Goal: Task Accomplishment & Management: Manage account settings

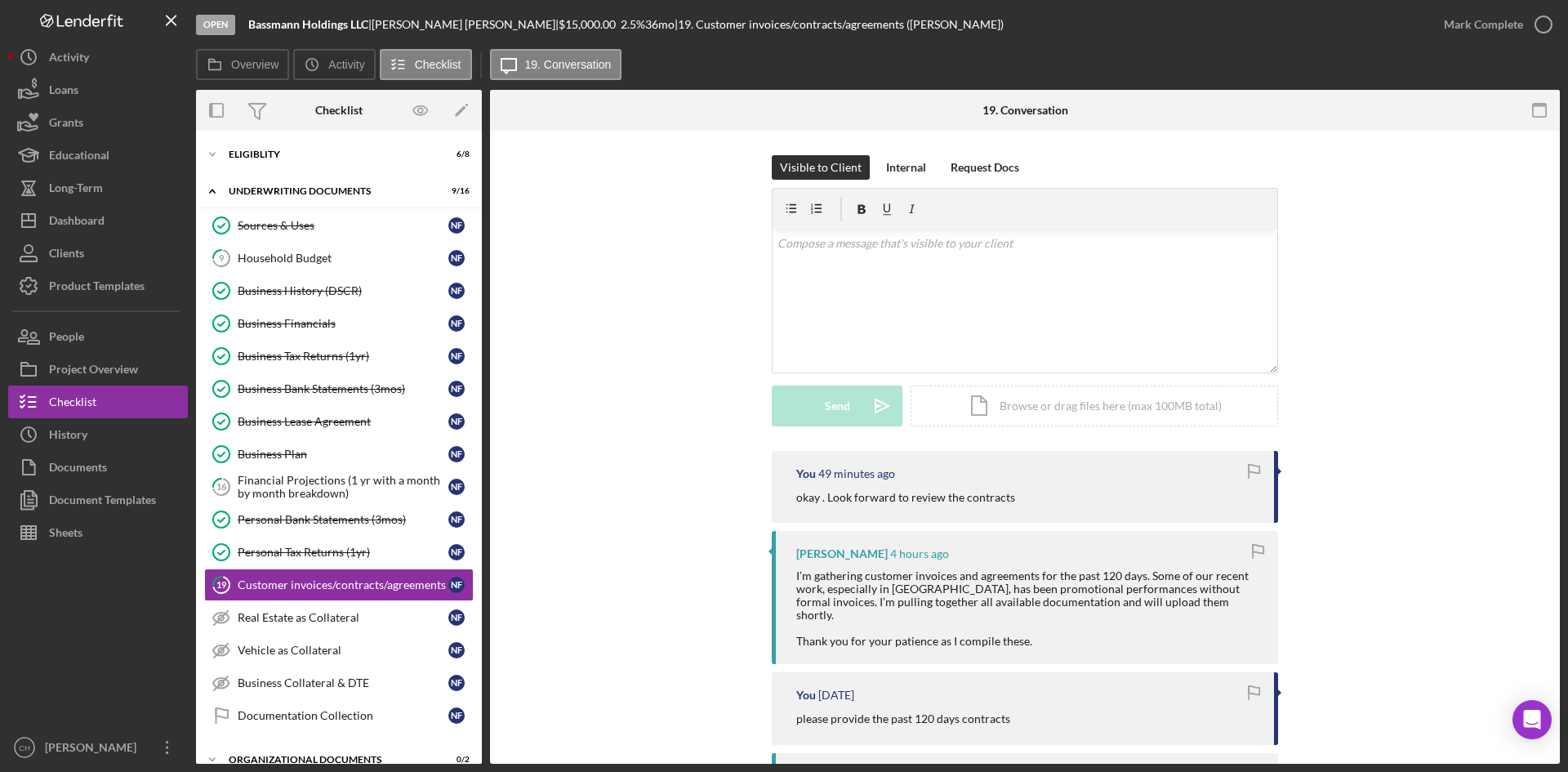
scroll to position [40, 0]
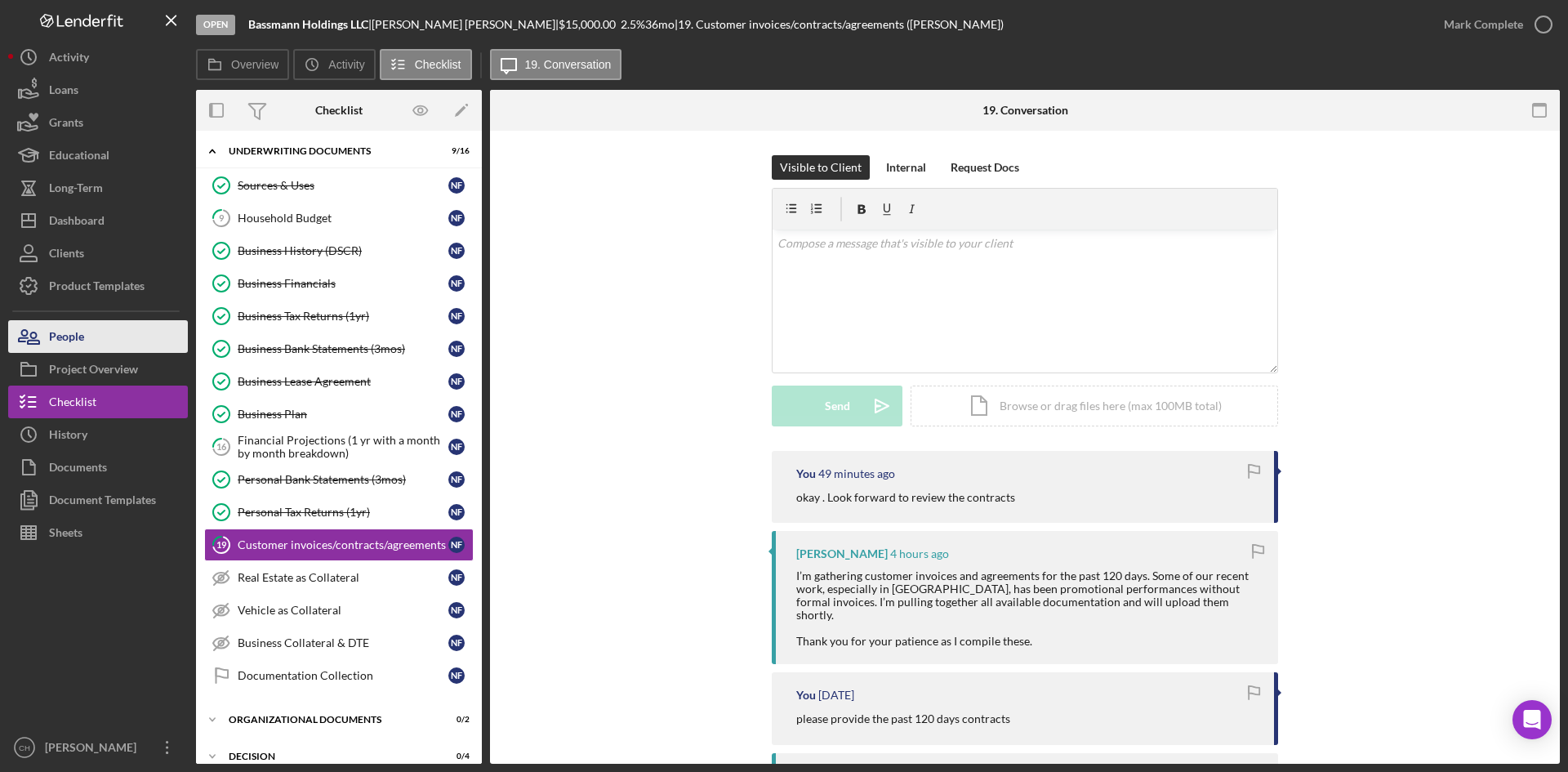
click at [60, 335] on div "People" at bounding box center [66, 338] width 35 height 37
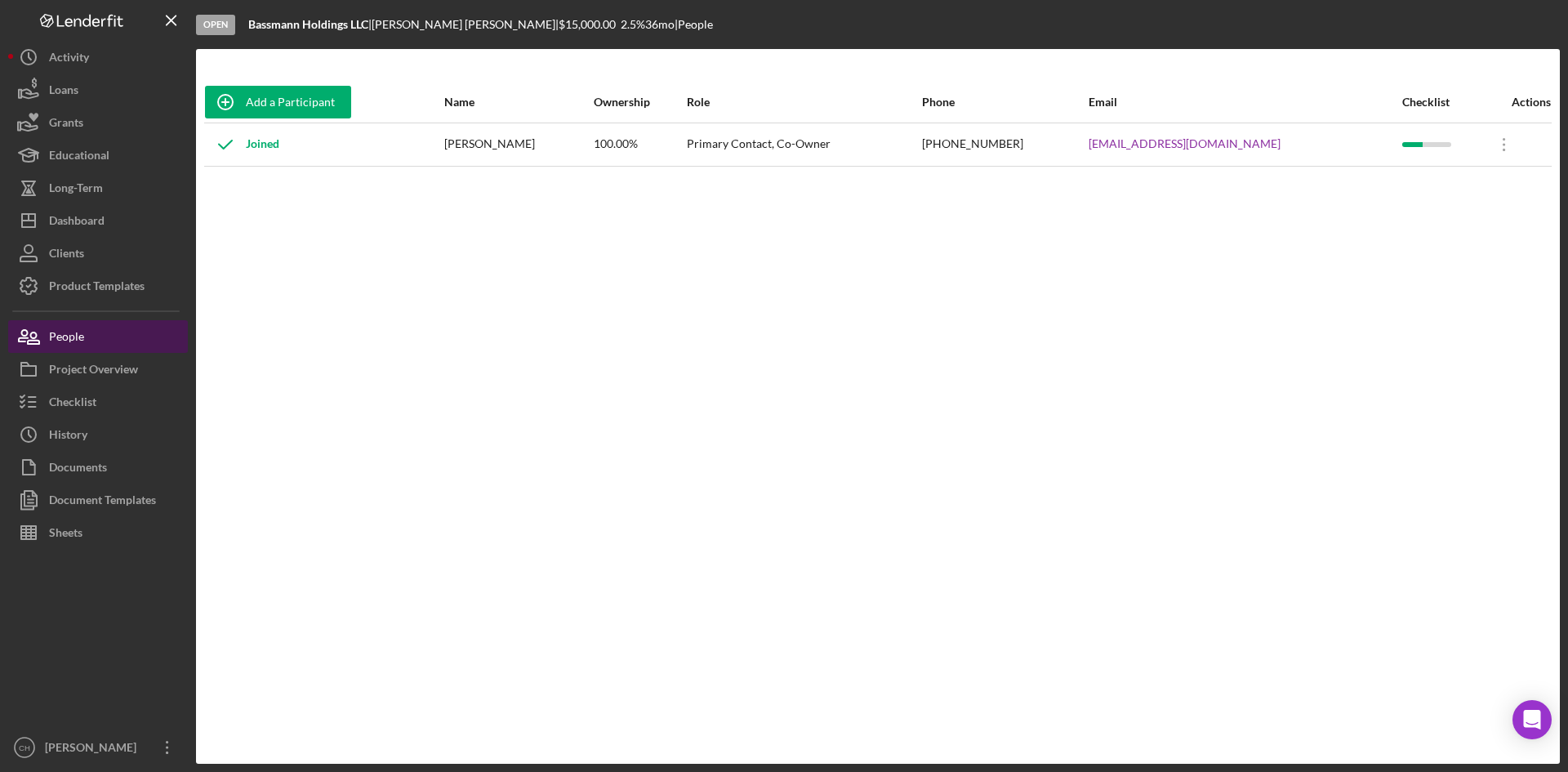
click at [94, 338] on button "People" at bounding box center [97, 336] width 179 height 33
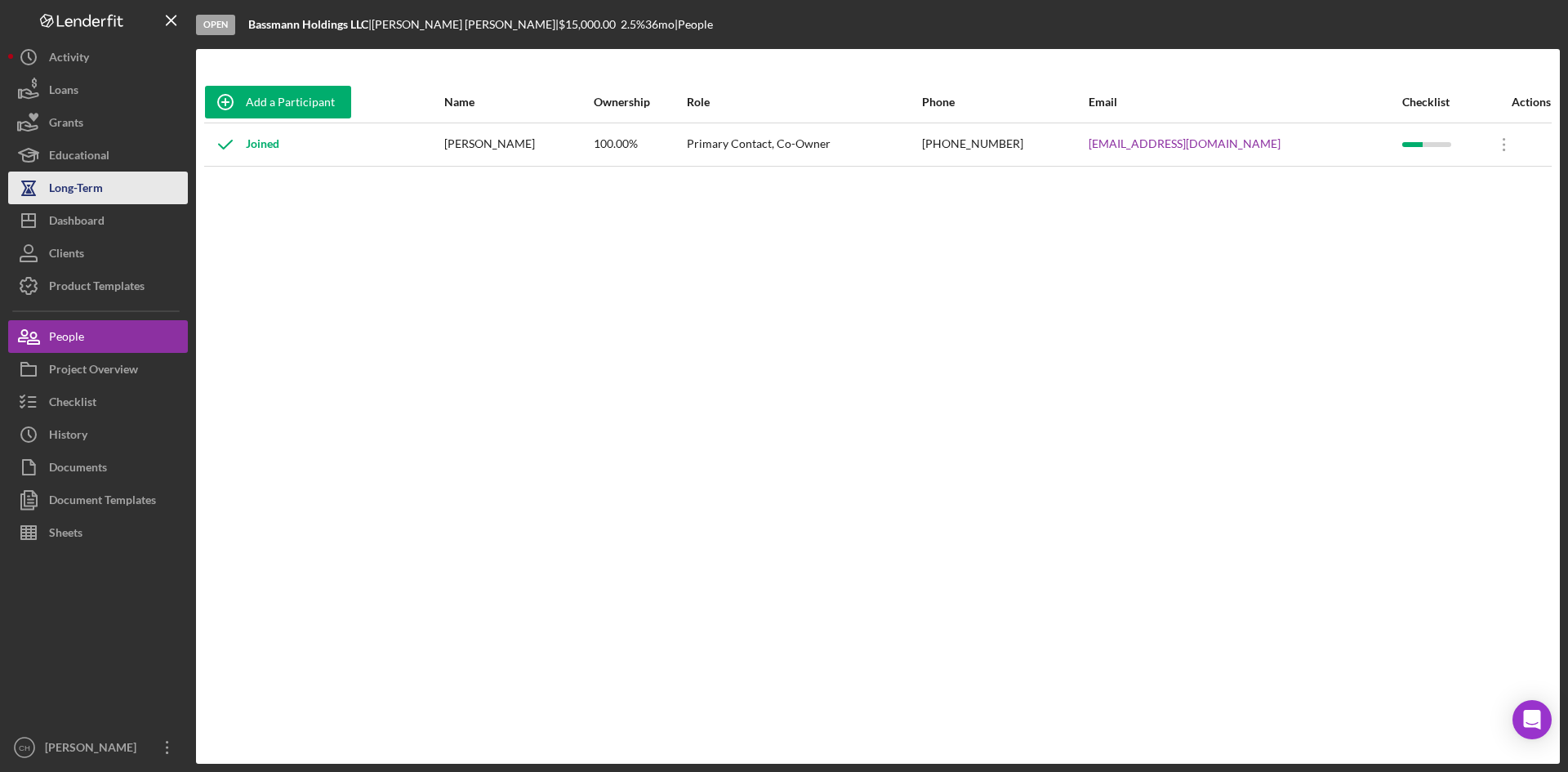
click at [106, 193] on button "Long-Term" at bounding box center [97, 188] width 179 height 33
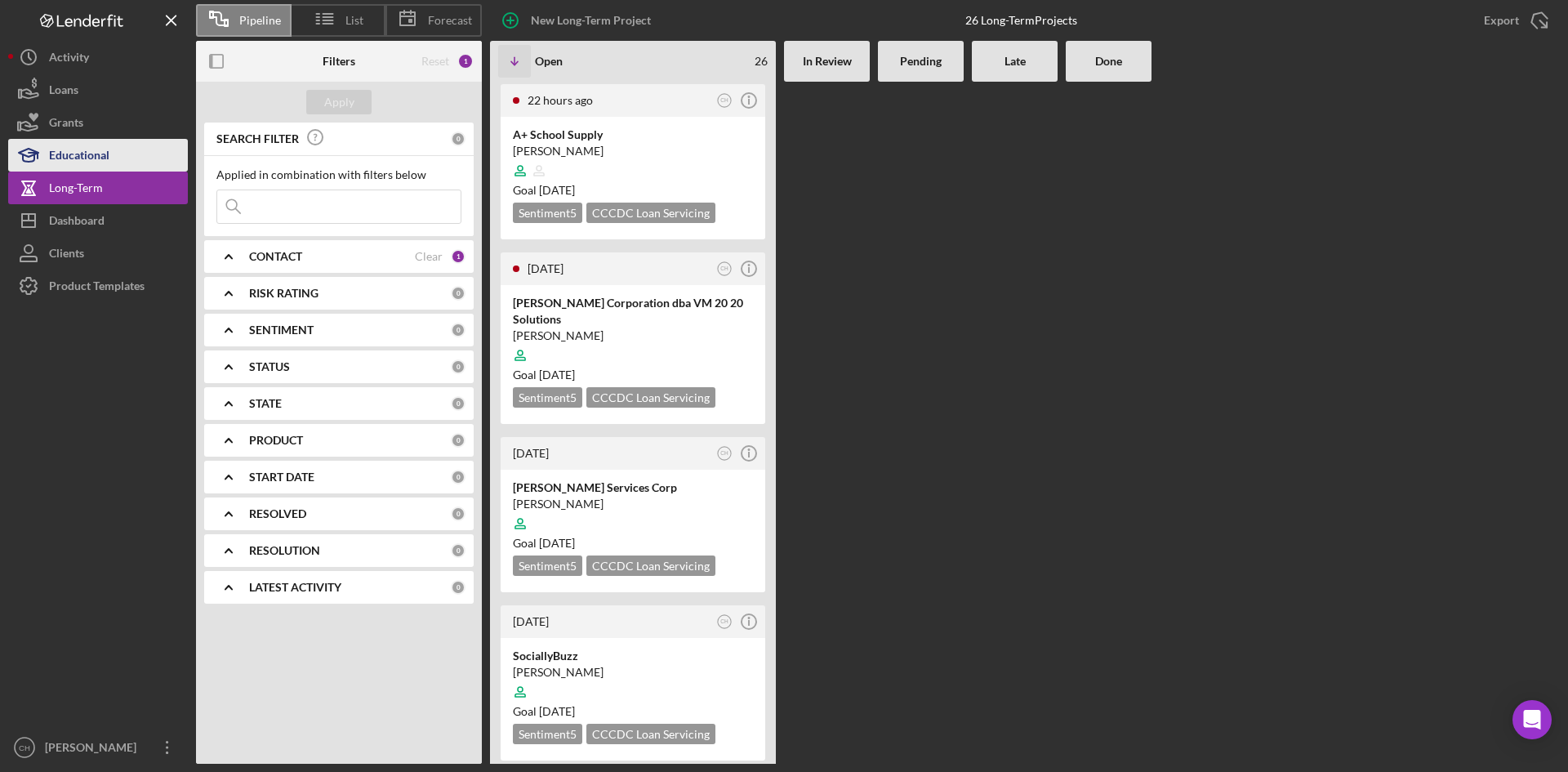
click at [82, 147] on div "Educational" at bounding box center [79, 157] width 61 height 37
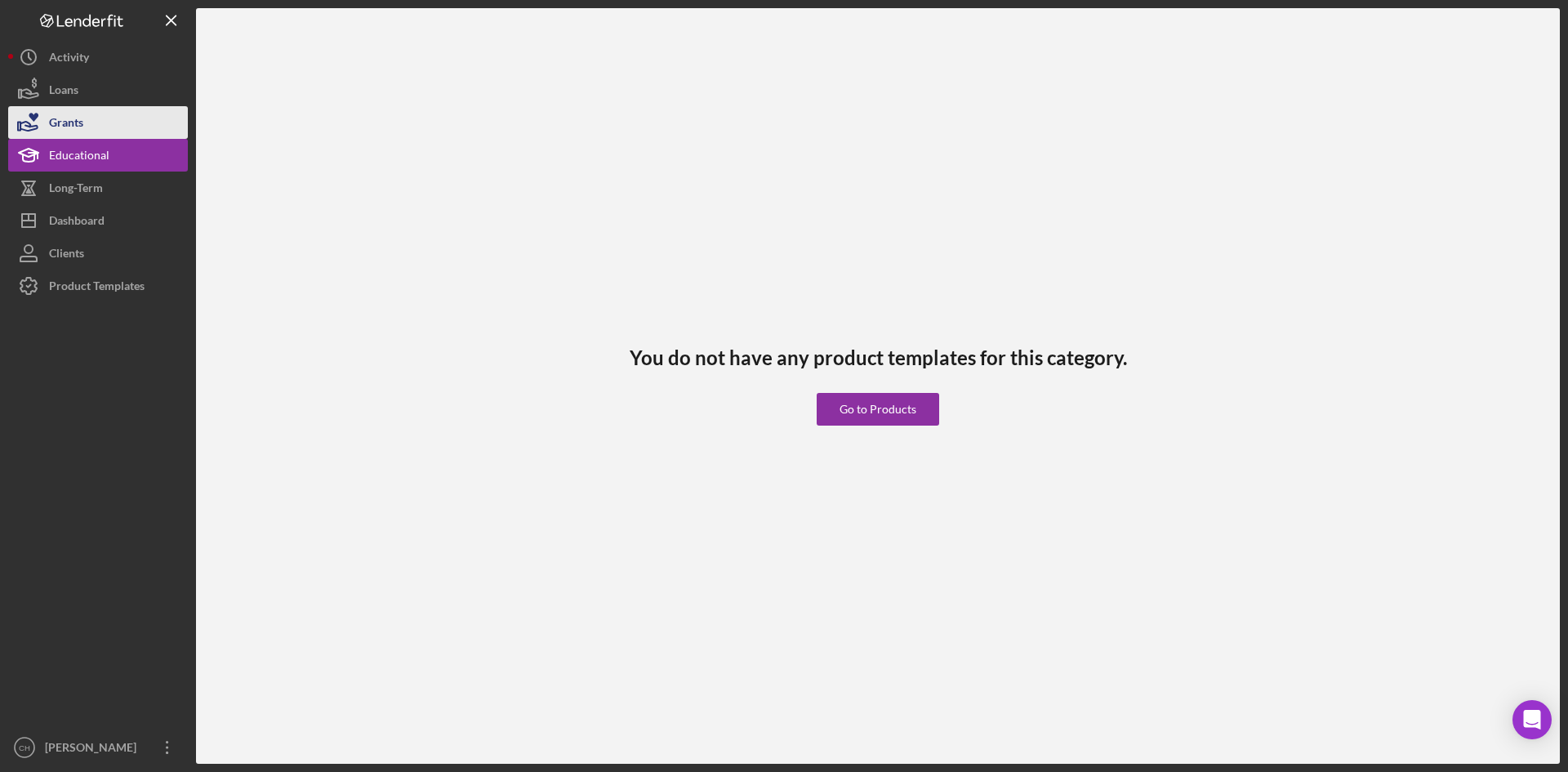
click at [77, 114] on div "Grants" at bounding box center [65, 124] width 34 height 37
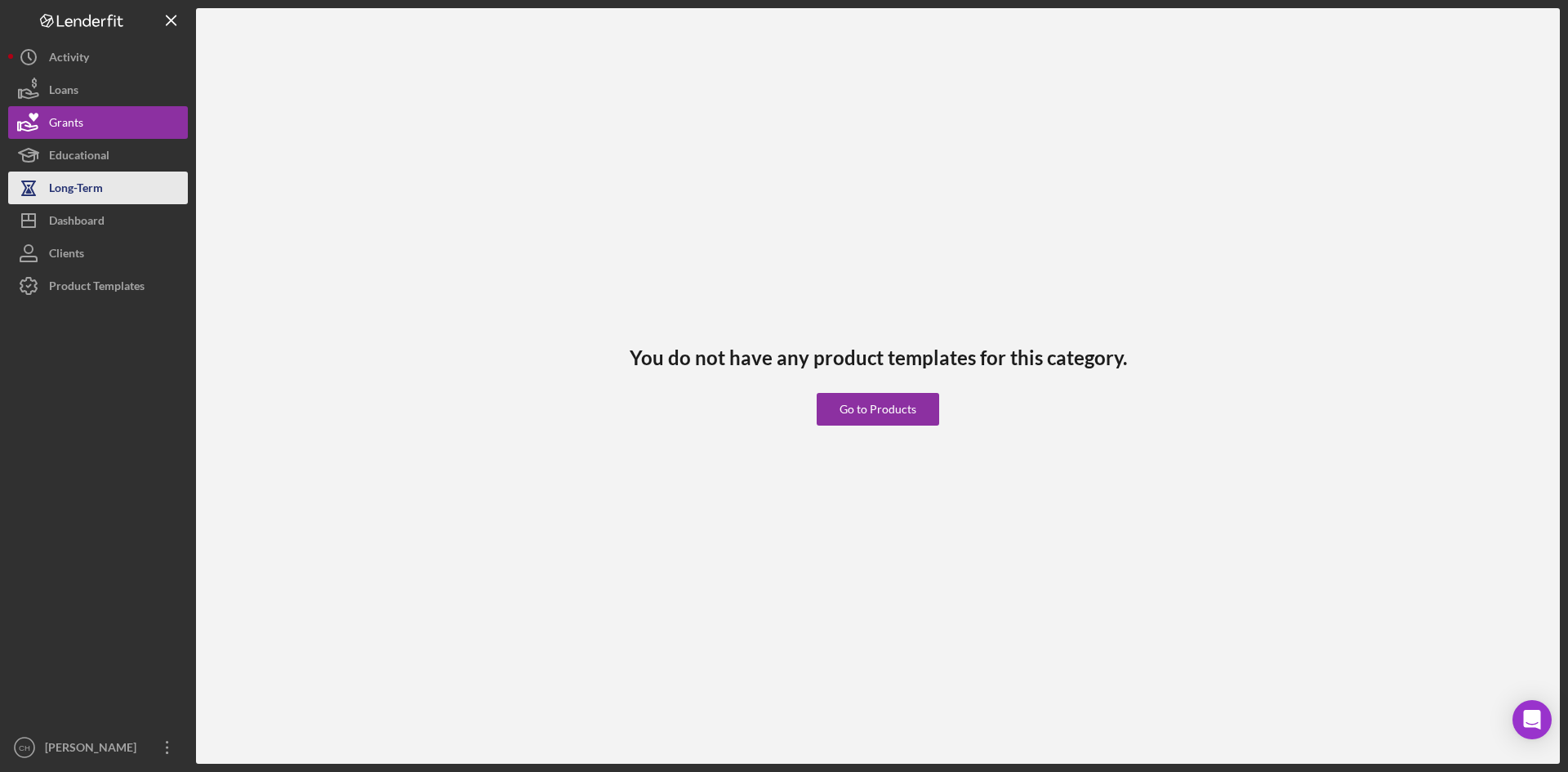
click at [77, 187] on div "Long-Term" at bounding box center [75, 190] width 54 height 37
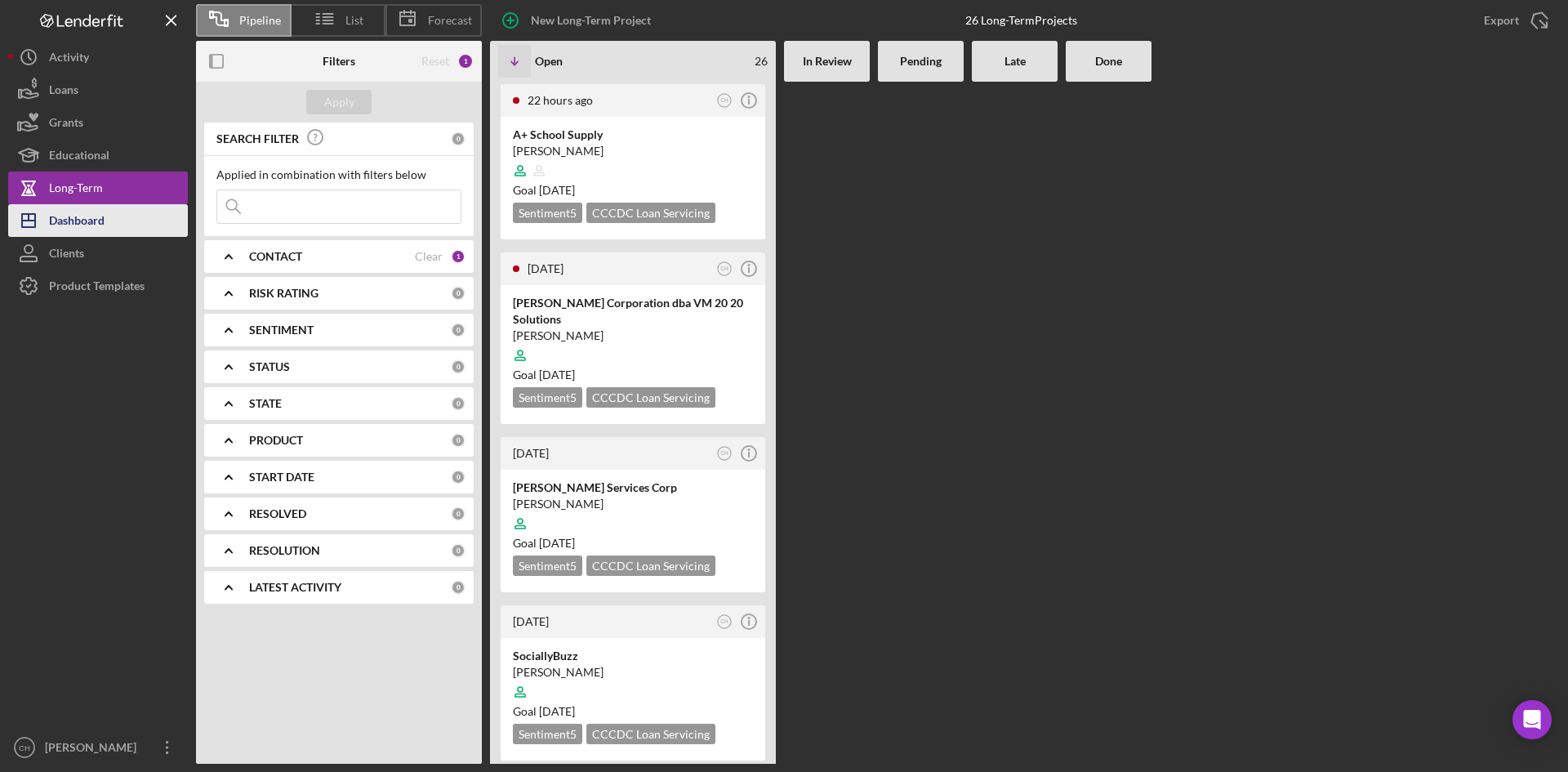
click at [78, 220] on div "Dashboard" at bounding box center [76, 222] width 55 height 37
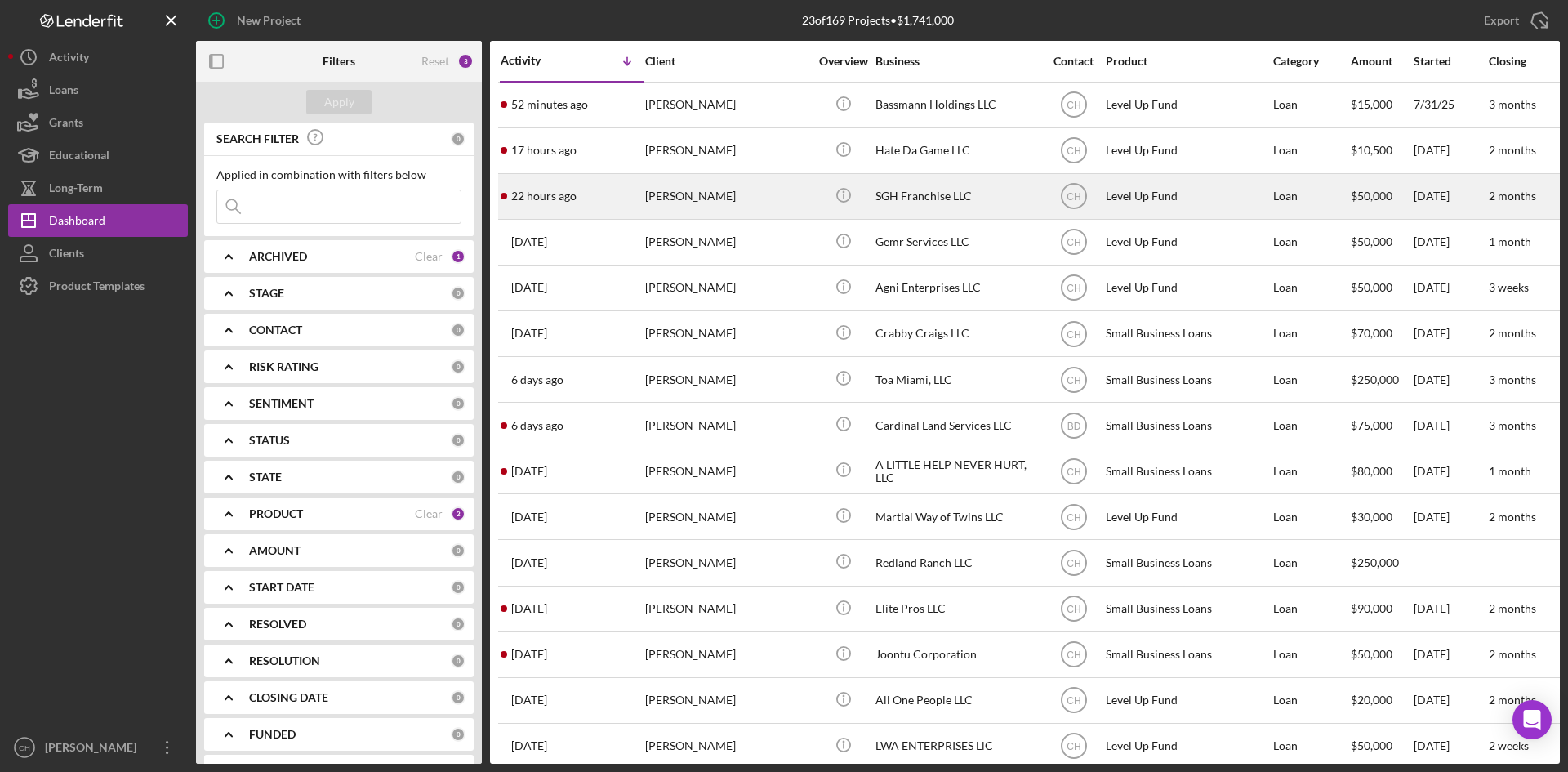
click at [578, 203] on div "22 hours ago [PERSON_NAME]" at bounding box center [572, 196] width 142 height 43
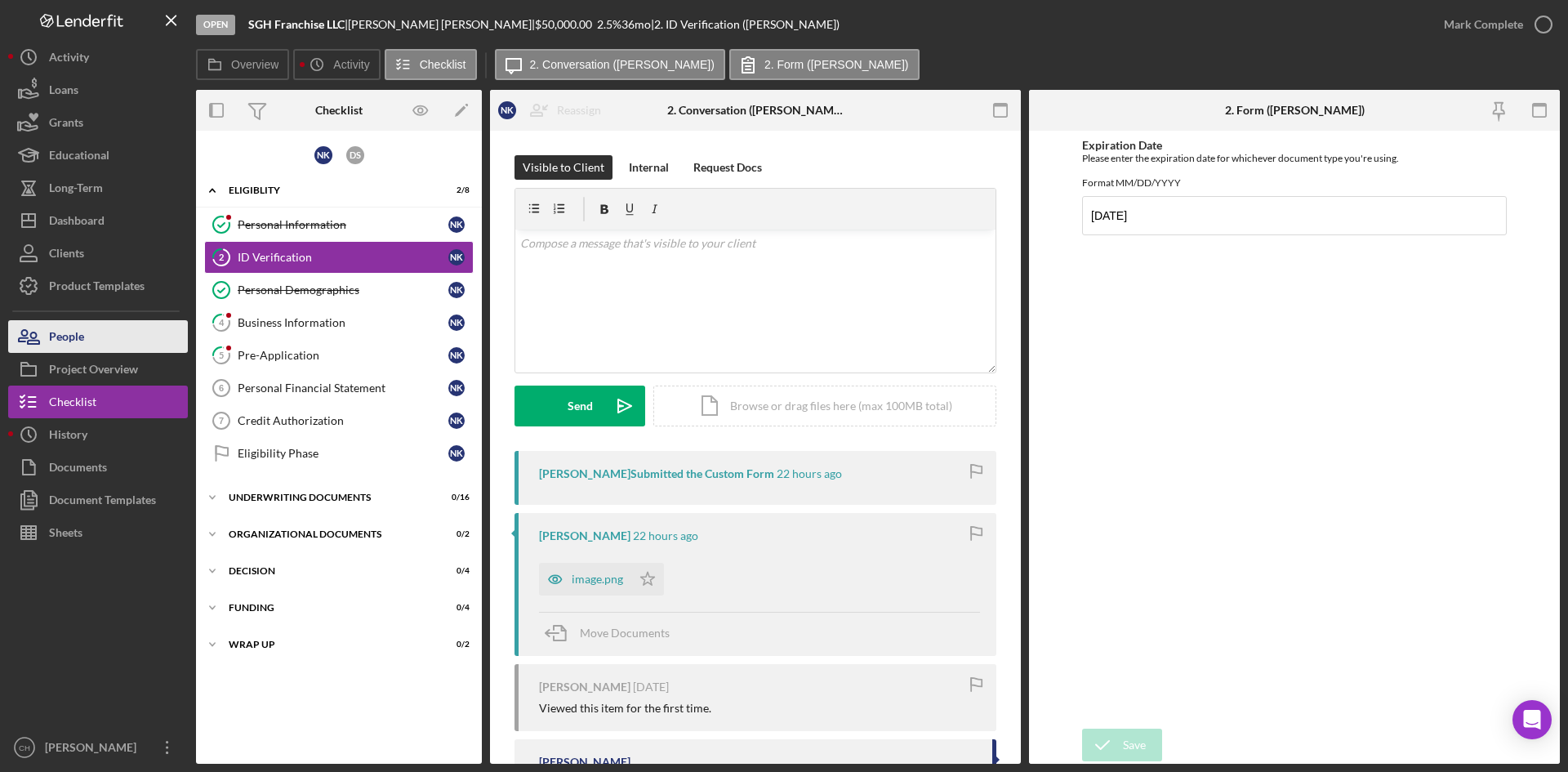
click at [101, 340] on button "People" at bounding box center [97, 336] width 179 height 33
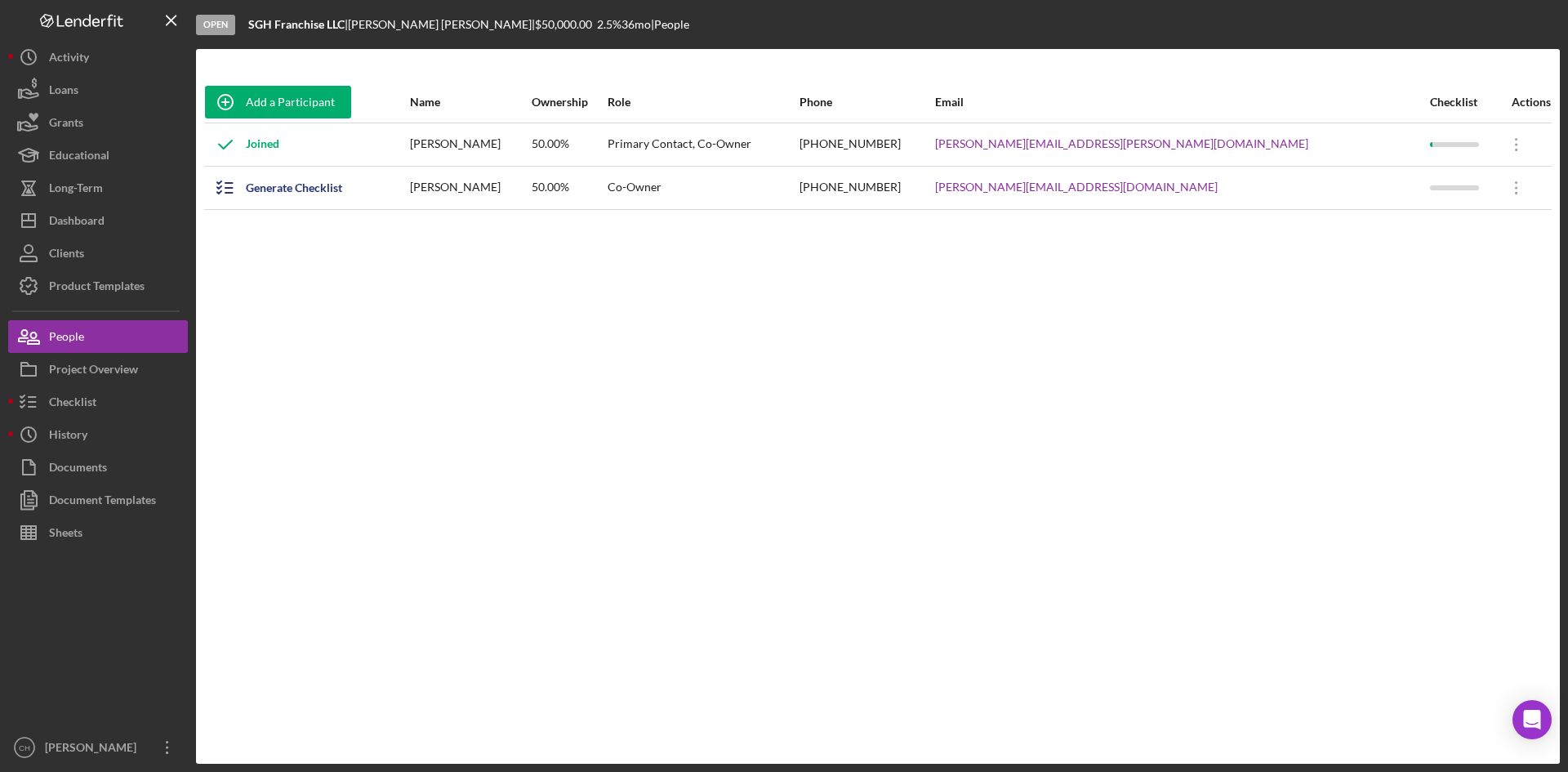
drag, startPoint x: 815, startPoint y: 222, endPoint x: 440, endPoint y: 295, distance: 382.0
click at [440, 295] on div "Add a Participant Name Ownership Role Phone Email Checklist Actions Joined [PER…" at bounding box center [878, 406] width 1364 height 649
click at [81, 403] on div "Checklist" at bounding box center [73, 403] width 48 height 37
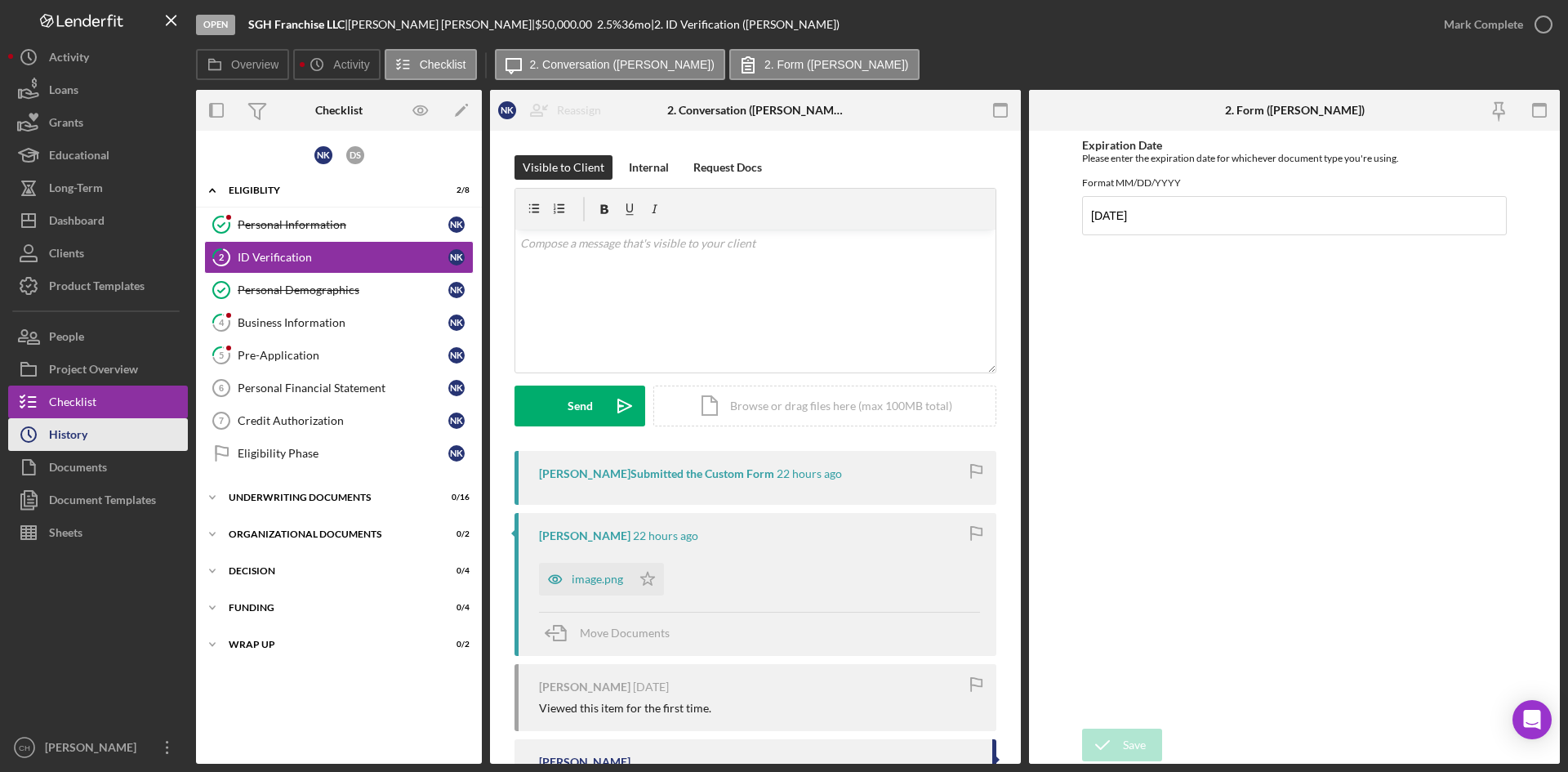
click at [61, 439] on div "History" at bounding box center [68, 437] width 39 height 37
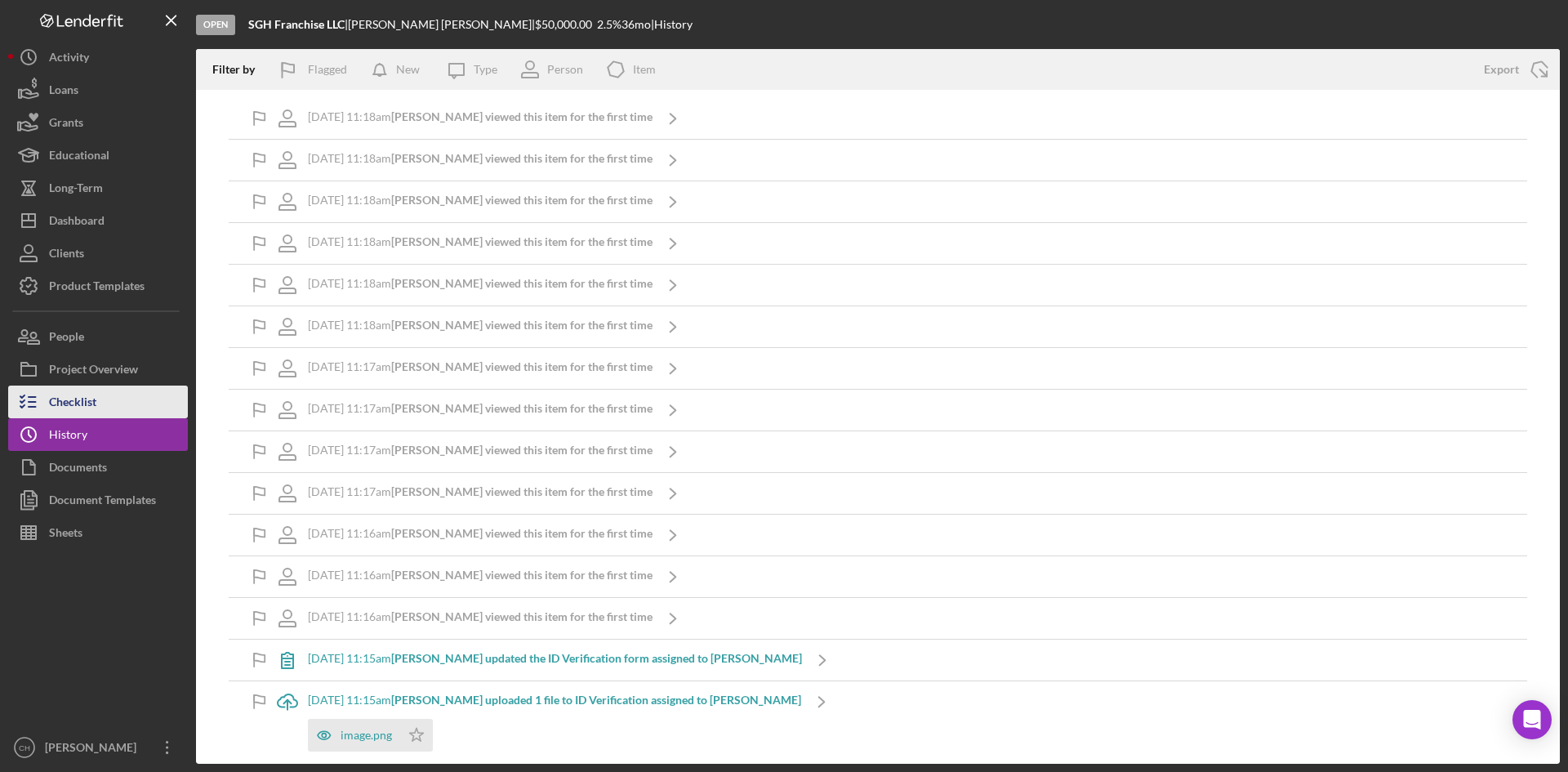
click at [70, 405] on div "Checklist" at bounding box center [73, 403] width 48 height 37
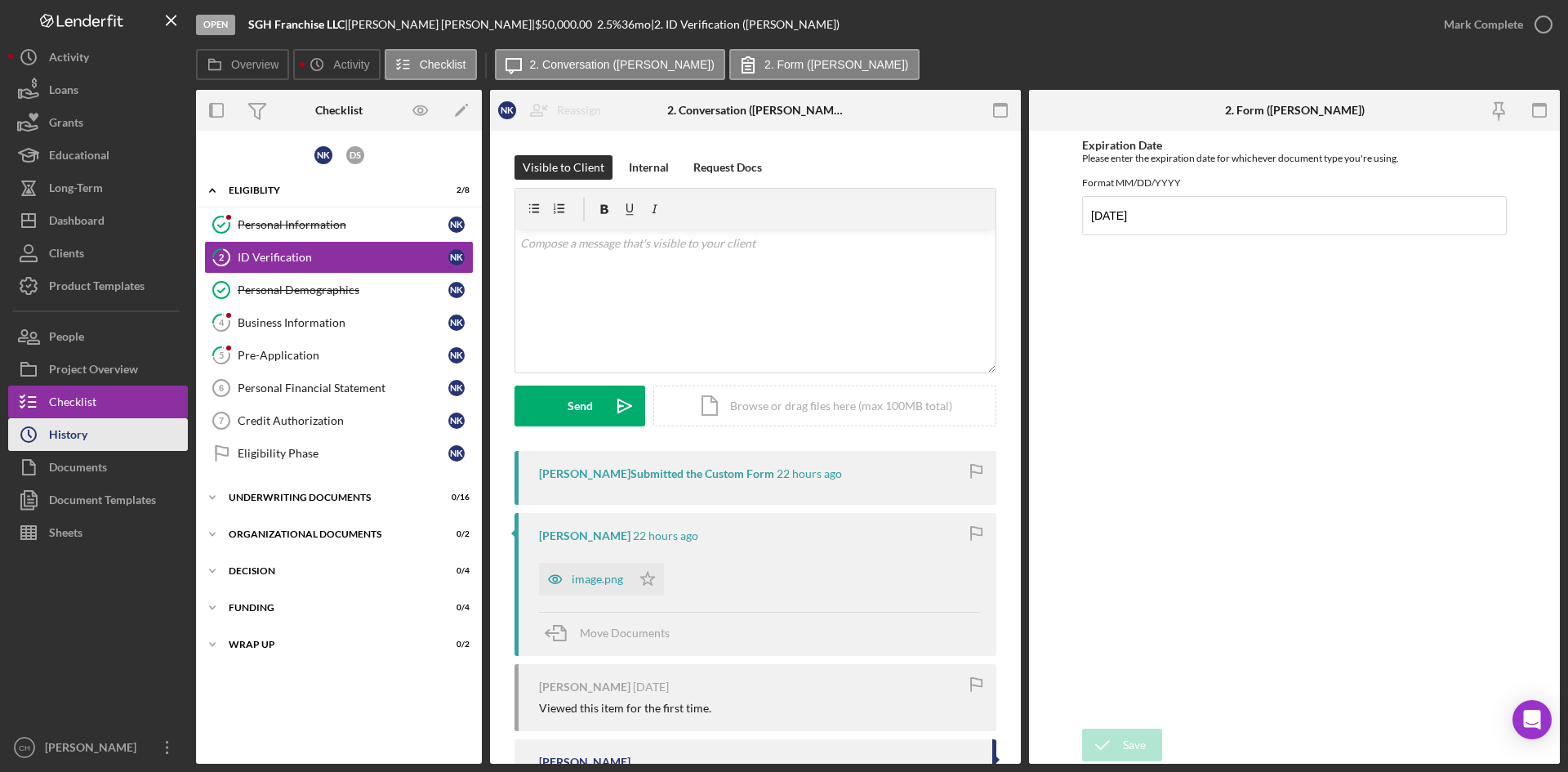
click at [124, 440] on button "Icon/History History" at bounding box center [97, 435] width 179 height 33
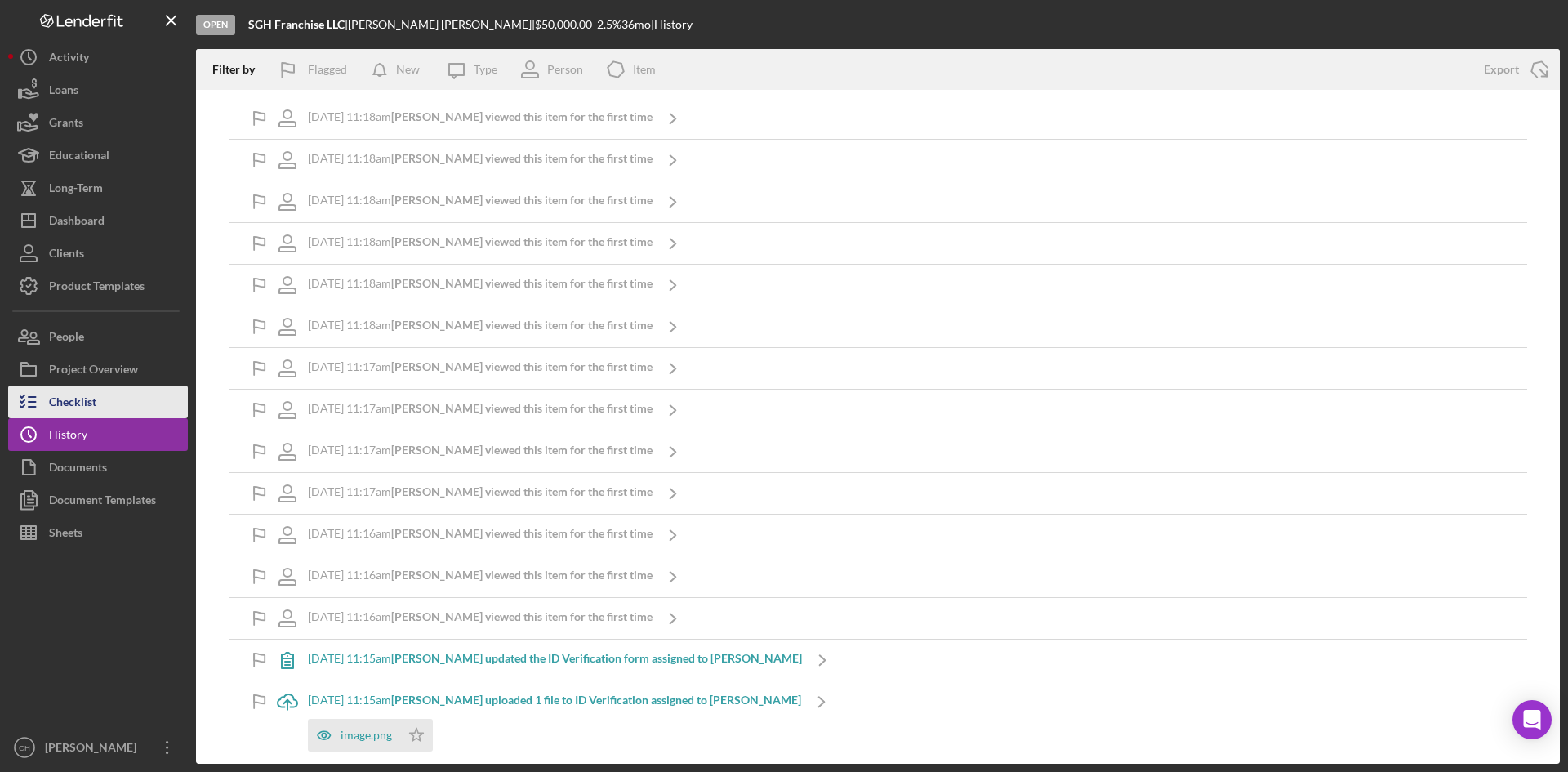
click at [118, 406] on button "Checklist" at bounding box center [97, 402] width 179 height 33
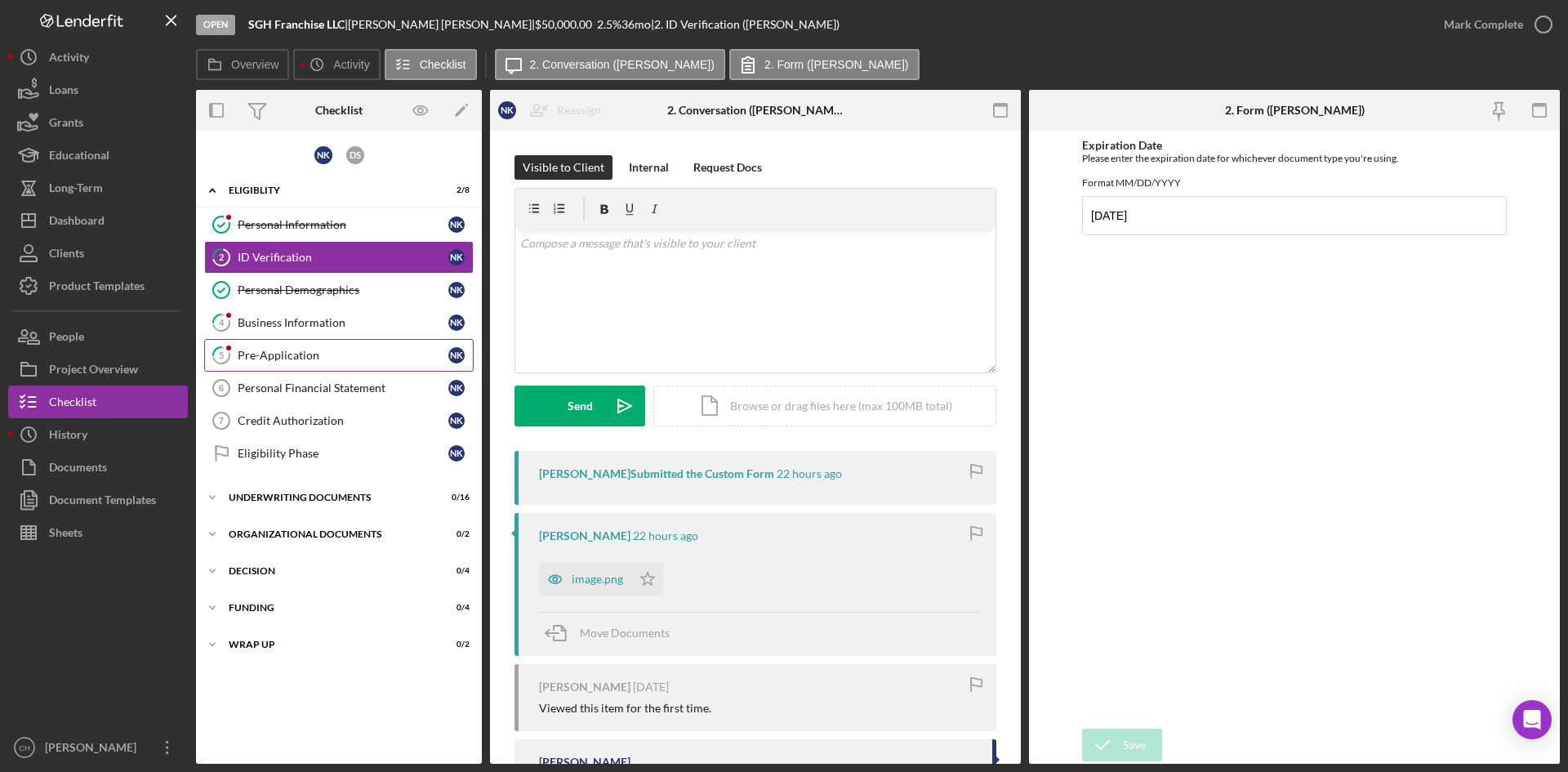
click at [272, 352] on div "Pre-Application" at bounding box center [343, 355] width 210 height 13
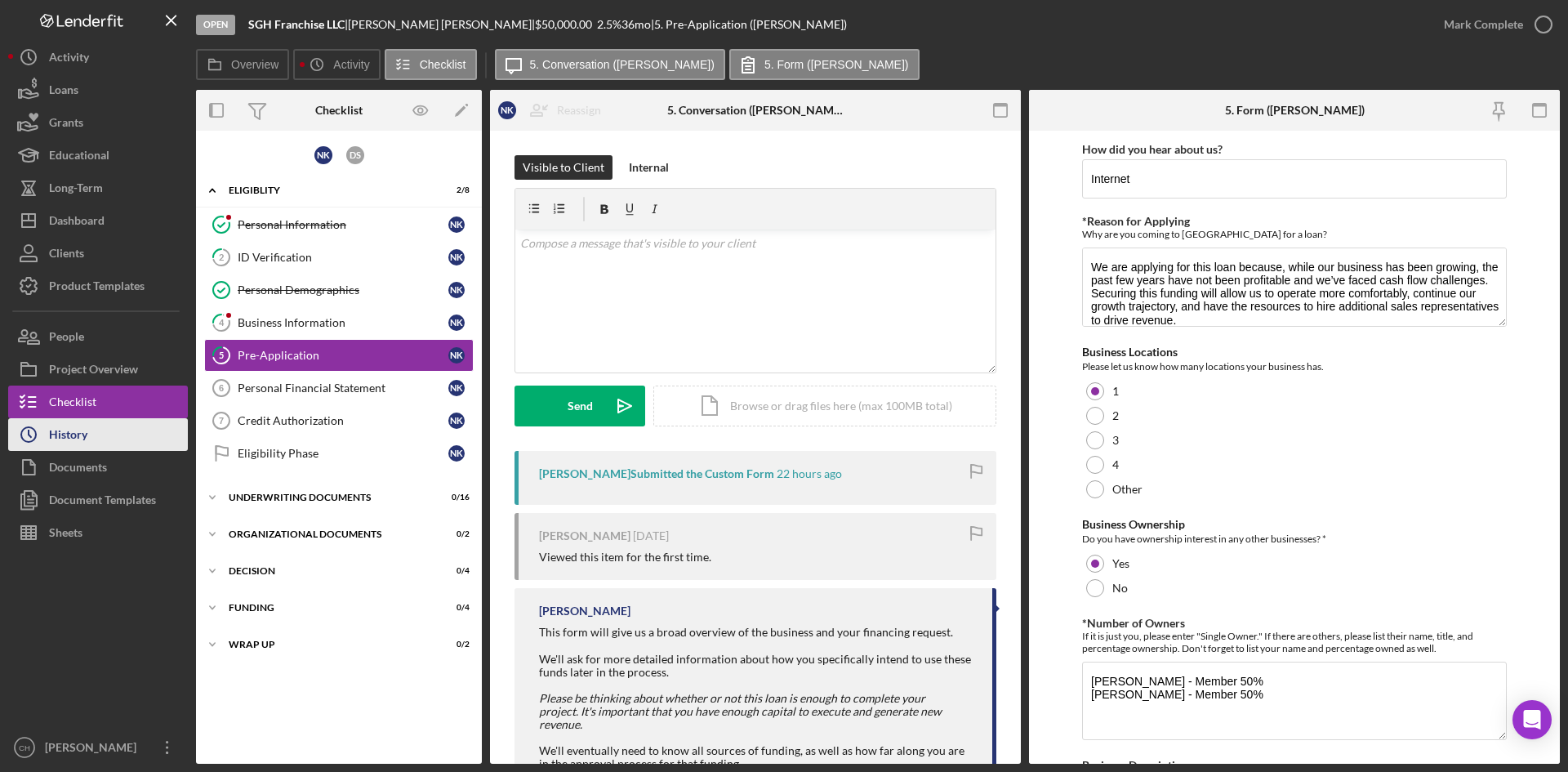
click at [113, 440] on button "Icon/History History" at bounding box center [97, 435] width 179 height 33
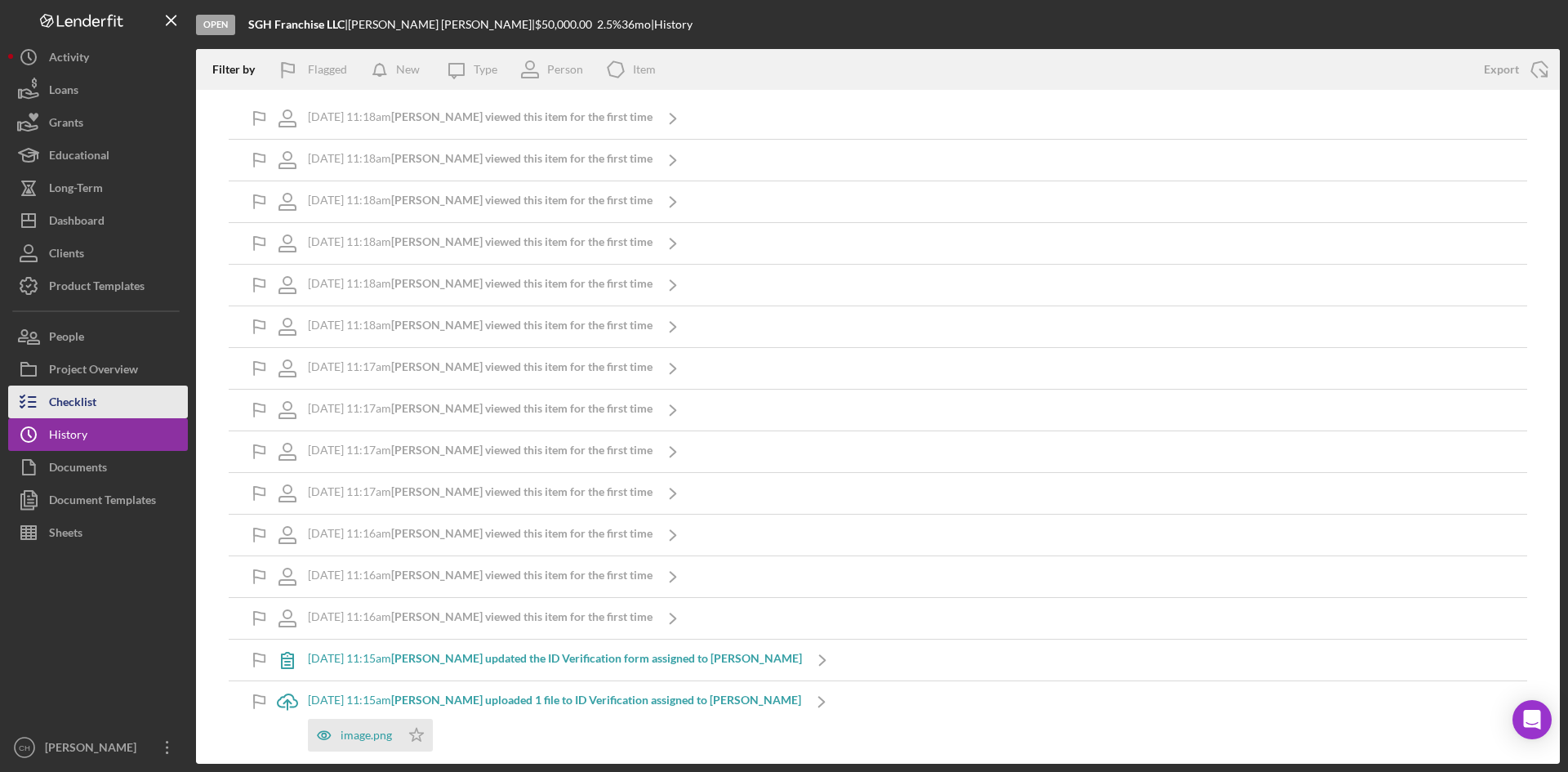
click at [109, 408] on button "Checklist" at bounding box center [97, 402] width 179 height 33
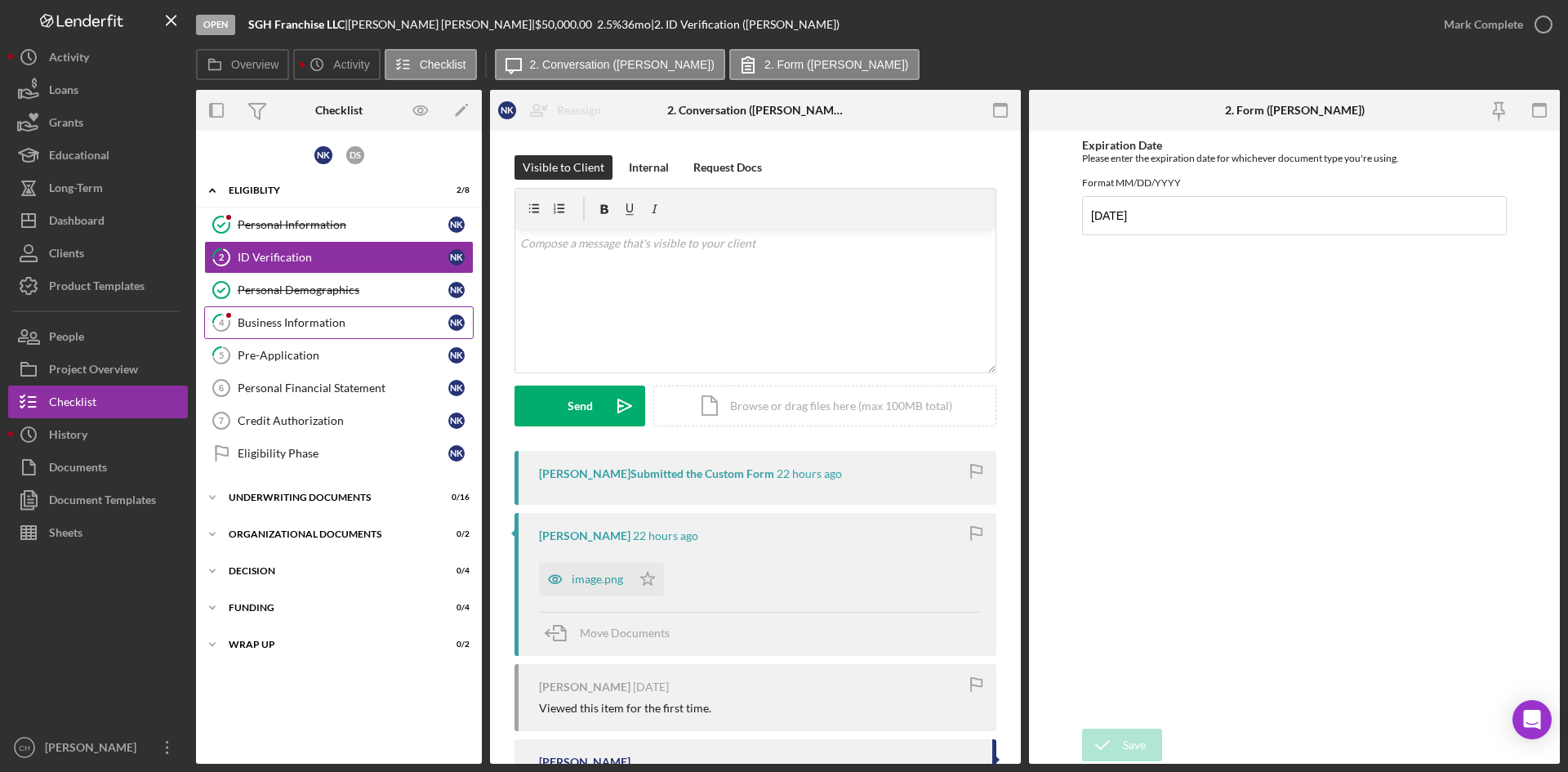
click at [303, 321] on div "Business Information" at bounding box center [343, 323] width 210 height 13
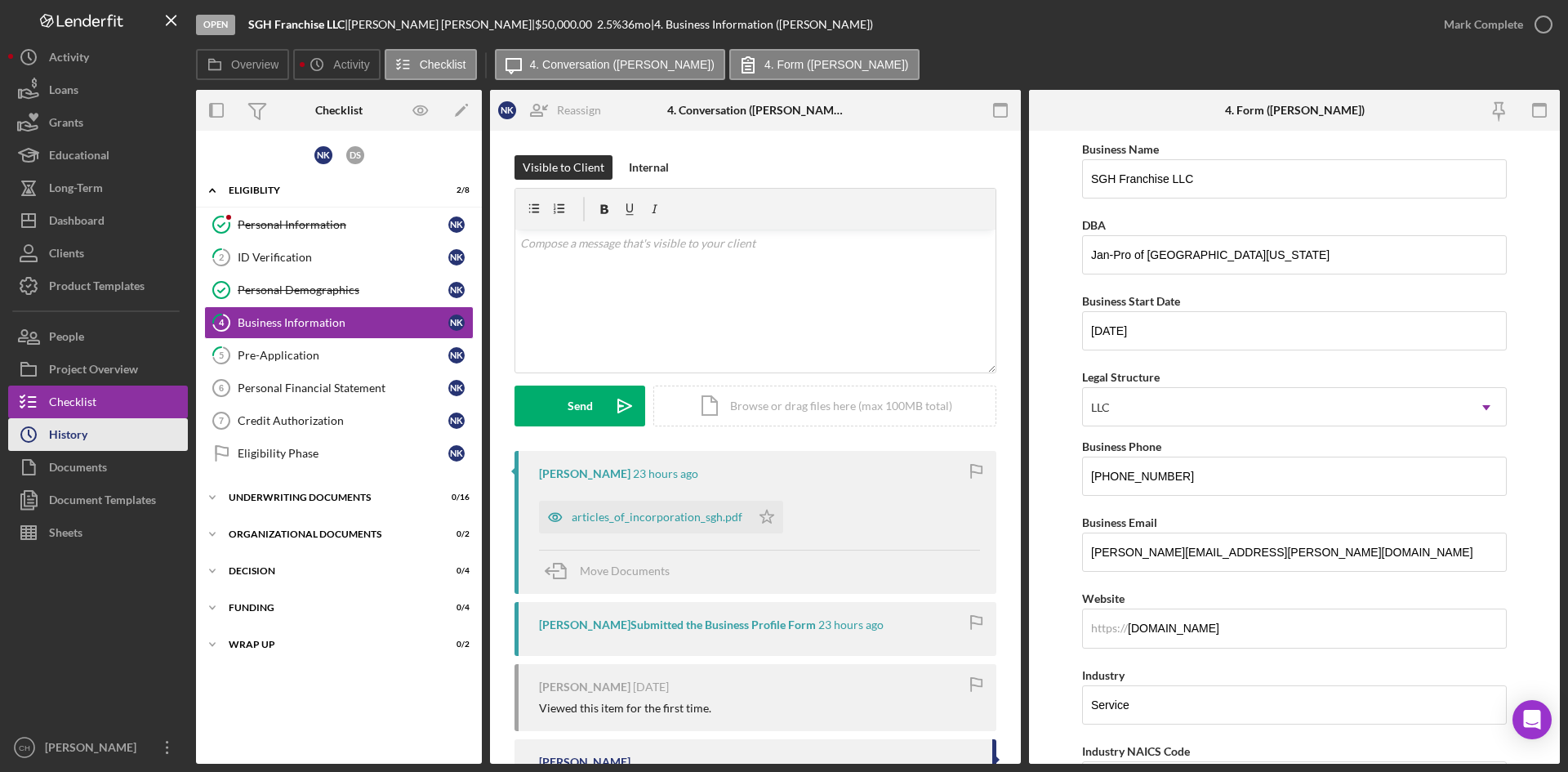
click at [106, 443] on button "Icon/History History" at bounding box center [97, 435] width 179 height 33
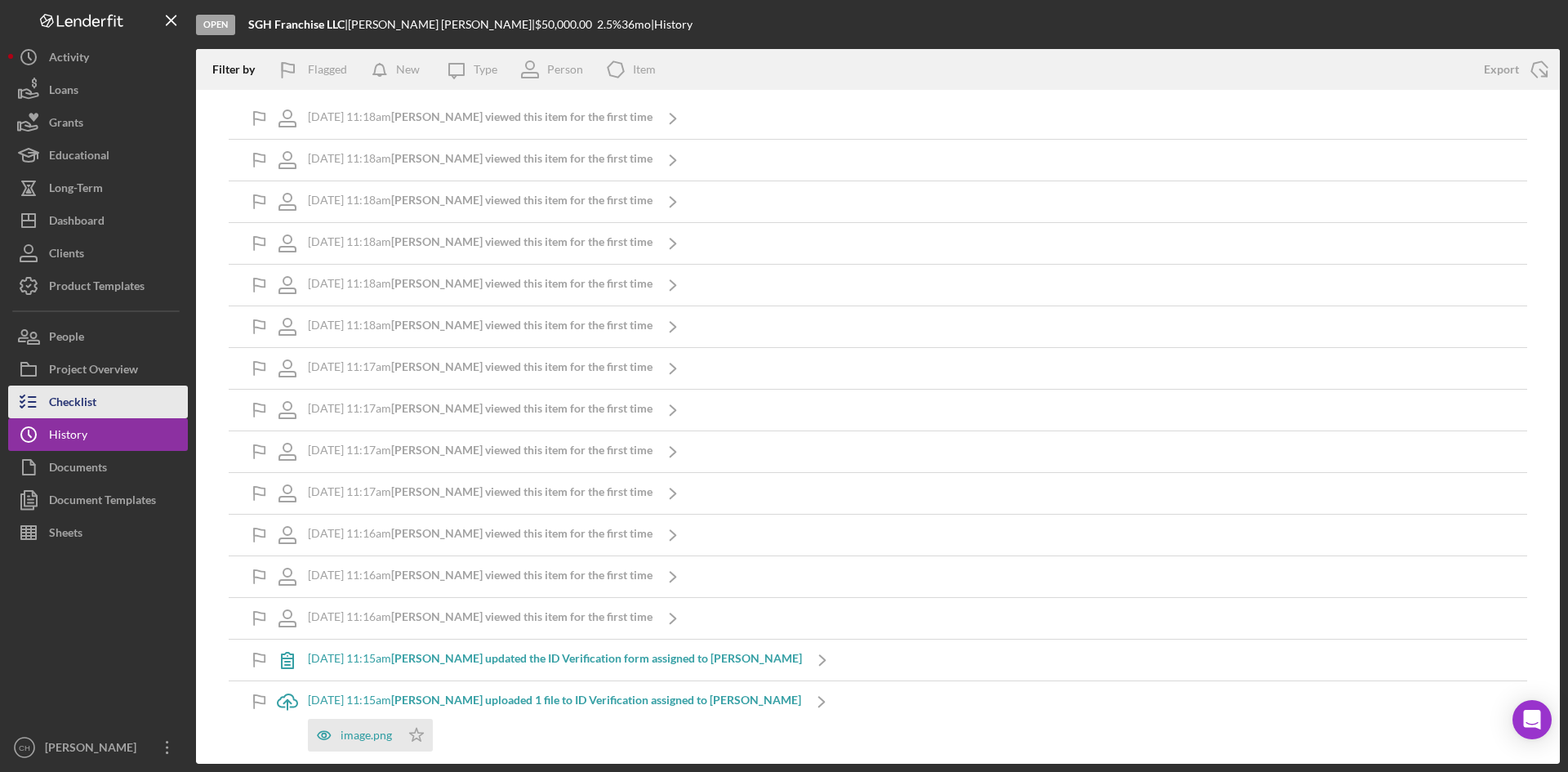
click at [110, 403] on button "Checklist" at bounding box center [97, 402] width 179 height 33
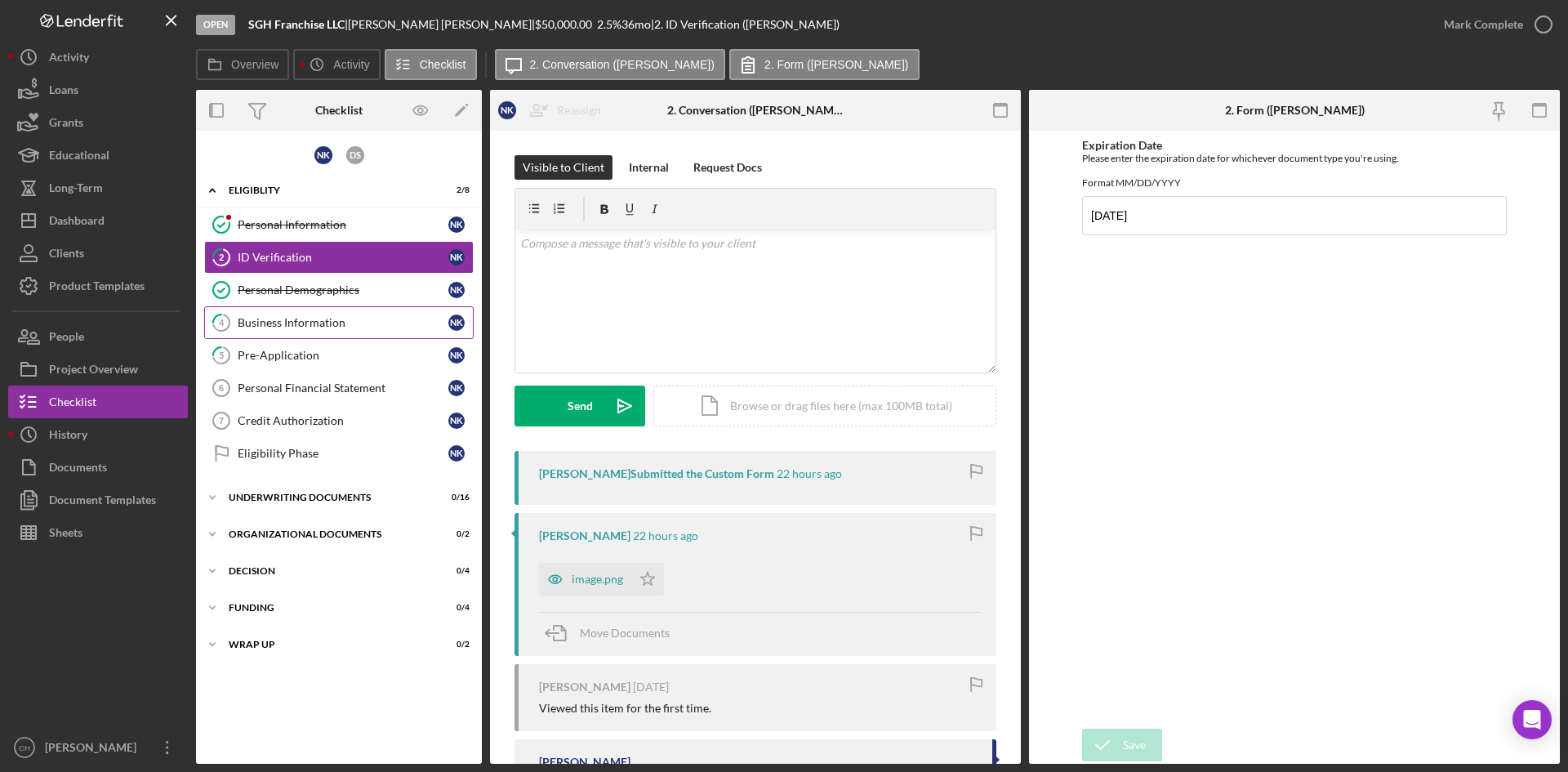
click at [339, 323] on div "Business Information" at bounding box center [343, 323] width 210 height 13
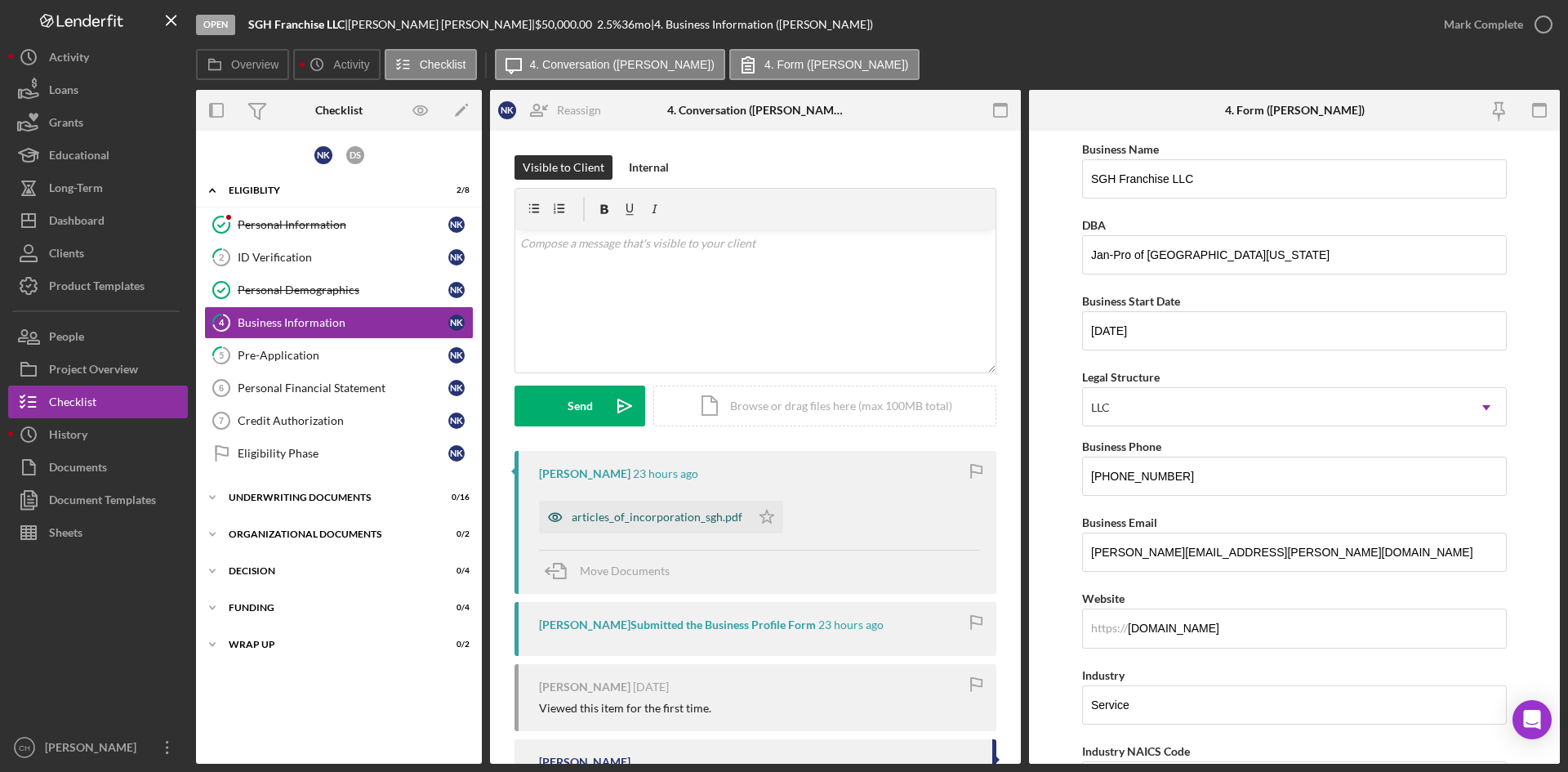
click at [665, 527] on div "articles_of_incorporation_sgh.pdf" at bounding box center [644, 517] width 211 height 33
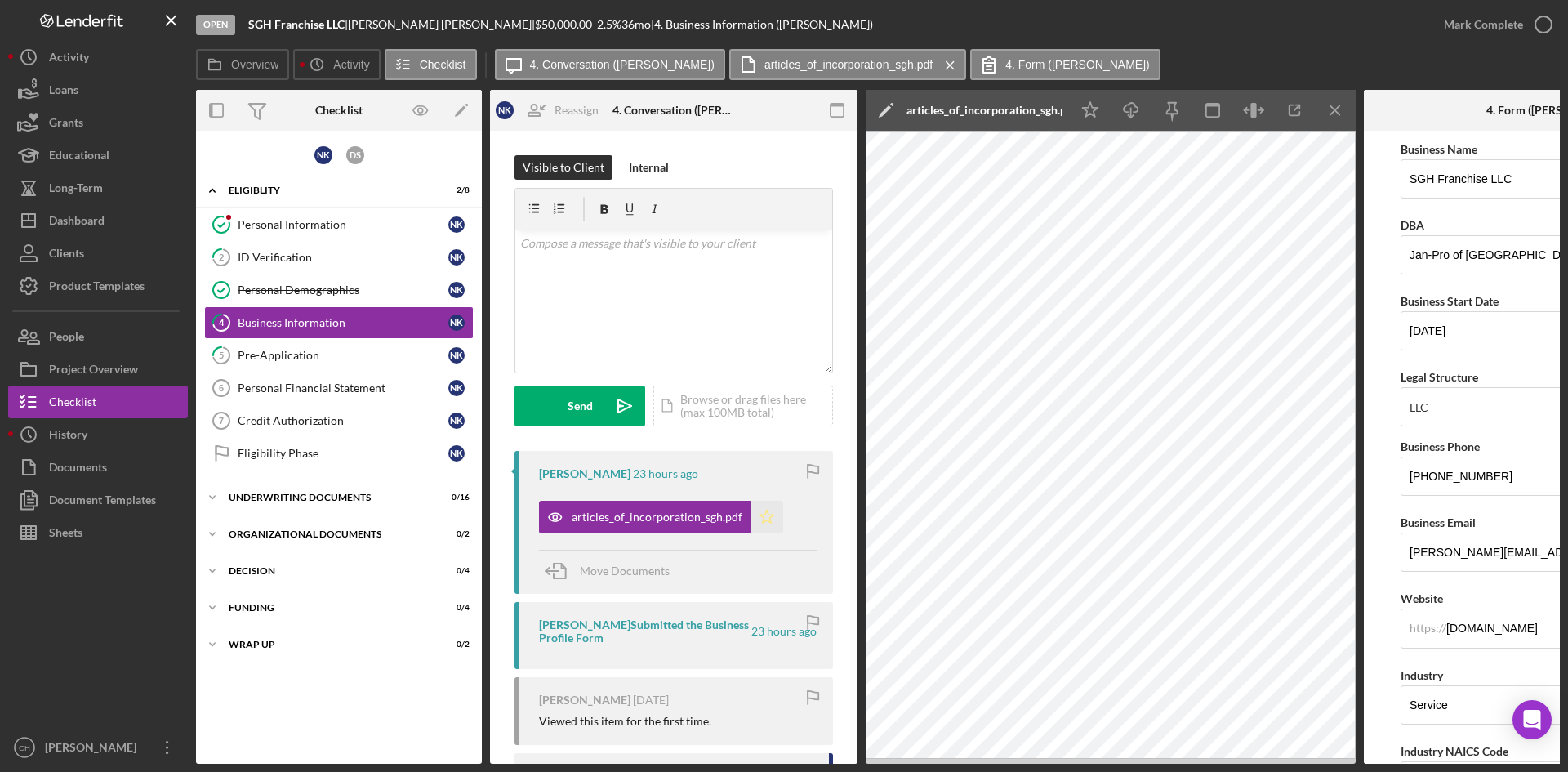
click at [753, 516] on icon "Icon/Star" at bounding box center [767, 517] width 33 height 33
click at [1469, 15] on div "Mark Complete" at bounding box center [1483, 25] width 79 height 33
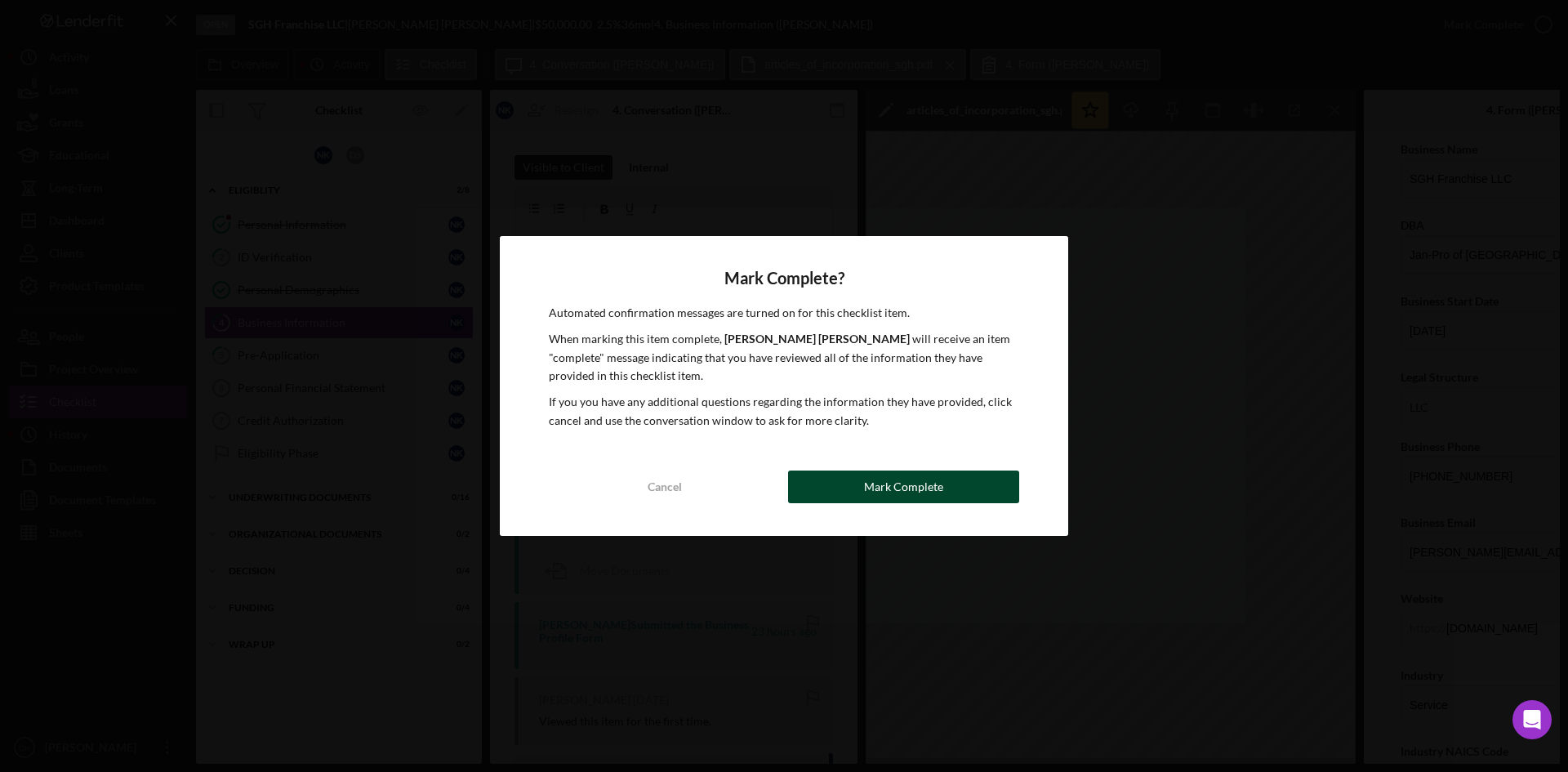
click at [890, 483] on div "Mark Complete" at bounding box center [903, 487] width 79 height 33
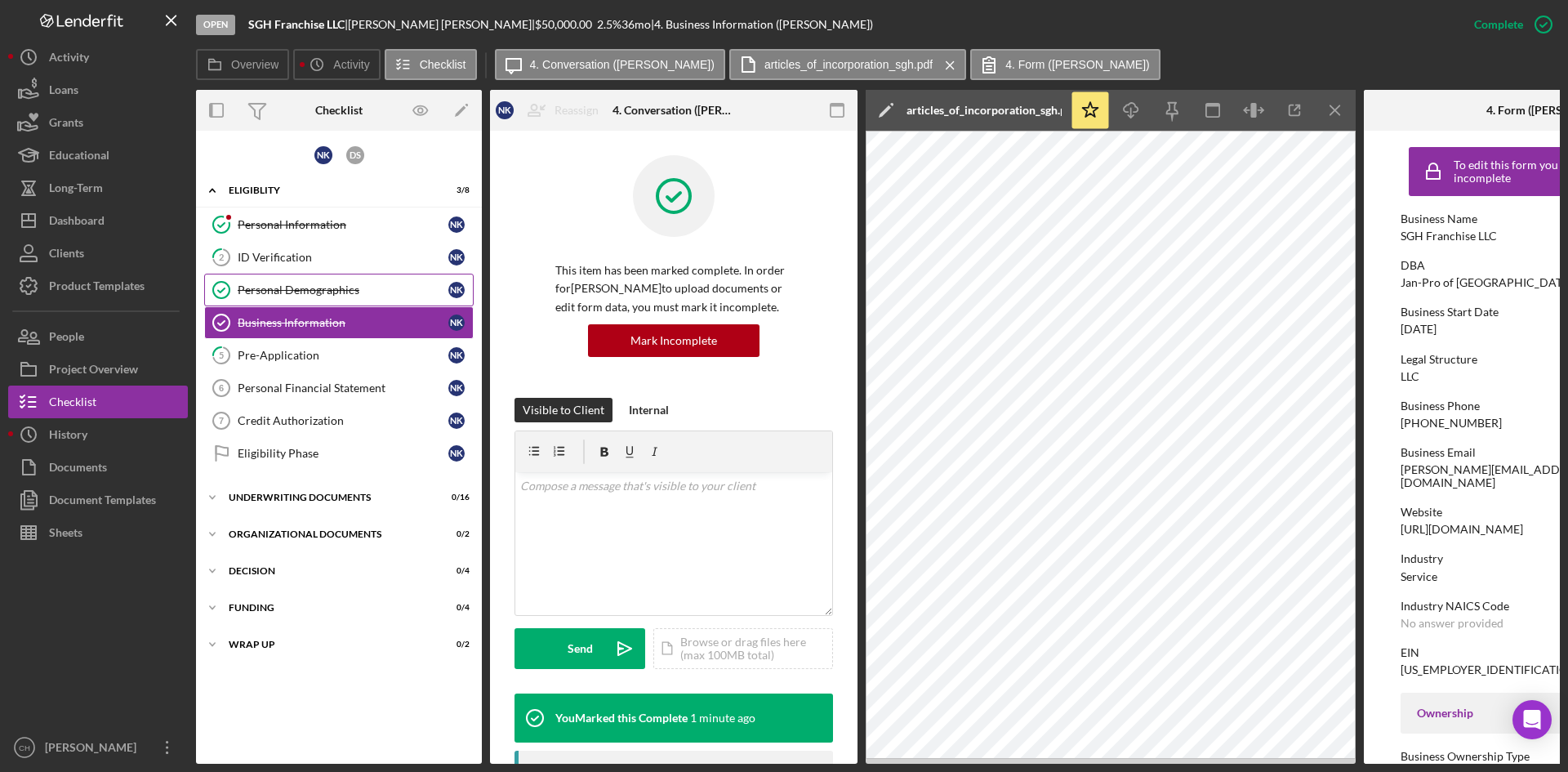
drag, startPoint x: 282, startPoint y: 259, endPoint x: 309, endPoint y: 276, distance: 31.9
click at [281, 259] on div "ID Verification" at bounding box center [343, 257] width 210 height 13
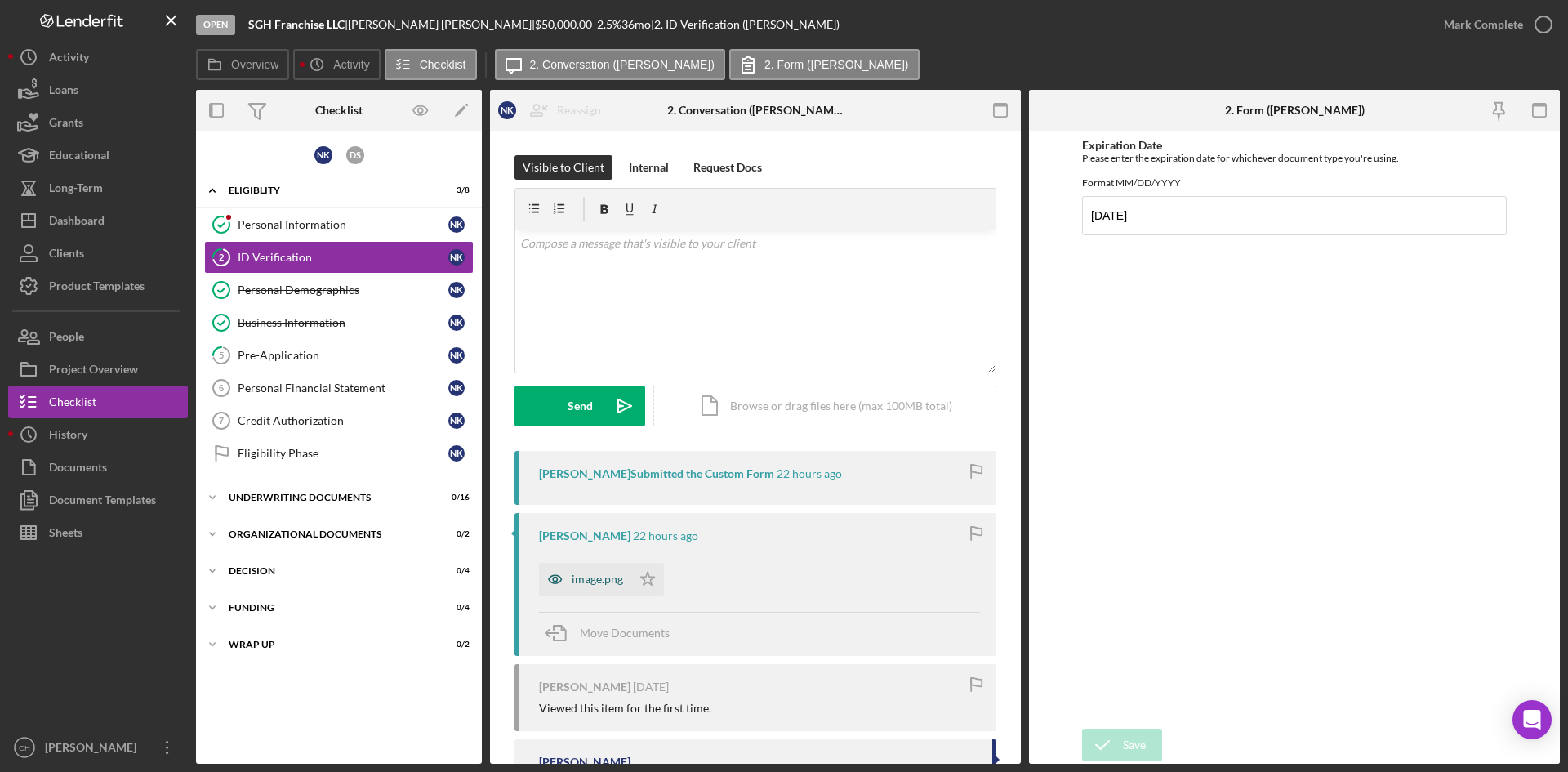
click at [590, 585] on div "image.png" at bounding box center [597, 579] width 51 height 13
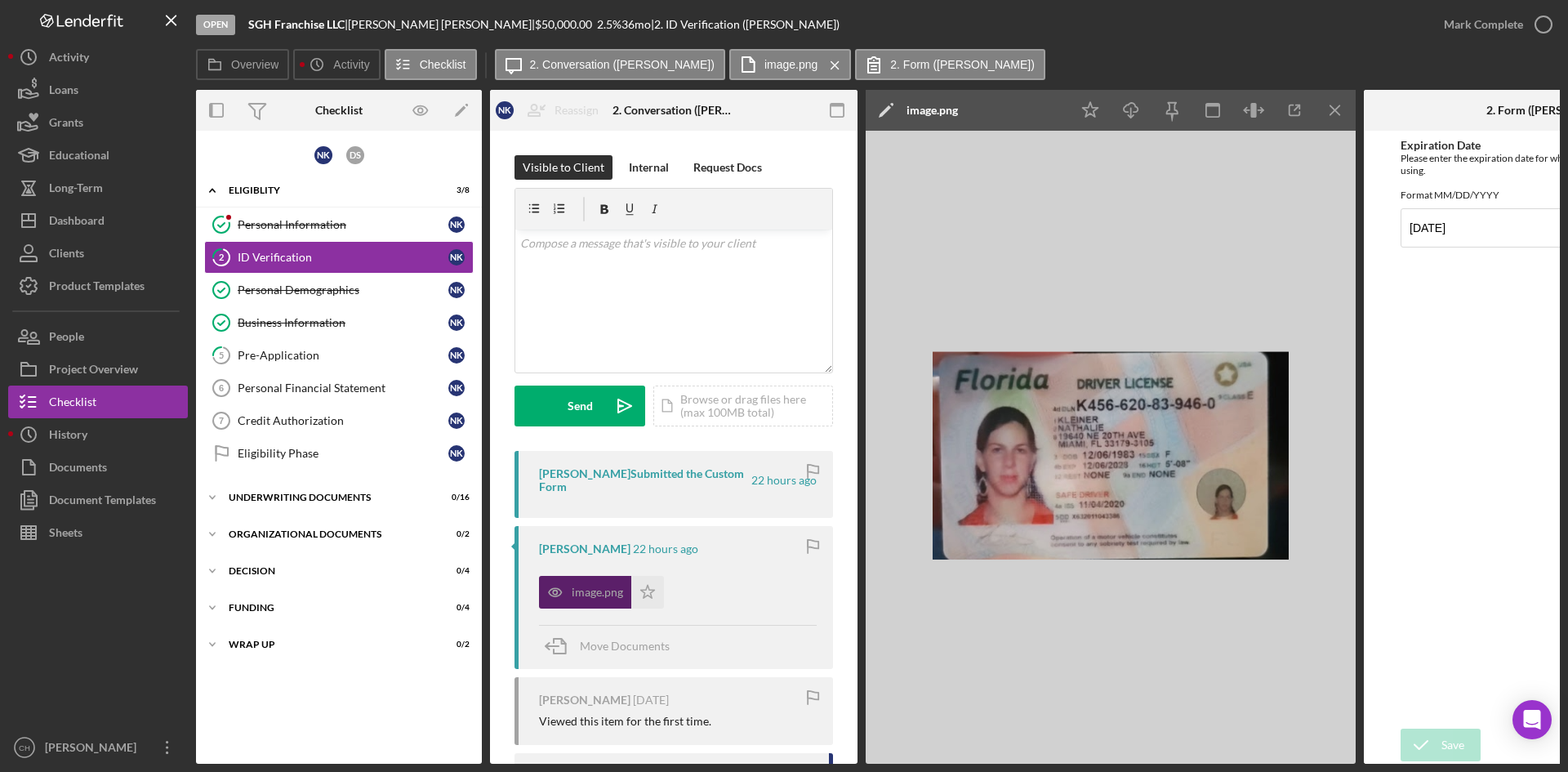
click at [546, 587] on icon "button" at bounding box center [555, 592] width 33 height 33
click at [872, 108] on icon "Icon/Edit" at bounding box center [886, 110] width 40 height 40
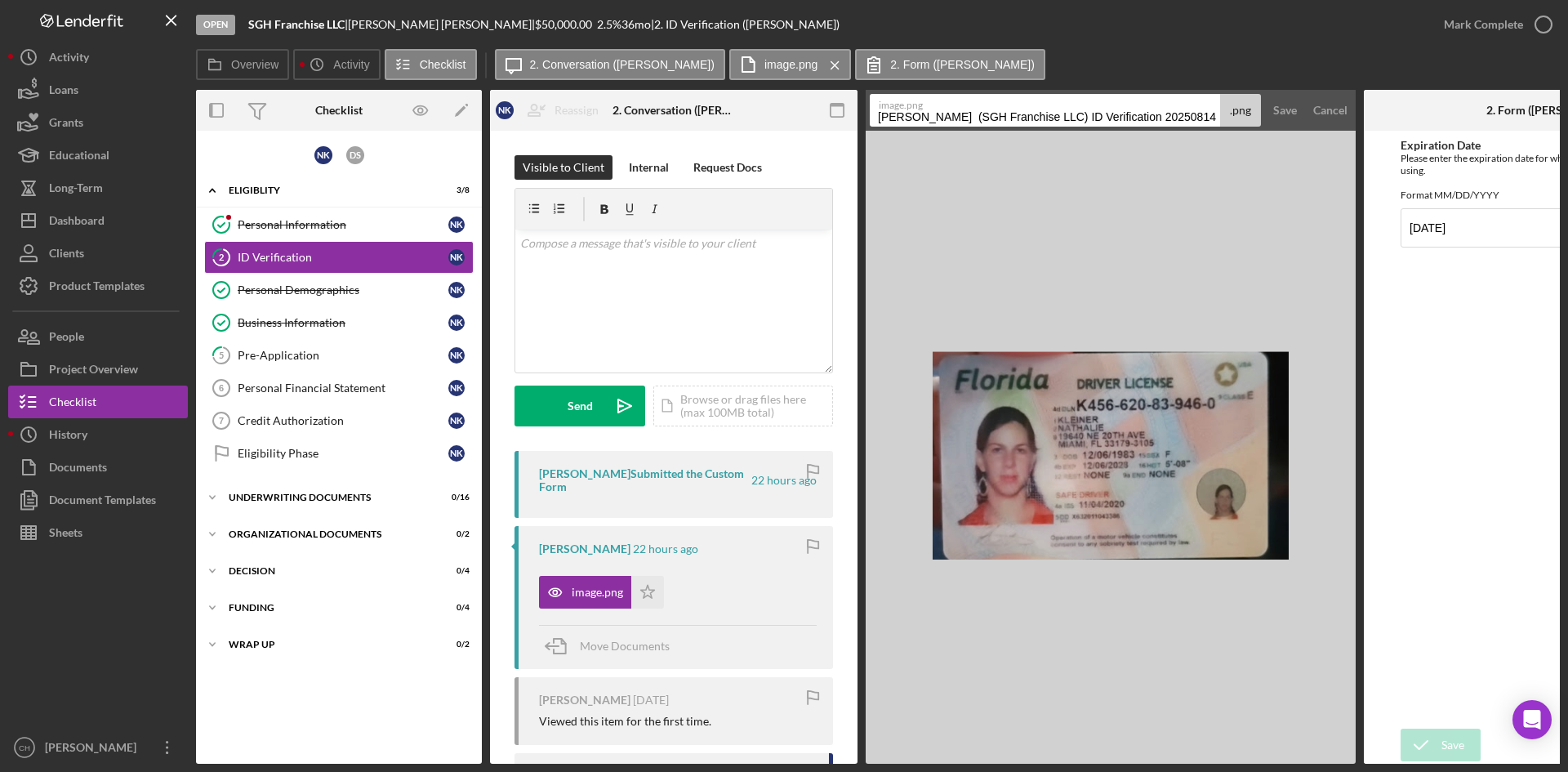
drag, startPoint x: 1152, startPoint y: 114, endPoint x: 1266, endPoint y: 119, distance: 114.1
click at [1256, 114] on div "image.png [PERSON_NAME] (SGH Franchise LLC) ID Verification 20250814 .png" at bounding box center [1065, 110] width 392 height 33
type input "[PERSON_NAME] (SGH Franchise LLC) ID Verification"
click at [1285, 111] on div "Save" at bounding box center [1285, 110] width 24 height 33
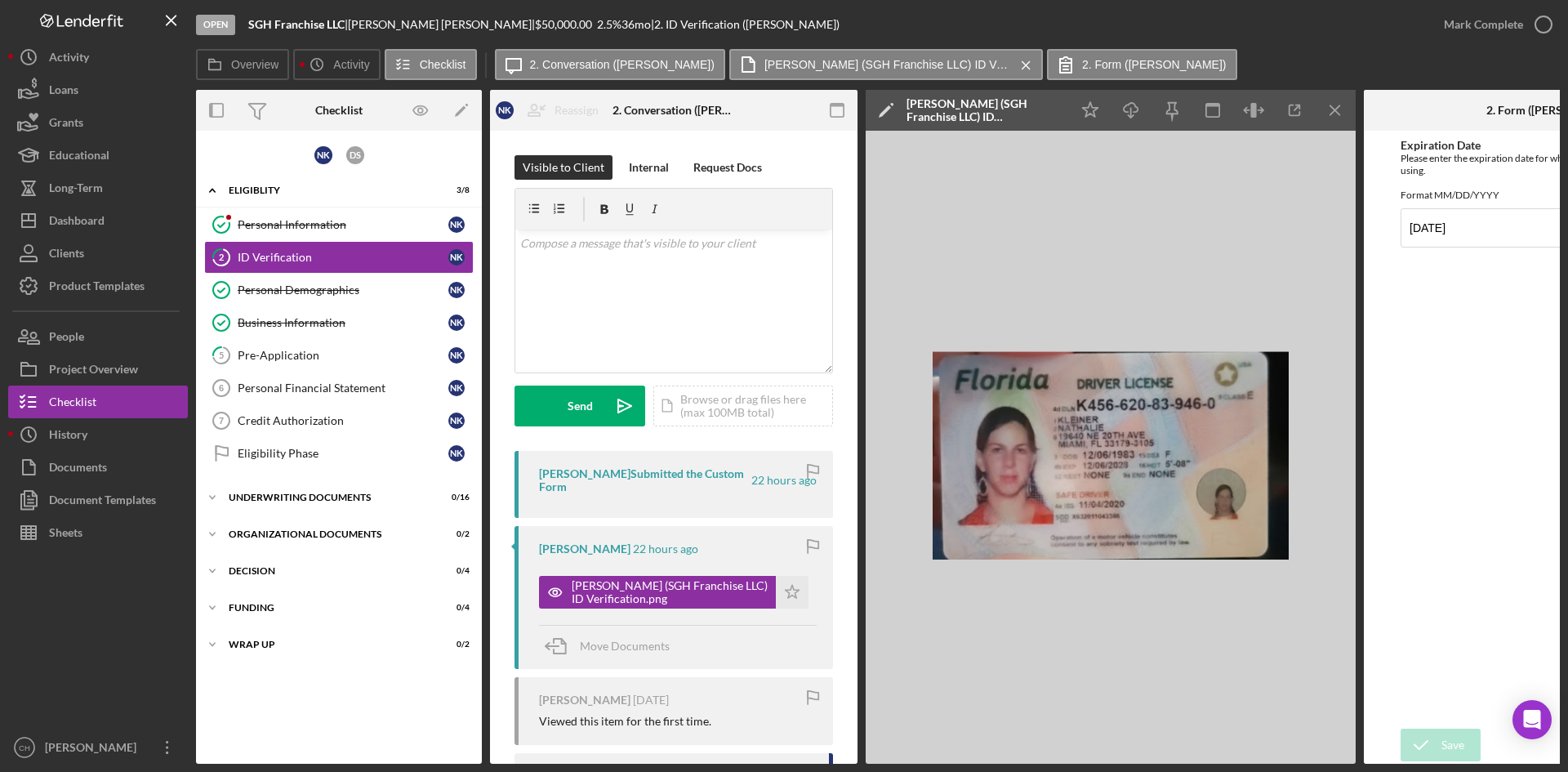
drag, startPoint x: 786, startPoint y: 583, endPoint x: 787, endPoint y: 566, distance: 17.0
click at [787, 567] on div "[PERSON_NAME] 22 hours ago [PERSON_NAME] (SGH Franchise LLC) ID Verification.pn…" at bounding box center [674, 596] width 318 height 142
click at [1471, 22] on div "Mark Complete" at bounding box center [1483, 25] width 79 height 33
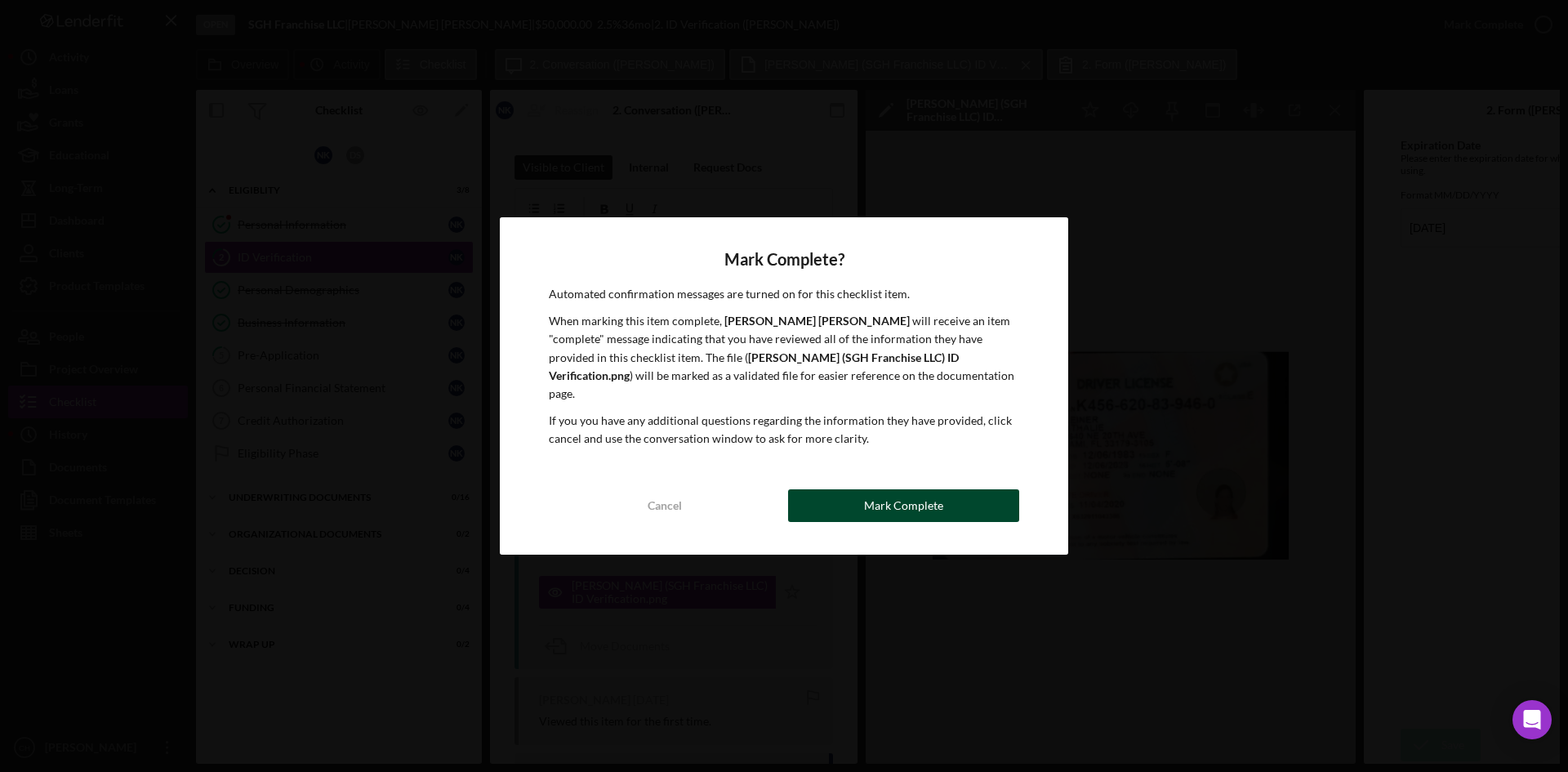
click at [861, 489] on button "Mark Complete" at bounding box center [903, 505] width 231 height 33
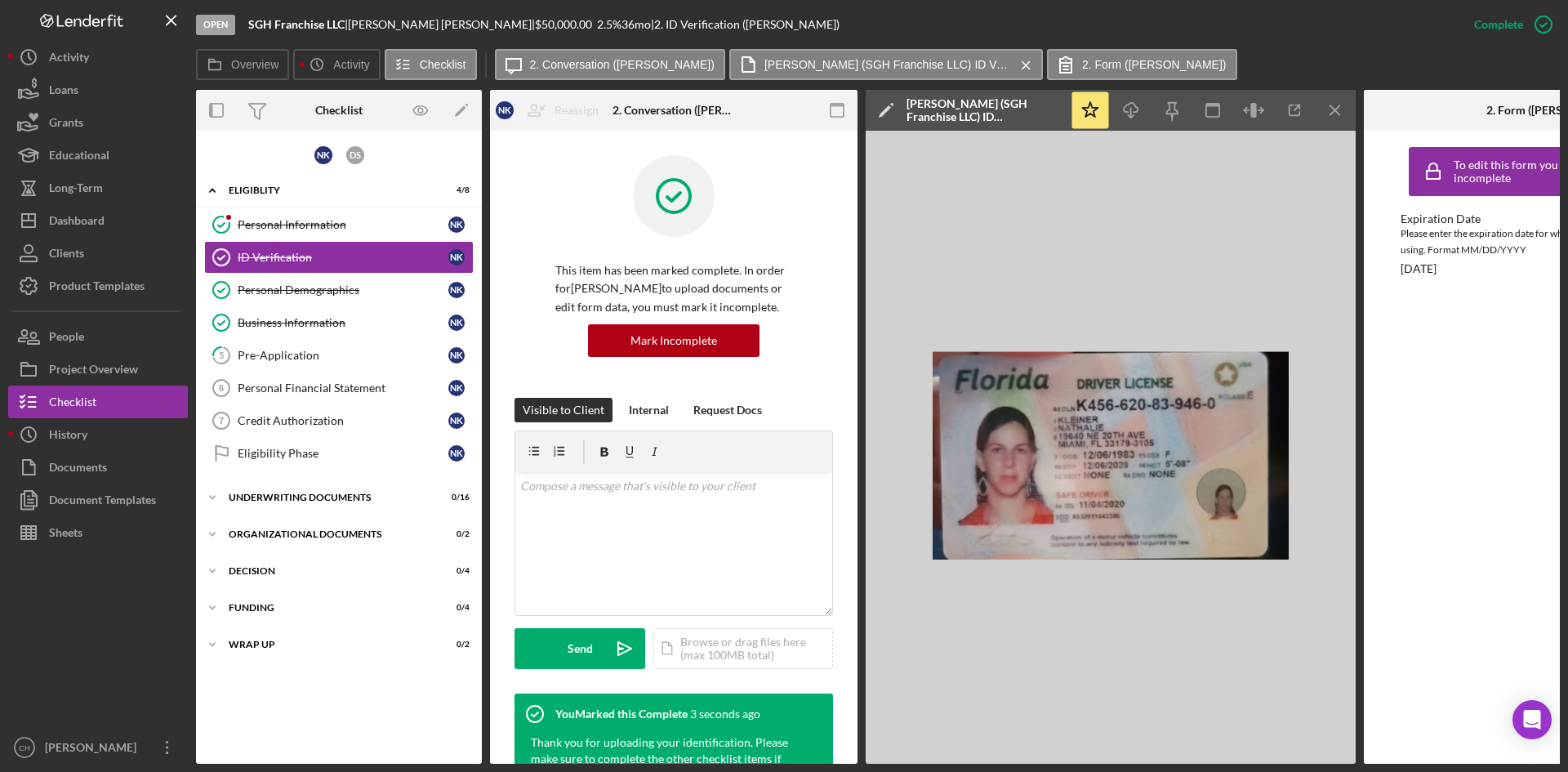
click at [320, 480] on div "N K D S Icon/Expander Eligiblity 4 / 8 Personal Information Personal Informatio…" at bounding box center [338, 447] width 286 height 617
click at [318, 493] on div "Underwriting Documents" at bounding box center [345, 497] width 233 height 10
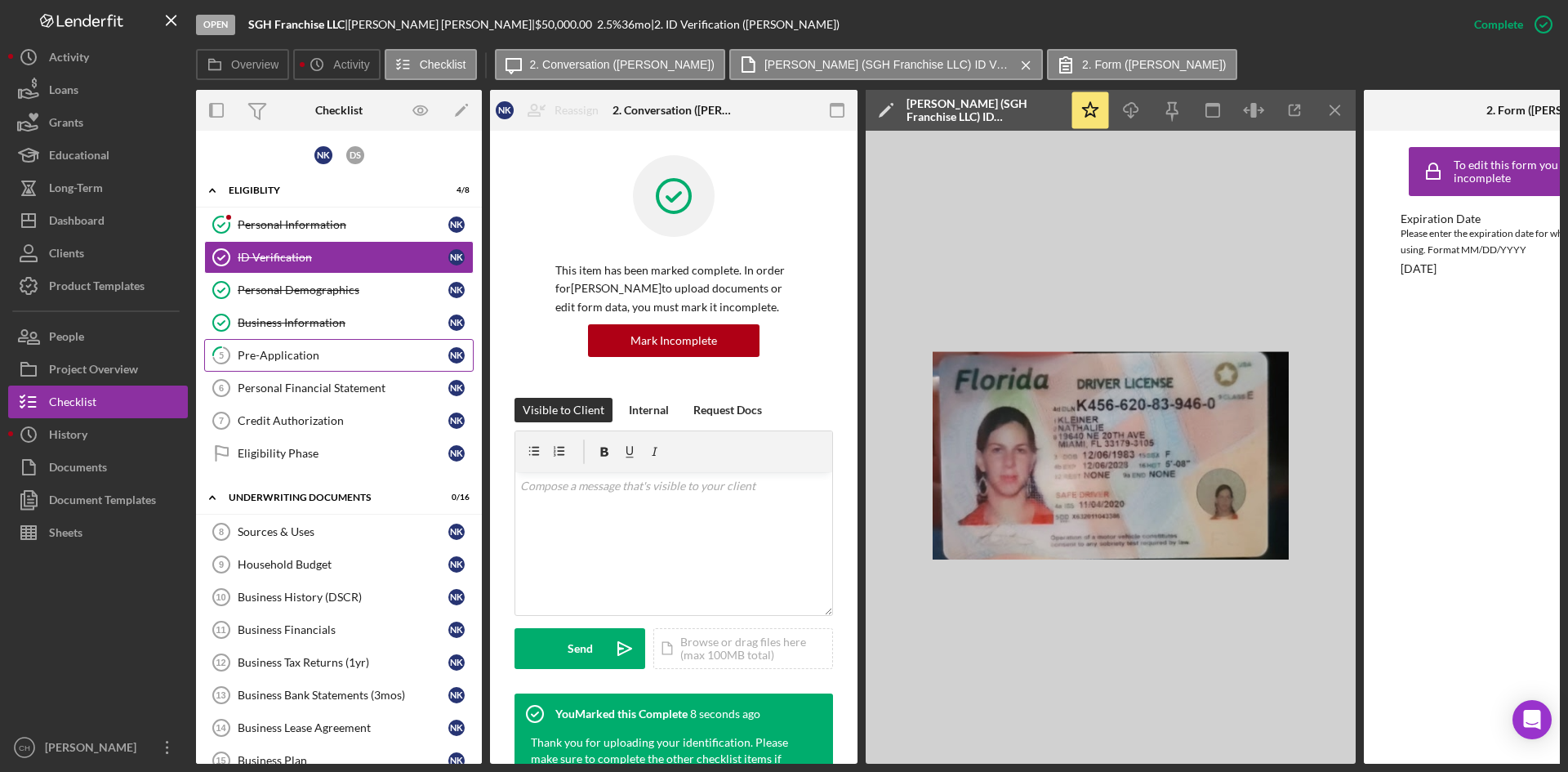
click at [332, 358] on div "Pre-Application" at bounding box center [343, 355] width 210 height 13
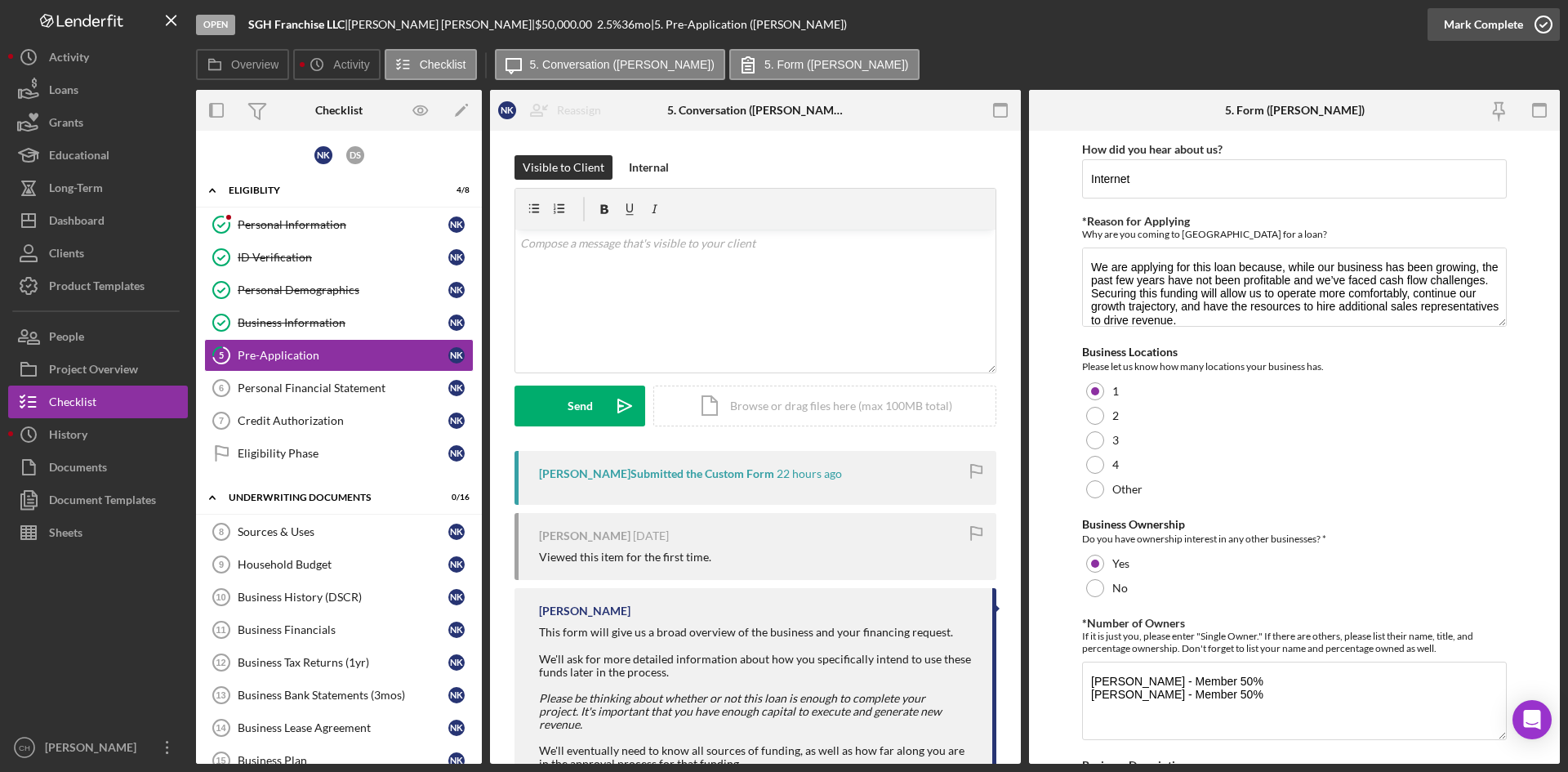
click at [1465, 18] on div "Mark Complete" at bounding box center [1483, 25] width 79 height 33
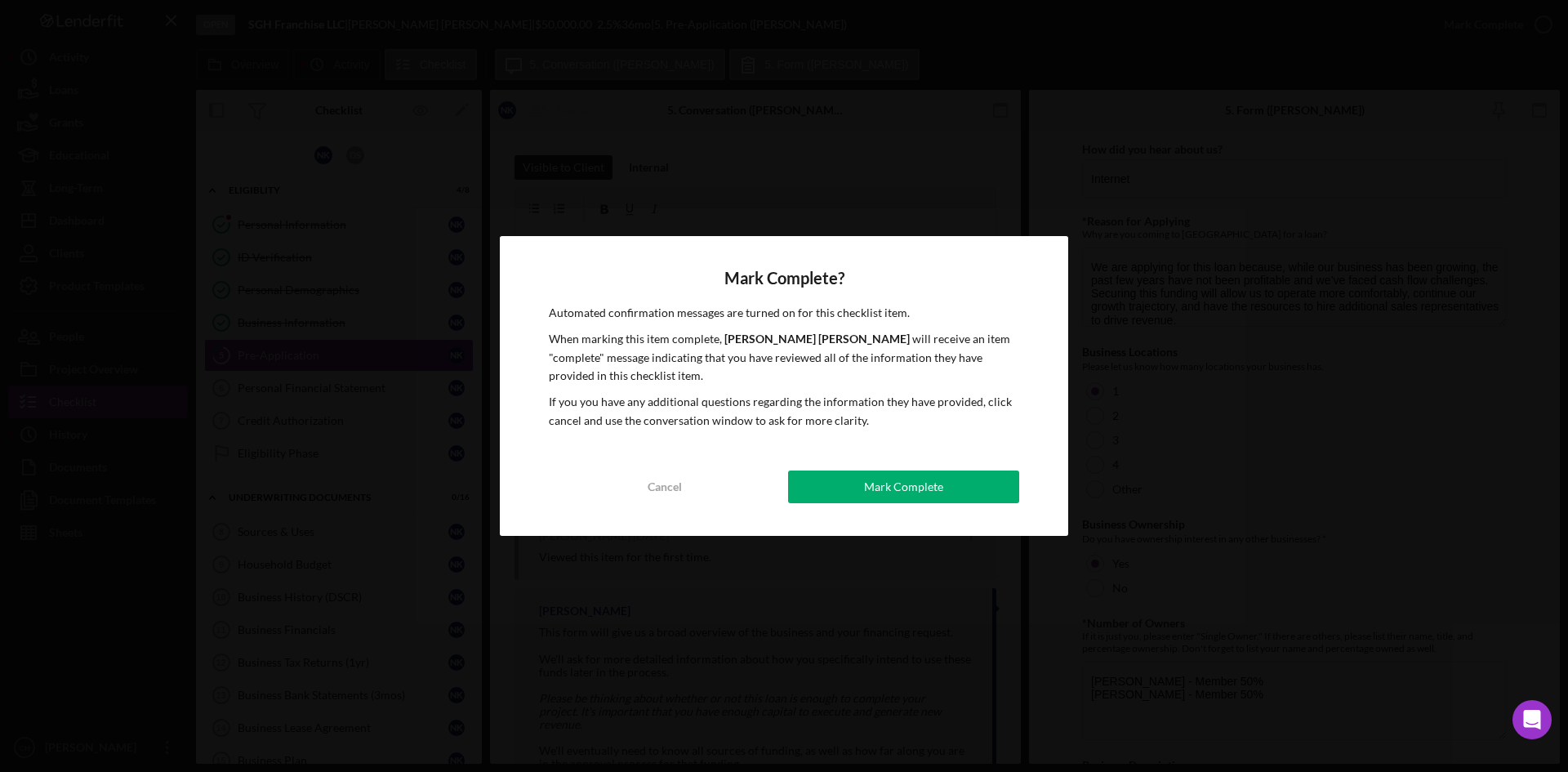
drag, startPoint x: 935, startPoint y: 487, endPoint x: 930, endPoint y: 473, distance: 14.9
click at [930, 474] on div "Mark Complete" at bounding box center [903, 487] width 79 height 33
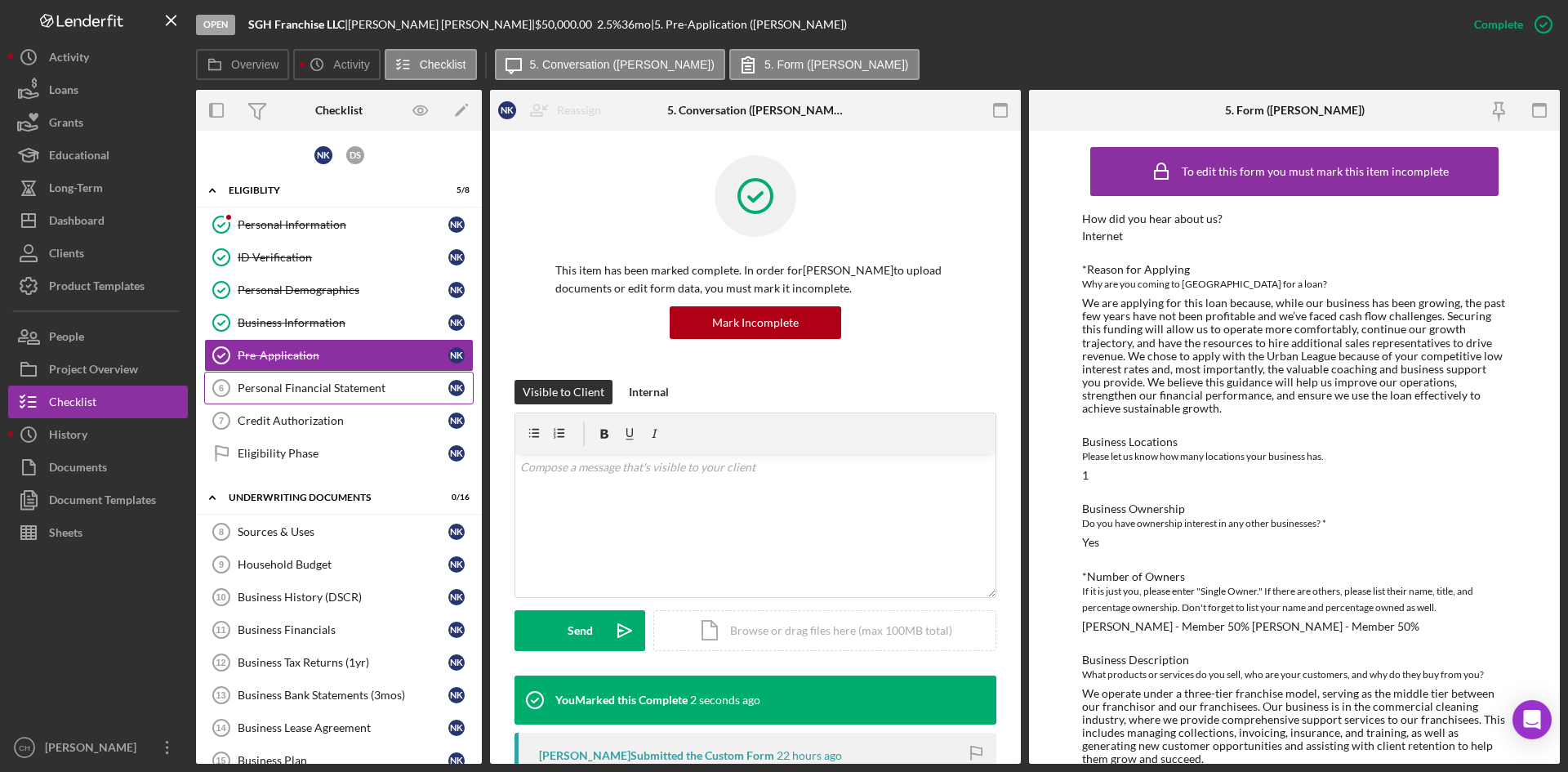
click at [298, 381] on div "Personal Financial Statement" at bounding box center [343, 388] width 210 height 13
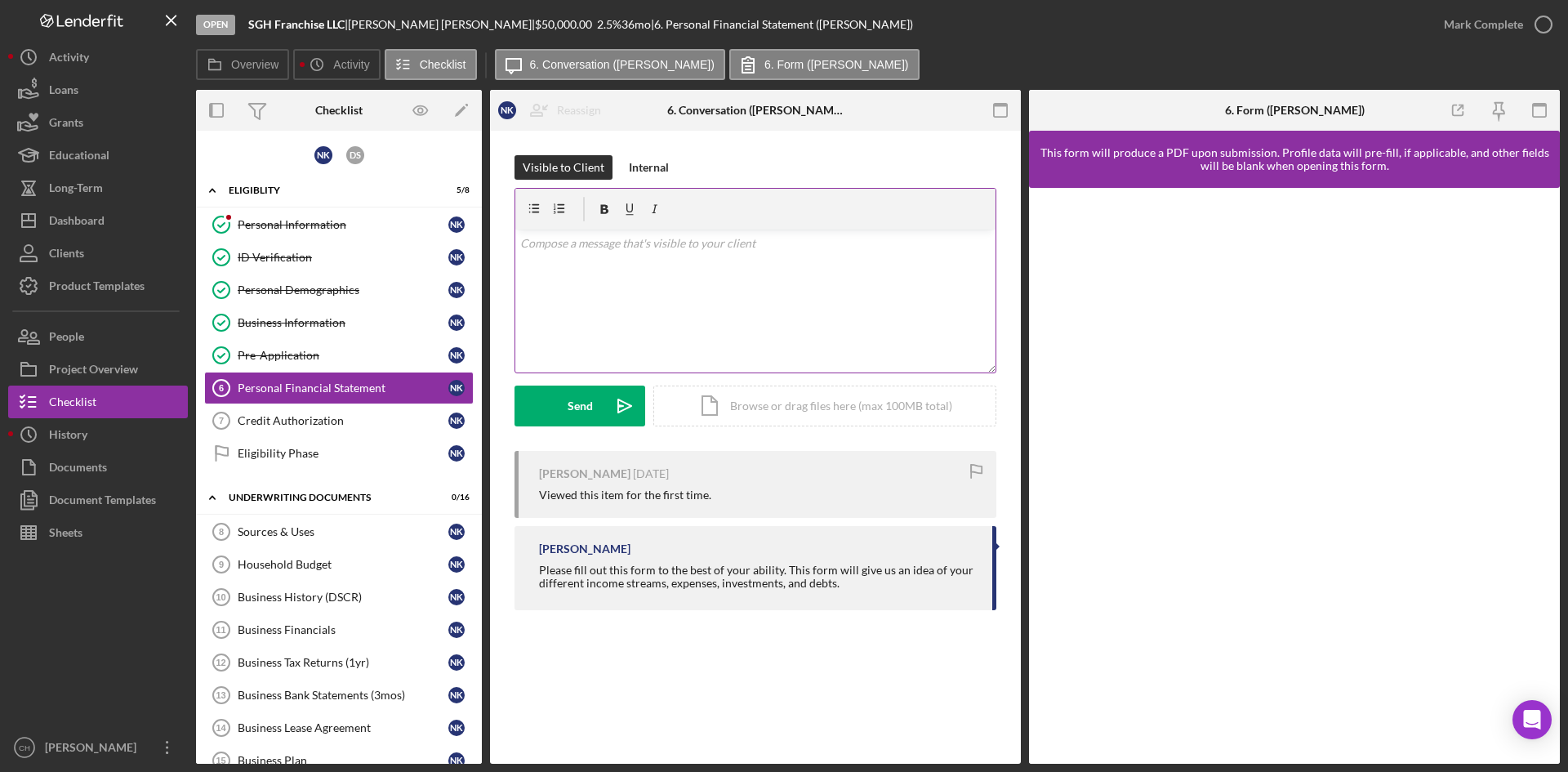
drag, startPoint x: 642, startPoint y: 277, endPoint x: 652, endPoint y: 271, distance: 11.7
click at [642, 275] on div "v Color teal Color pink Remove color Add row above Add row below Add column bef…" at bounding box center [756, 301] width 480 height 142
click at [901, 235] on p "please complete this sectrion to continue with your lon applkicatin" at bounding box center [756, 244] width 472 height 18
click at [779, 239] on p "please complete this sectrion to continue with your lon application" at bounding box center [756, 244] width 472 height 18
drag, startPoint x: 734, startPoint y: 324, endPoint x: 701, endPoint y: 313, distance: 34.8
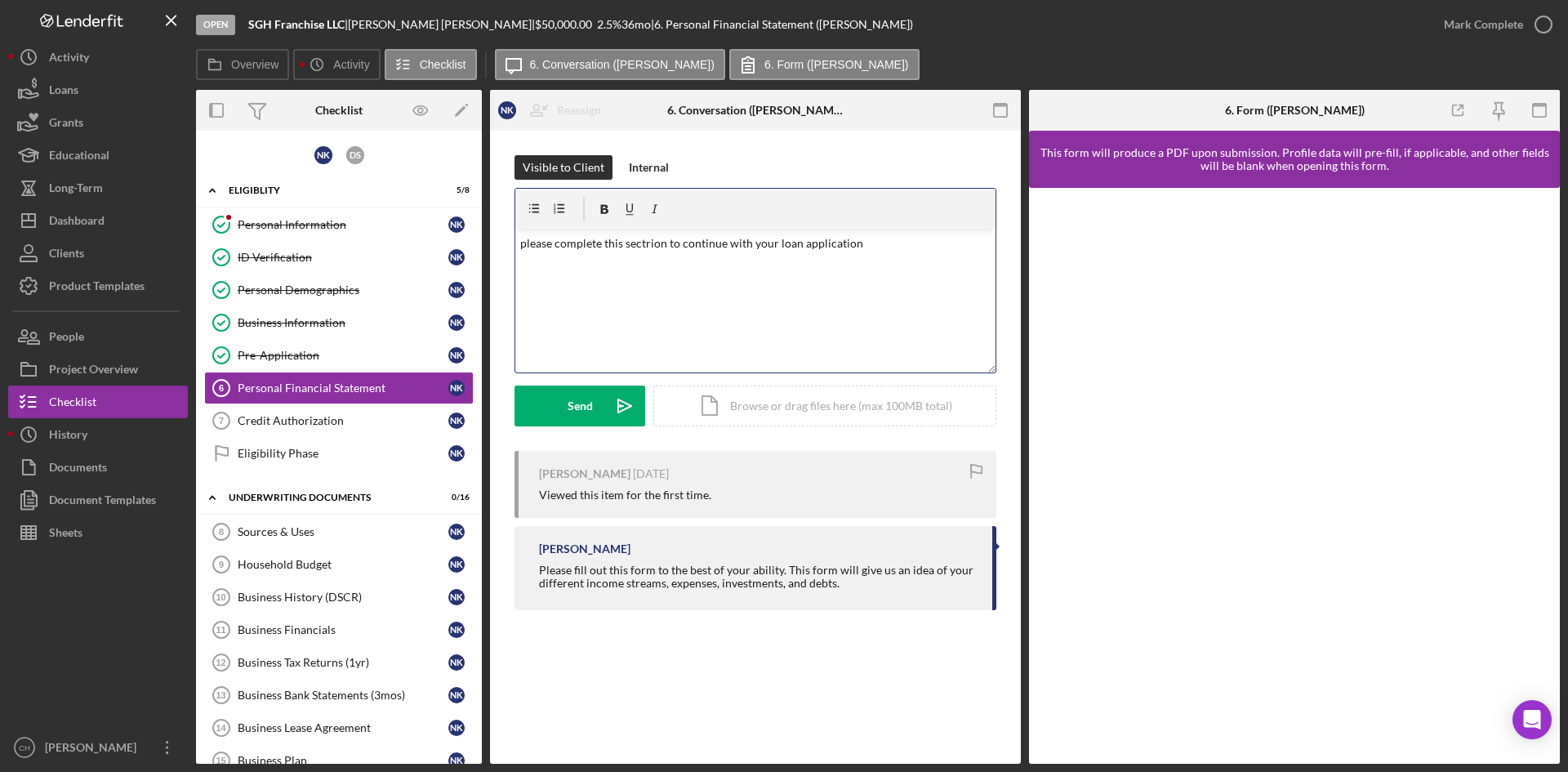
click at [727, 317] on div "v Color teal Color pink Remove color Add row above Add row below Add column bef…" at bounding box center [756, 301] width 480 height 142
click at [603, 267] on div "v Color teal Color pink Remove color Add row above Add row below Add column bef…" at bounding box center [756, 301] width 480 height 142
click at [648, 238] on p "please complete this sectrion to continue with your loan application" at bounding box center [756, 244] width 472 height 18
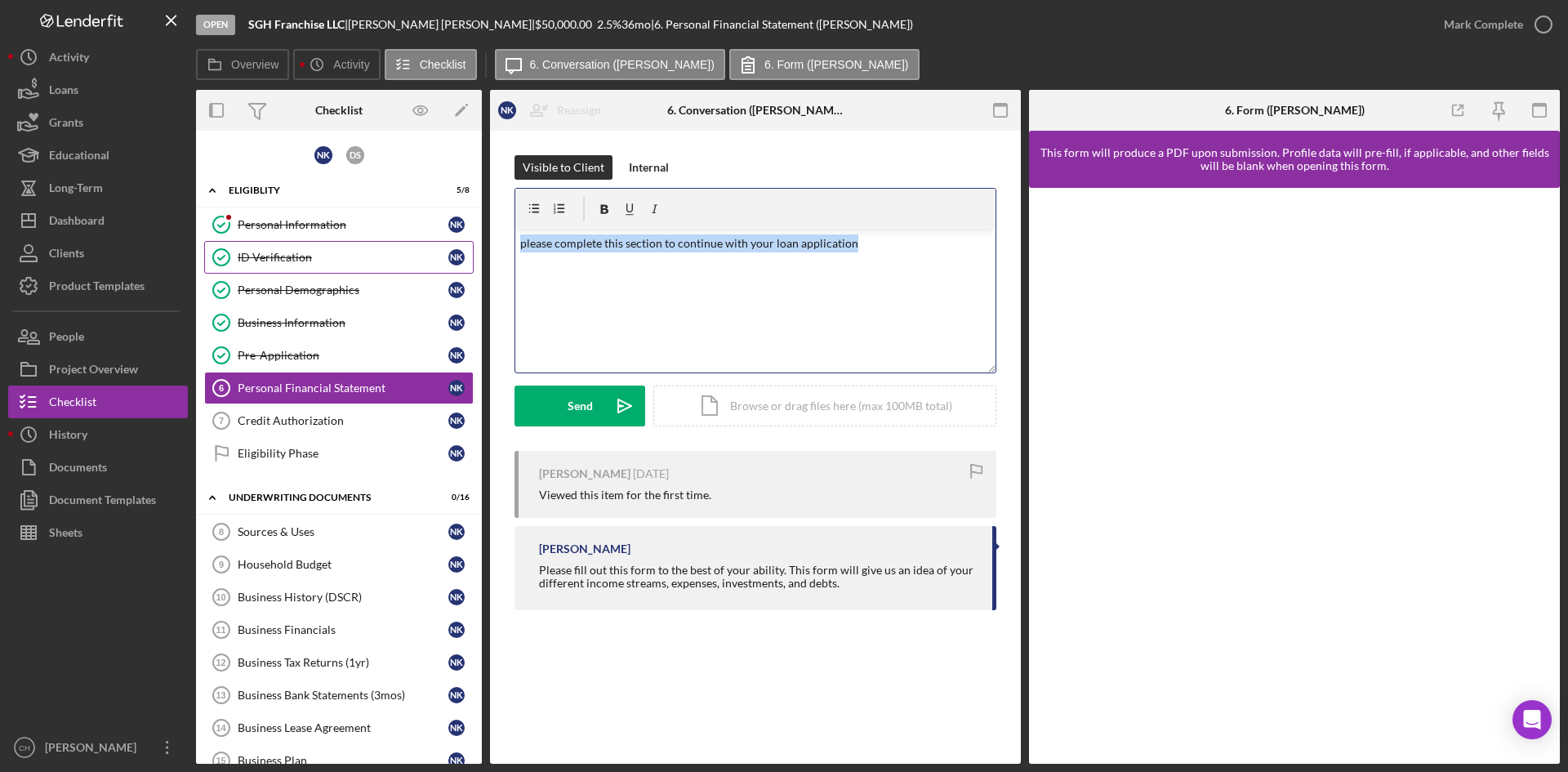
drag, startPoint x: 873, startPoint y: 254, endPoint x: 347, endPoint y: 256, distance: 526.0
click at [304, 266] on div "Overview Internal Workflow Stage Open Icon/Dropdown Arrow Archive (can unarchiv…" at bounding box center [878, 426] width 1364 height 674
copy p "please complete this section to continue with your loan application"
click at [559, 399] on button "Send Icon/icon-invite-send" at bounding box center [580, 405] width 131 height 40
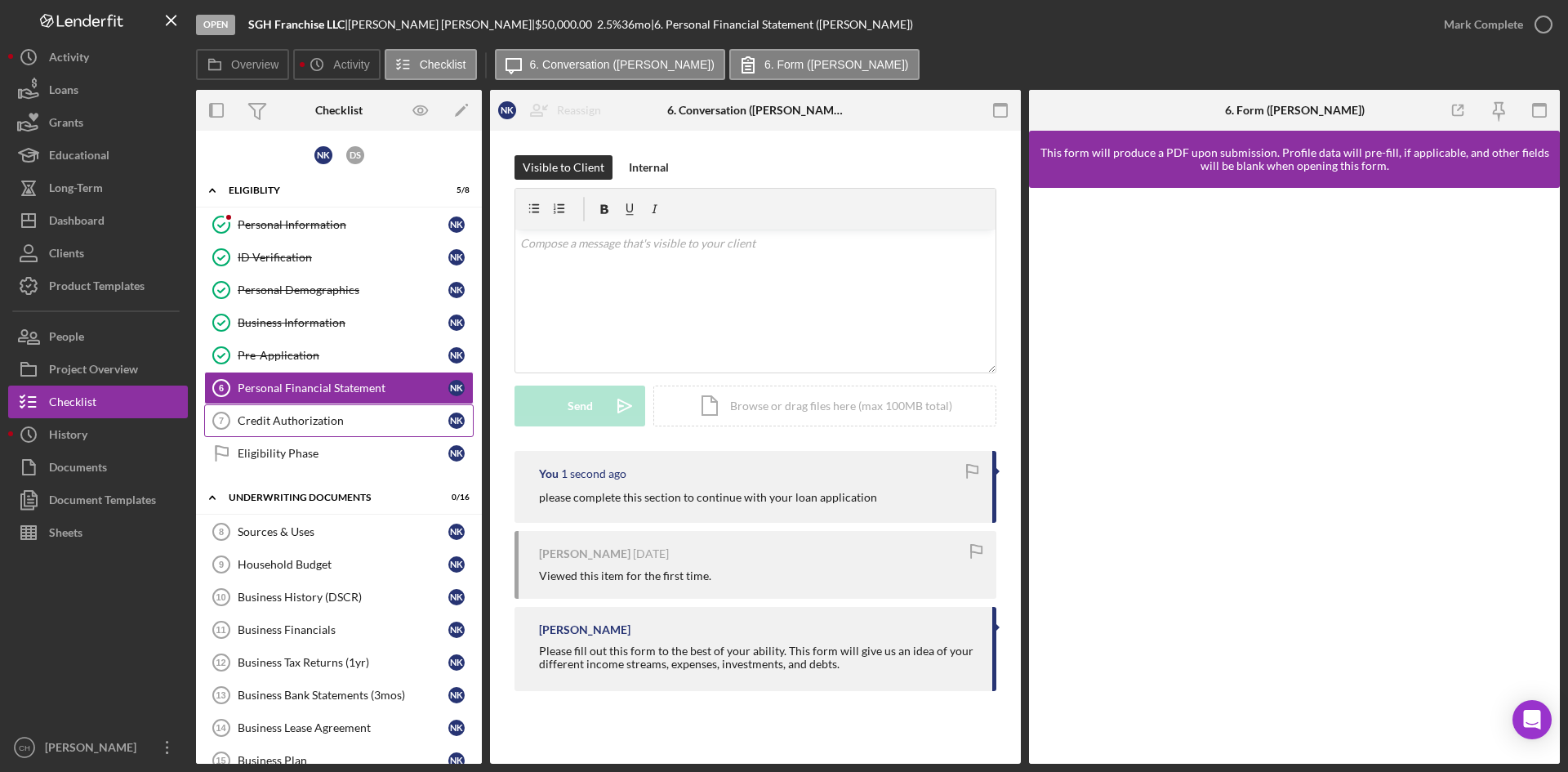
click at [283, 425] on div "Credit Authorization" at bounding box center [343, 420] width 210 height 13
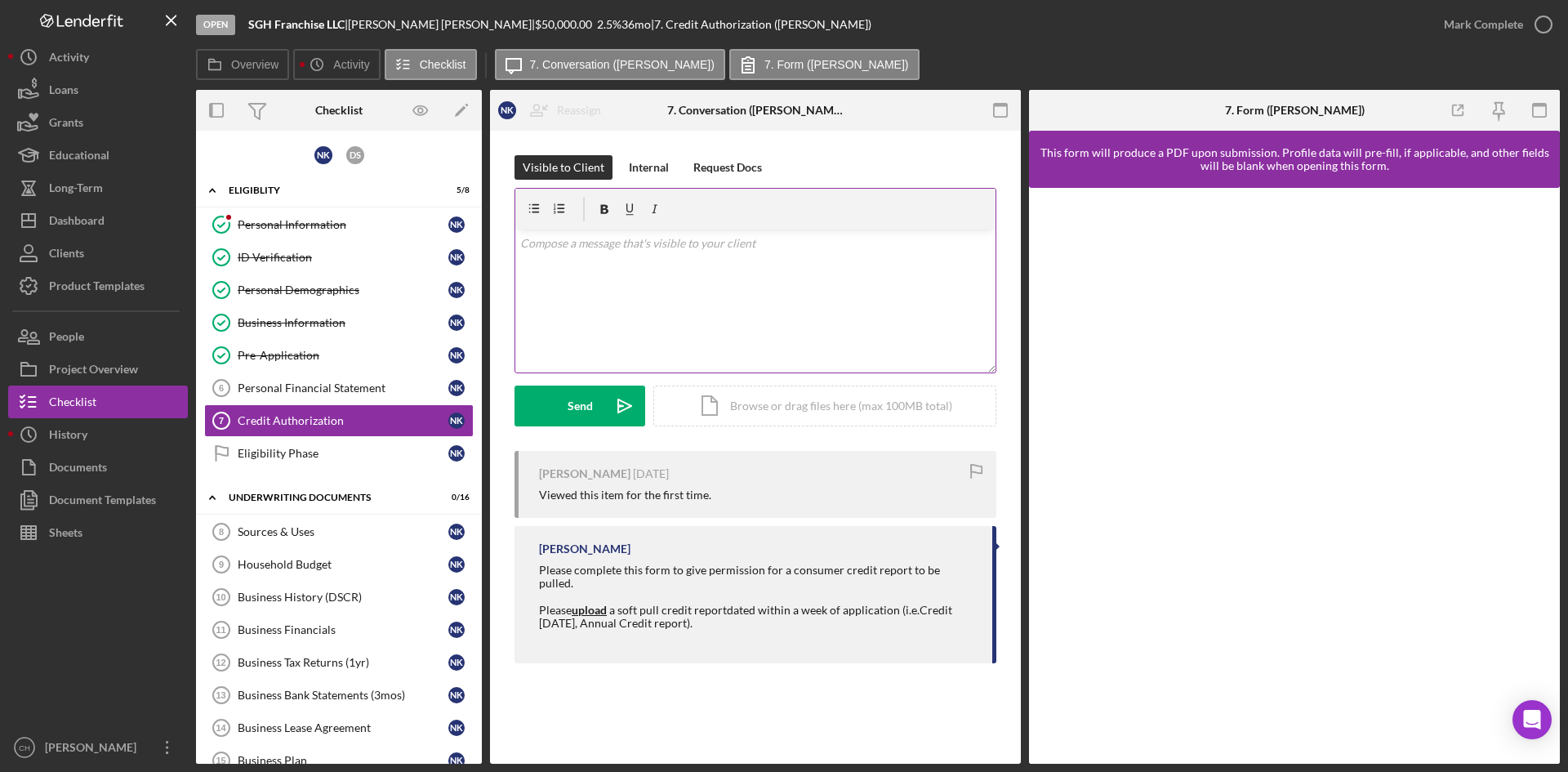
click at [592, 251] on p at bounding box center [756, 244] width 472 height 18
click at [570, 401] on div "Send" at bounding box center [580, 405] width 26 height 40
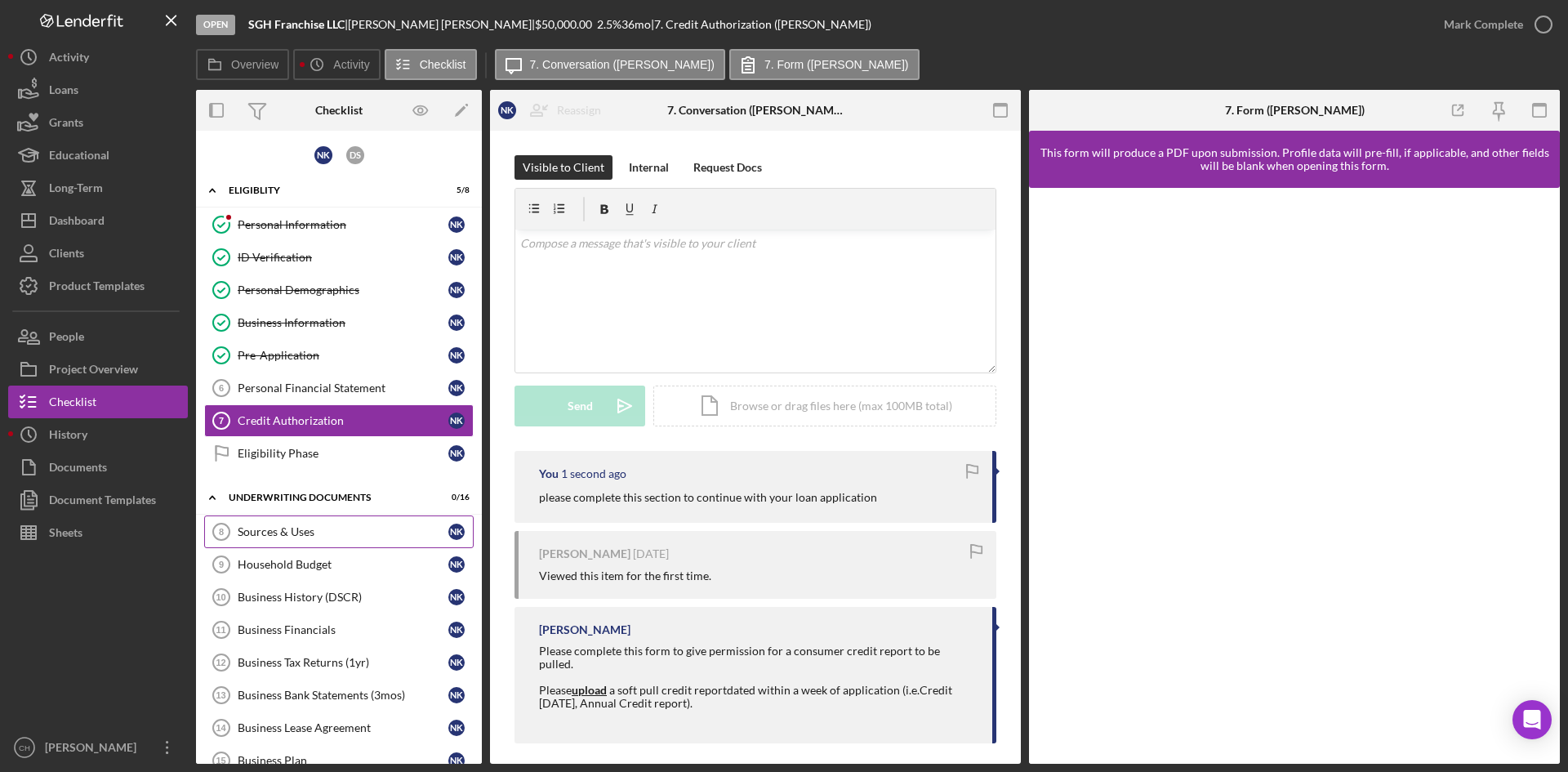
click at [297, 538] on div "Sources & Uses" at bounding box center [343, 531] width 210 height 13
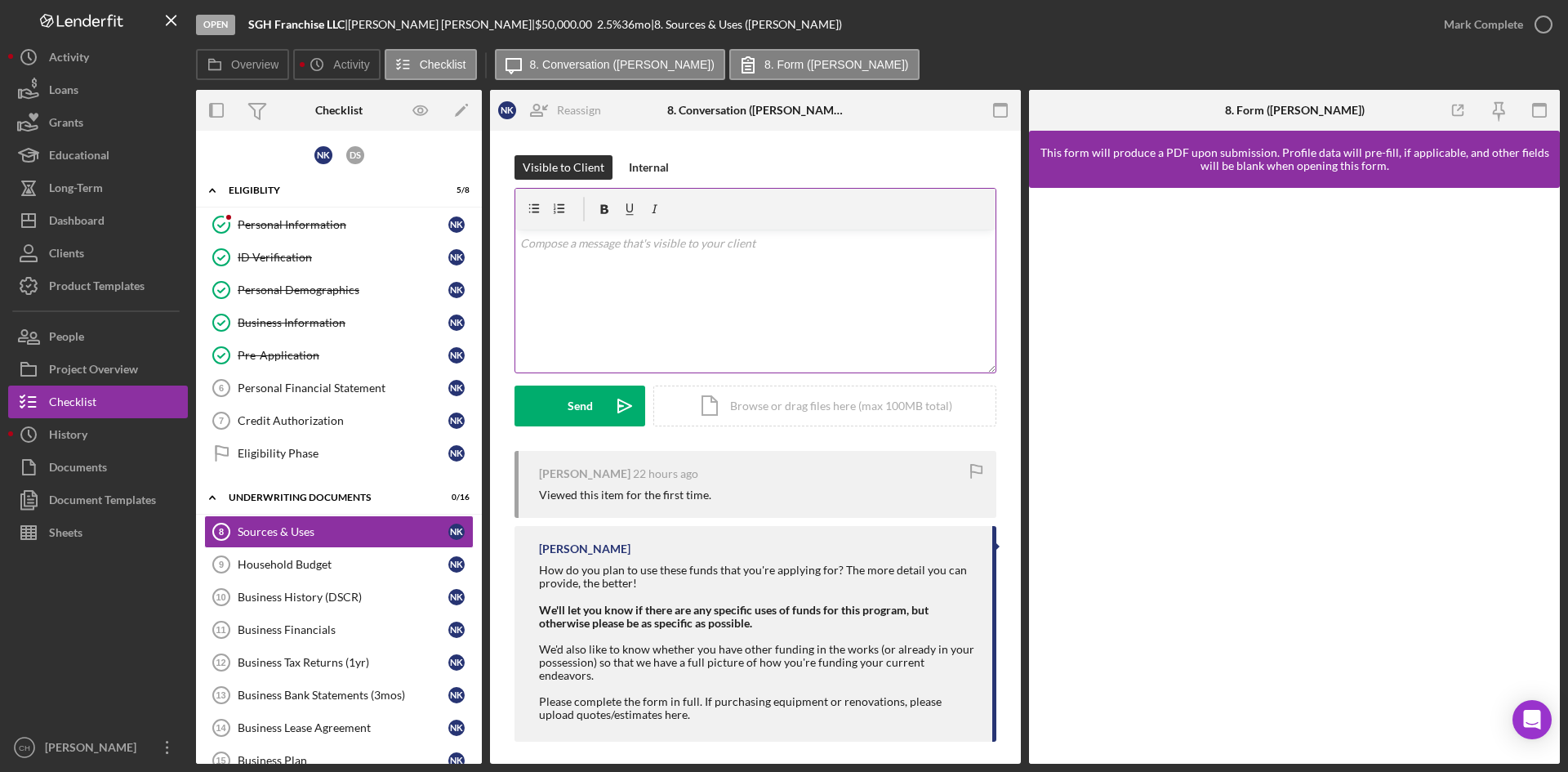
click at [600, 269] on div "v Color teal Color pink Remove color Add row above Add row below Add column bef…" at bounding box center [756, 301] width 480 height 142
drag, startPoint x: 590, startPoint y: 407, endPoint x: 551, endPoint y: 421, distance: 41.4
click at [593, 402] on button "Send Icon/icon-invite-send" at bounding box center [580, 405] width 131 height 40
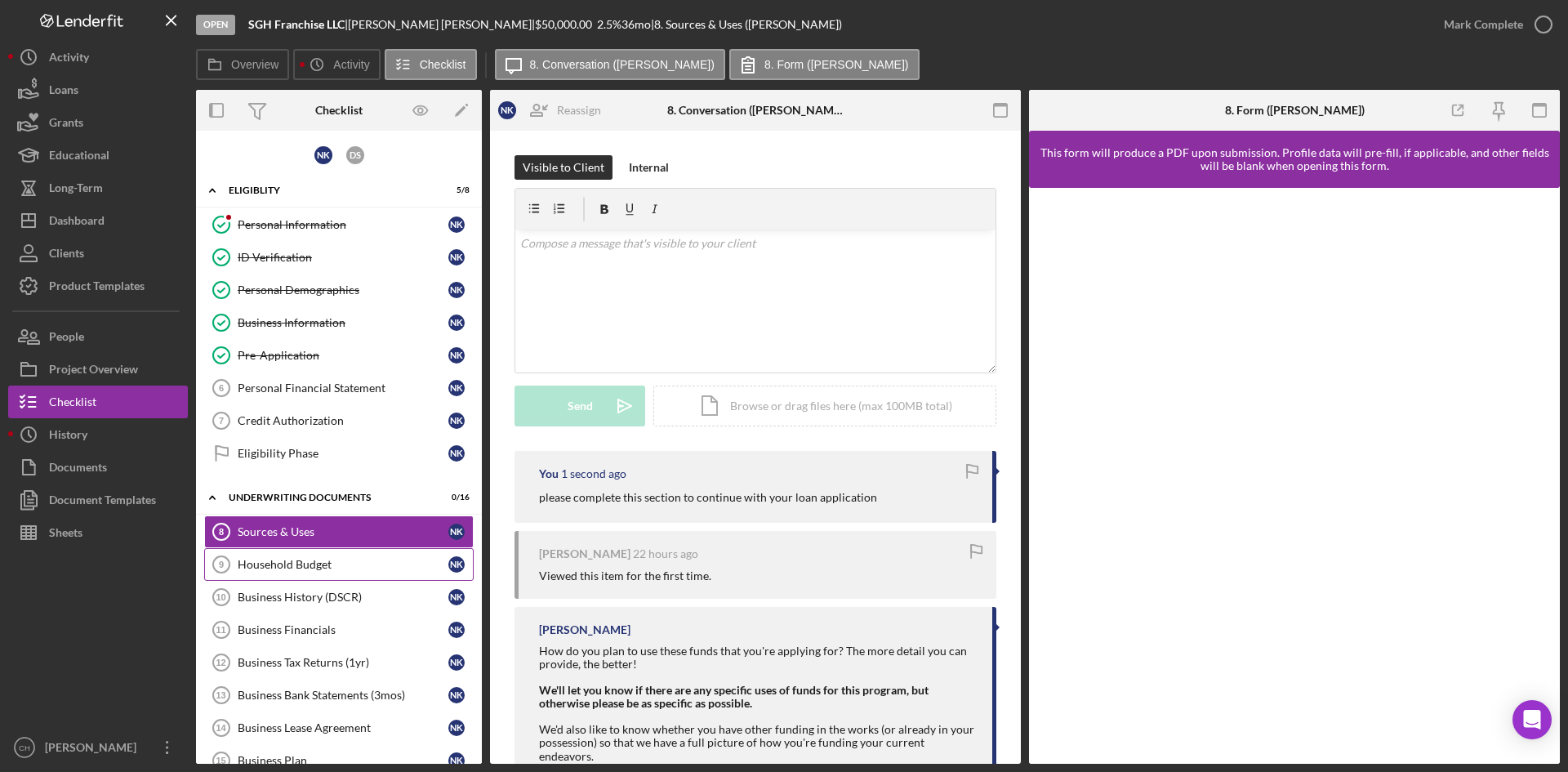
click at [280, 571] on div "Household Budget" at bounding box center [343, 564] width 210 height 13
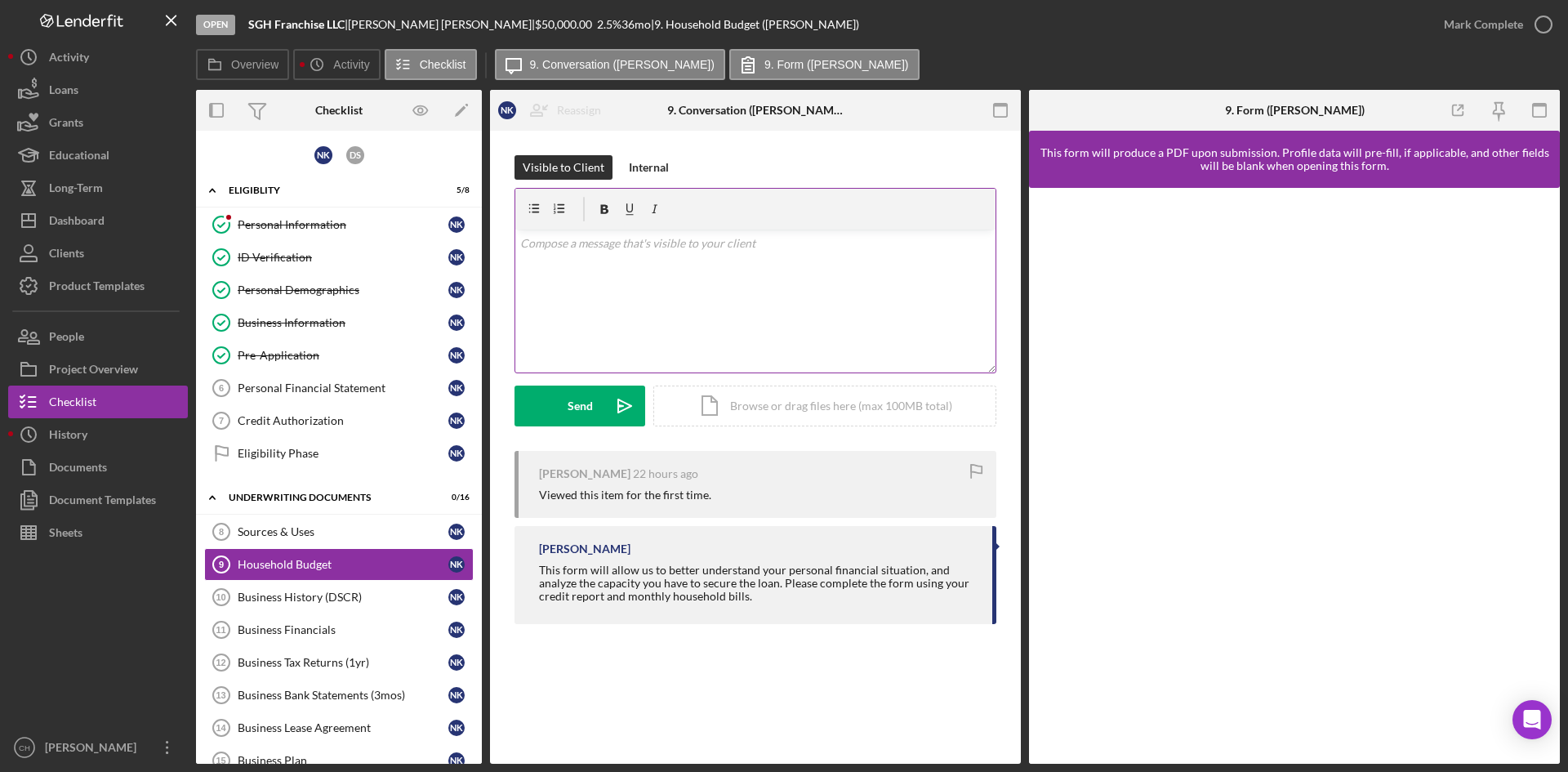
click at [588, 260] on div "v Color teal Color pink Remove color Add row above Add row below Add column bef…" at bounding box center [756, 301] width 480 height 142
drag, startPoint x: 564, startPoint y: 406, endPoint x: 509, endPoint y: 444, distance: 66.9
click at [564, 404] on button "Send Icon/icon-invite-send" at bounding box center [580, 405] width 131 height 40
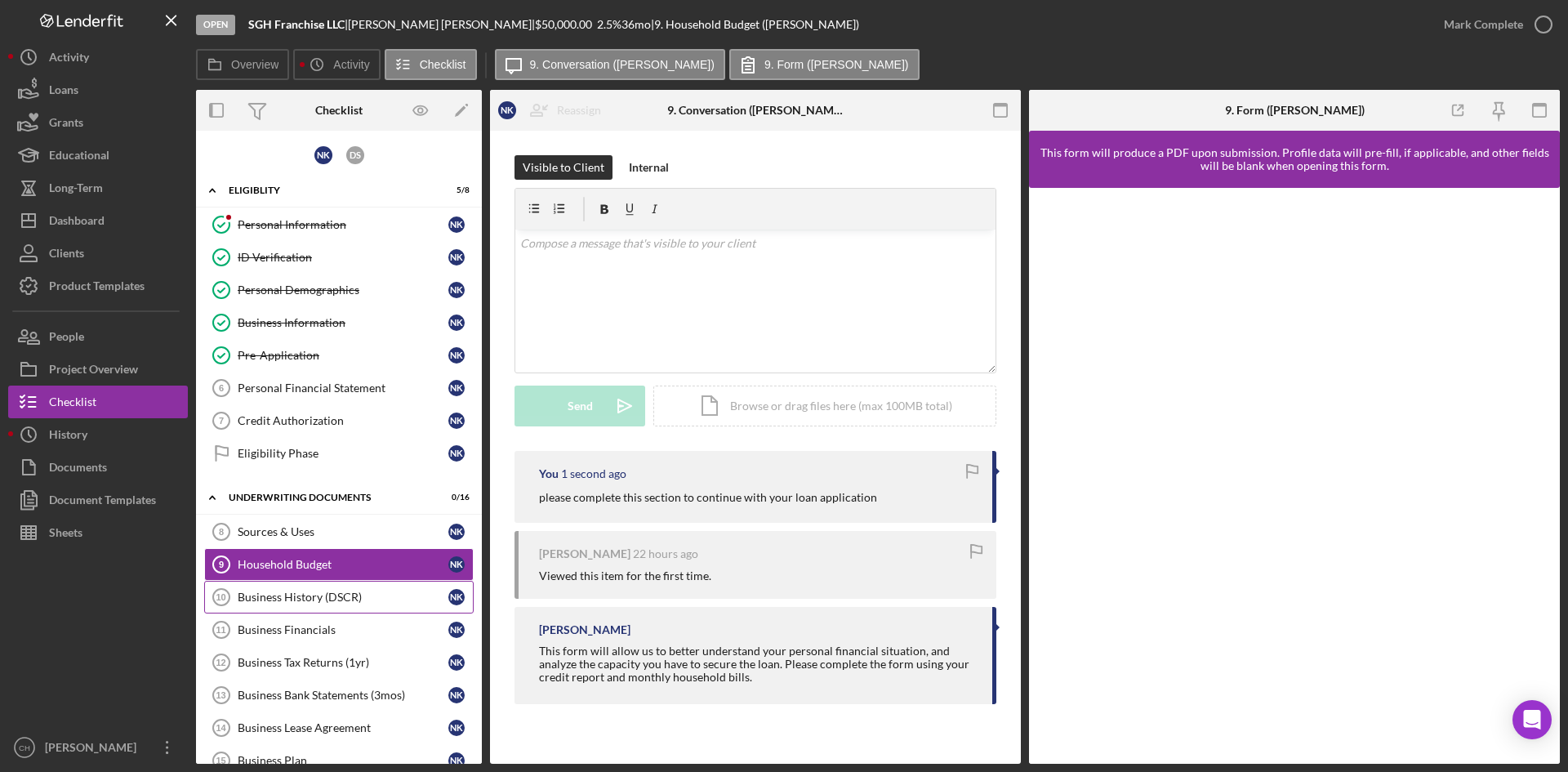
click at [293, 593] on div "Business History (DSCR)" at bounding box center [343, 596] width 210 height 13
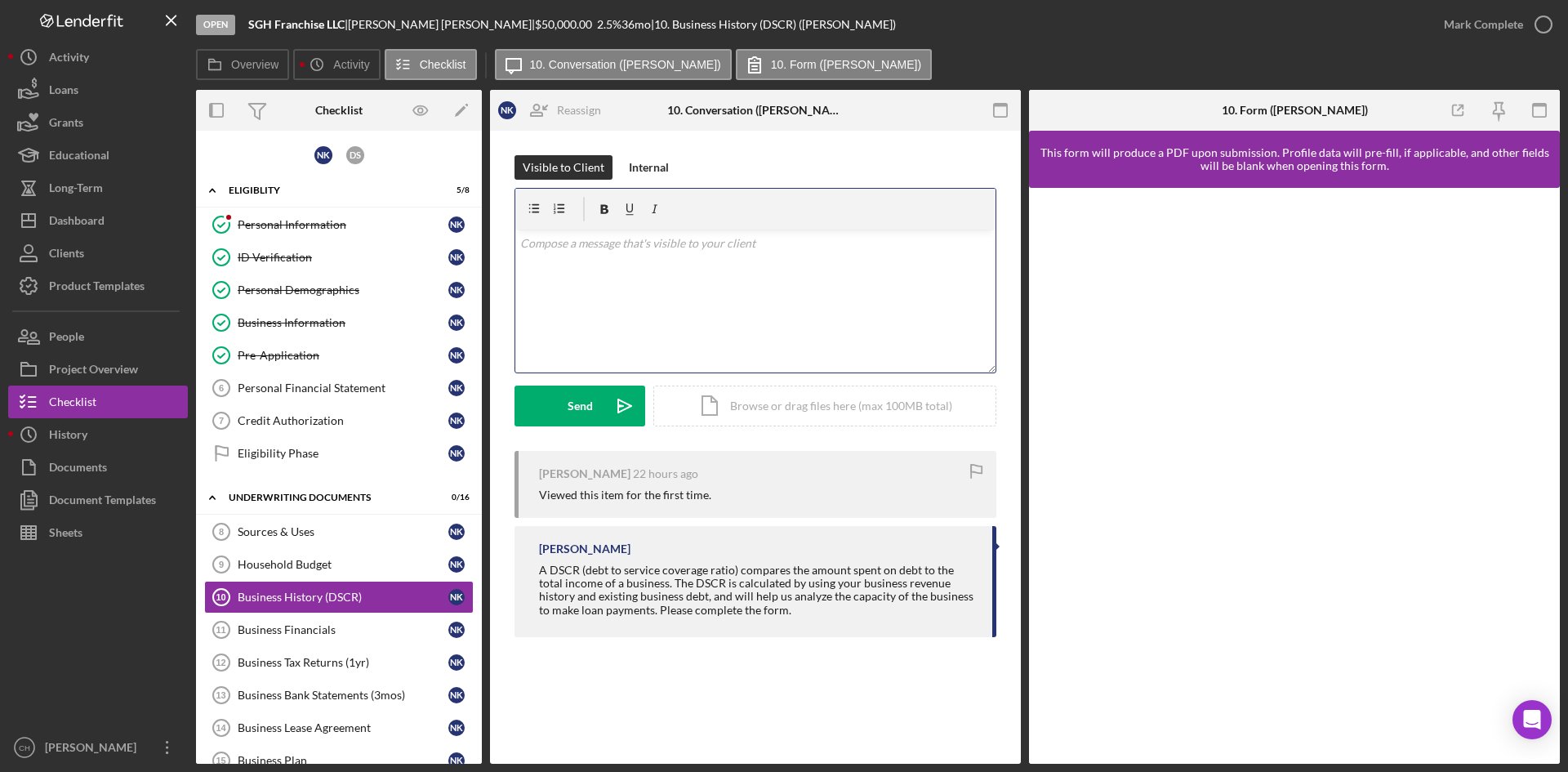
click at [582, 273] on div "v Color teal Color pink Remove color Add row above Add row below Add column bef…" at bounding box center [756, 301] width 480 height 142
drag, startPoint x: 559, startPoint y: 408, endPoint x: 494, endPoint y: 461, distance: 83.9
click at [560, 406] on button "Send Icon/icon-invite-send" at bounding box center [580, 405] width 131 height 40
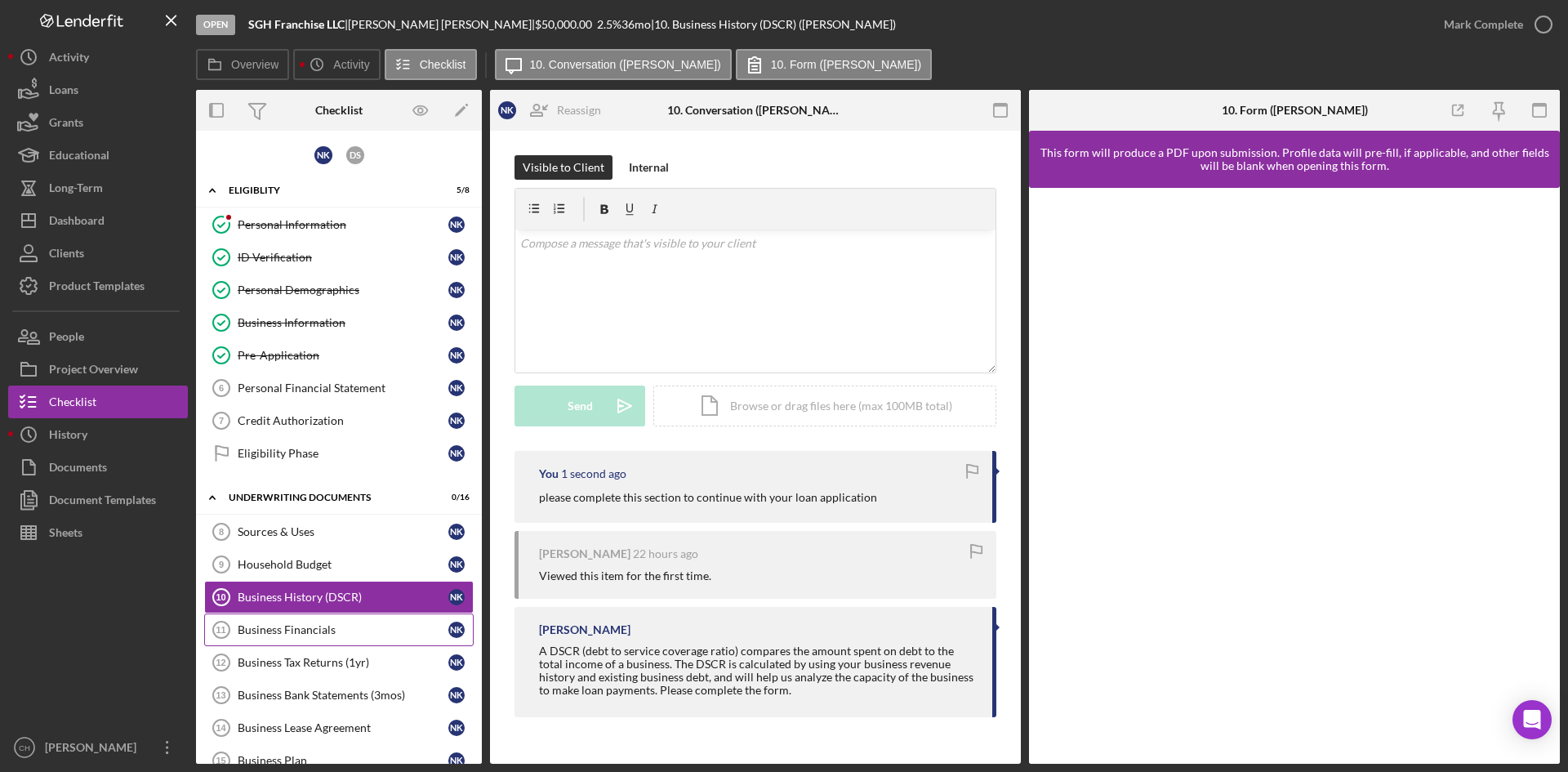
drag, startPoint x: 303, startPoint y: 624, endPoint x: 312, endPoint y: 613, distance: 14.2
click at [303, 621] on link "Business Financials 11 Business Financials N K" at bounding box center [338, 630] width 269 height 33
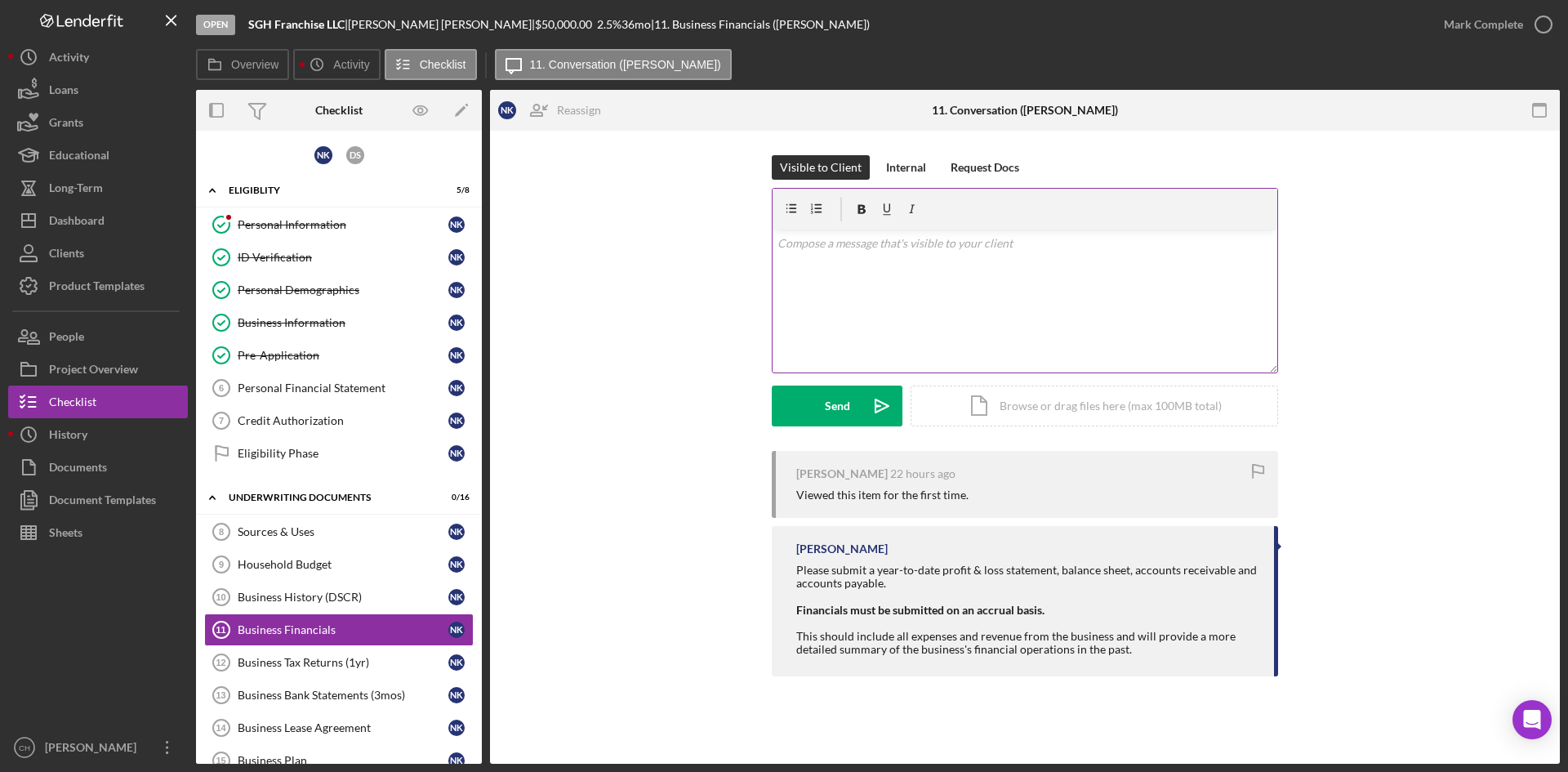
click at [849, 273] on div "v Color teal Color pink Remove color Add row above Add row below Add column bef…" at bounding box center [1024, 301] width 505 height 142
click at [802, 403] on button "Send Icon/icon-invite-send" at bounding box center [837, 405] width 131 height 40
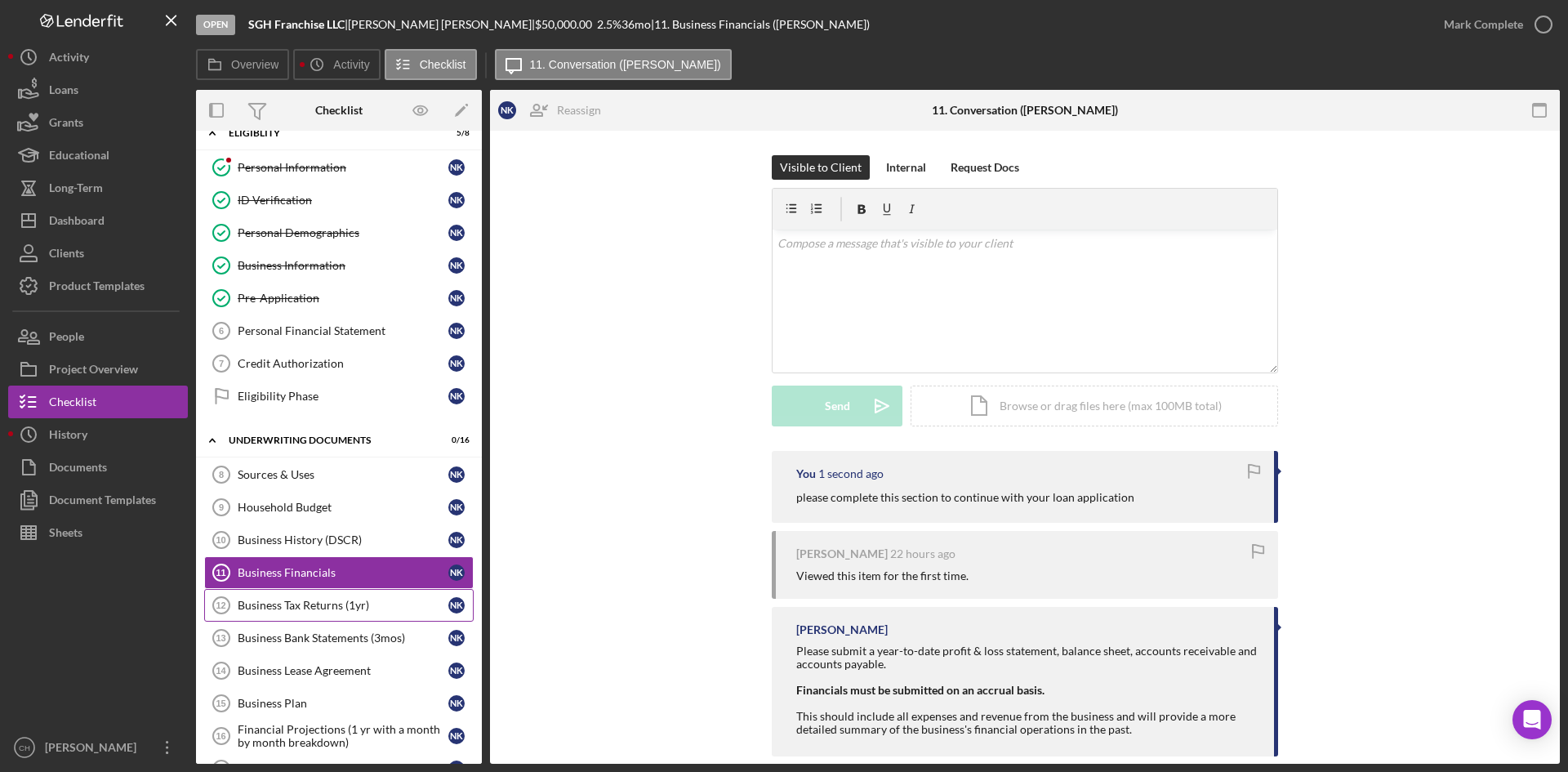
scroll to position [82, 0]
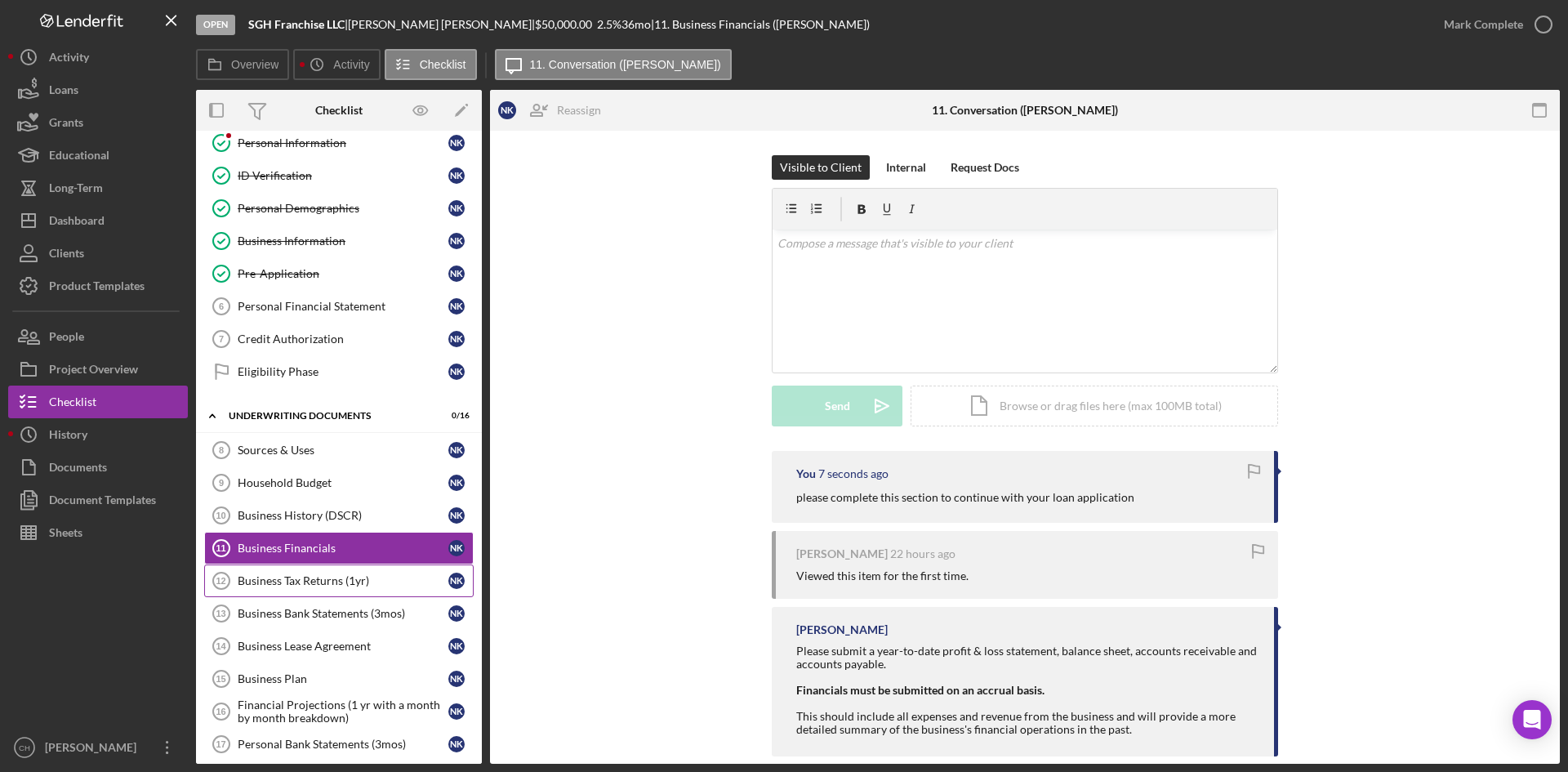
click at [268, 589] on link "Business Tax Returns (1yr) 12 Business Tax Returns (1yr) N K" at bounding box center [338, 581] width 269 height 33
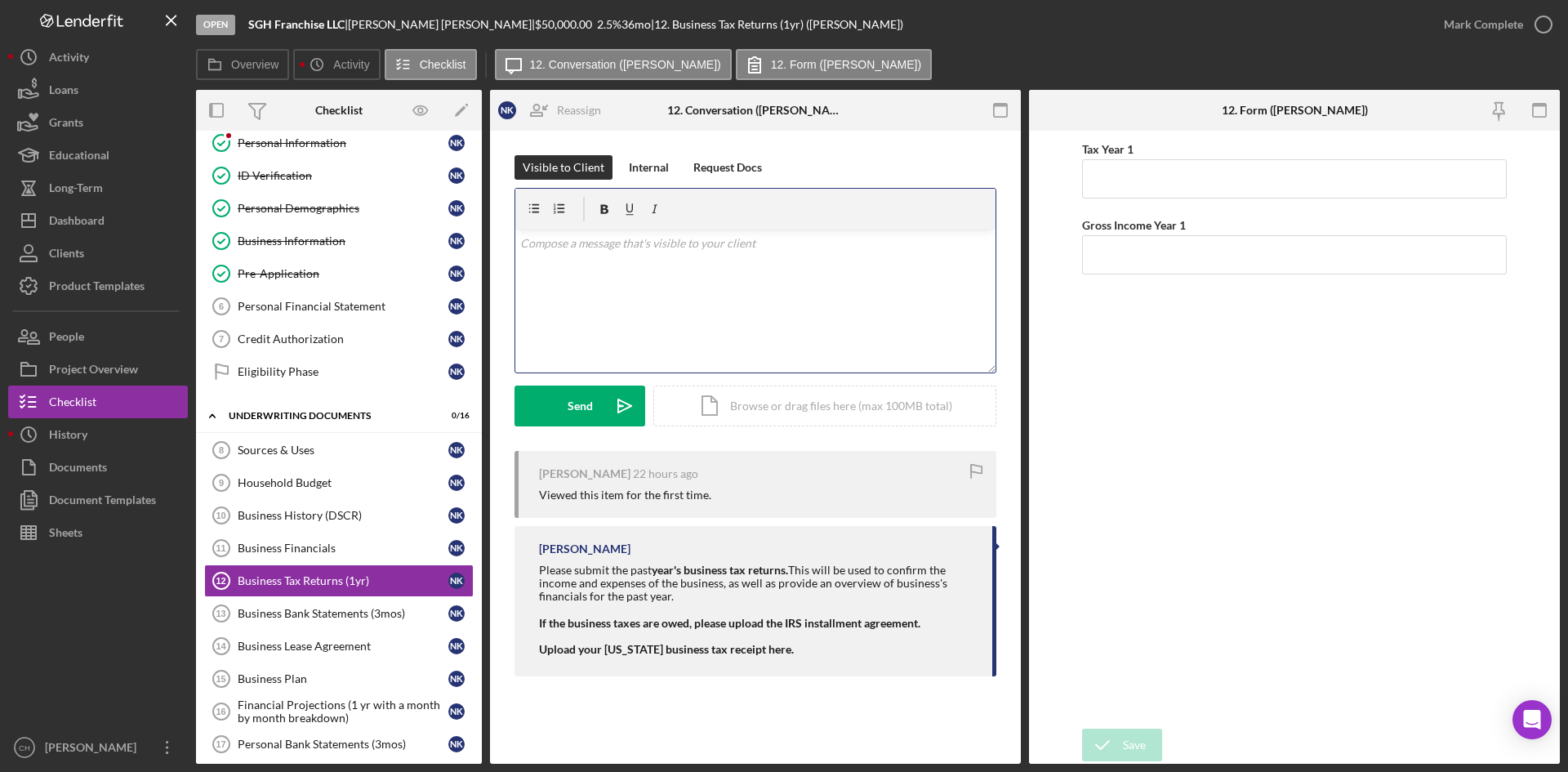
click at [704, 282] on div "v Color teal Color pink Remove color Add row above Add row below Add column bef…" at bounding box center [756, 301] width 480 height 142
click at [545, 399] on button "Send Icon/icon-invite-send" at bounding box center [580, 405] width 131 height 40
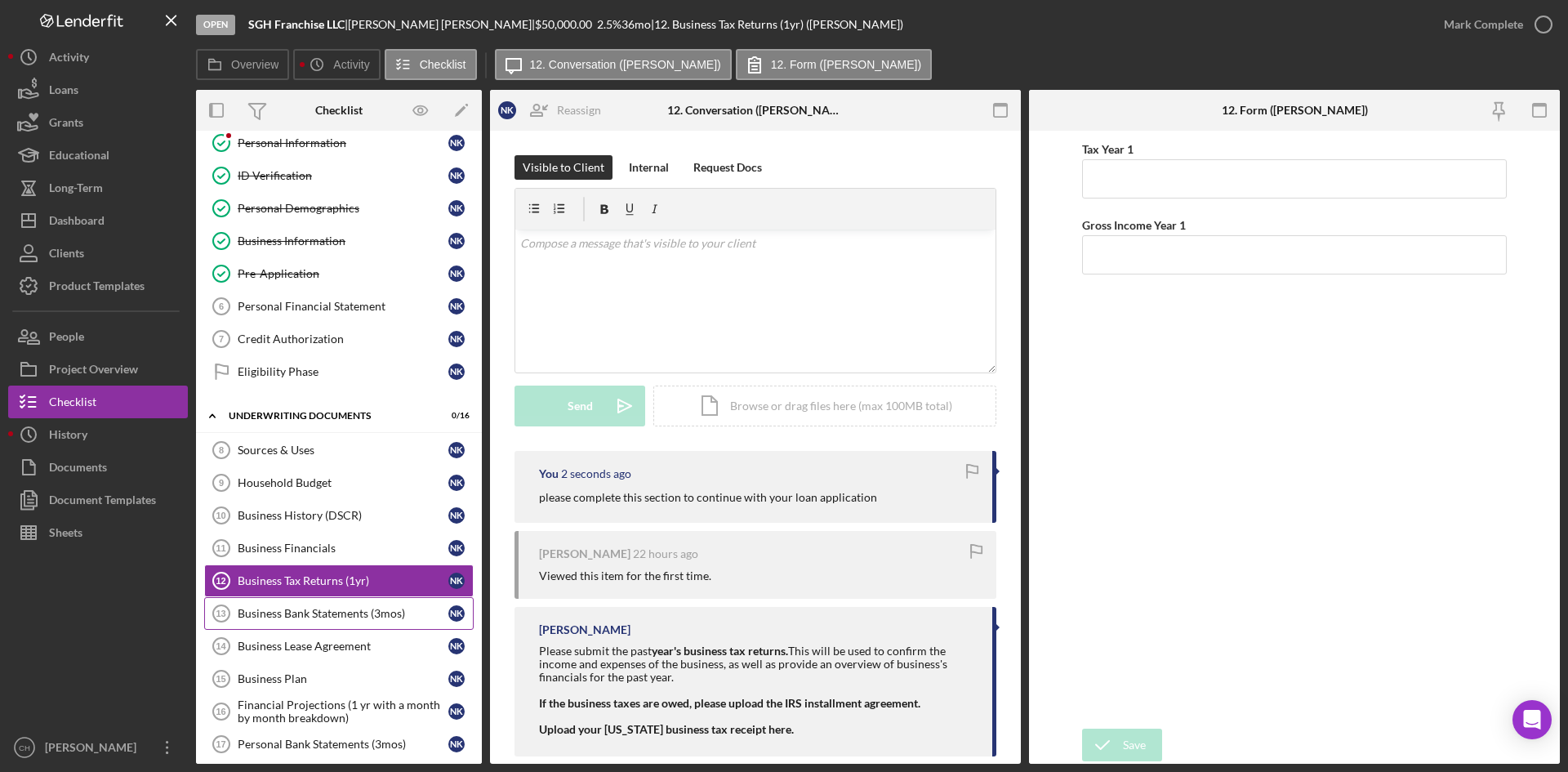
drag, startPoint x: 328, startPoint y: 614, endPoint x: 529, endPoint y: 482, distance: 240.5
click at [328, 613] on div "Business Bank Statements (3mos)" at bounding box center [343, 613] width 210 height 13
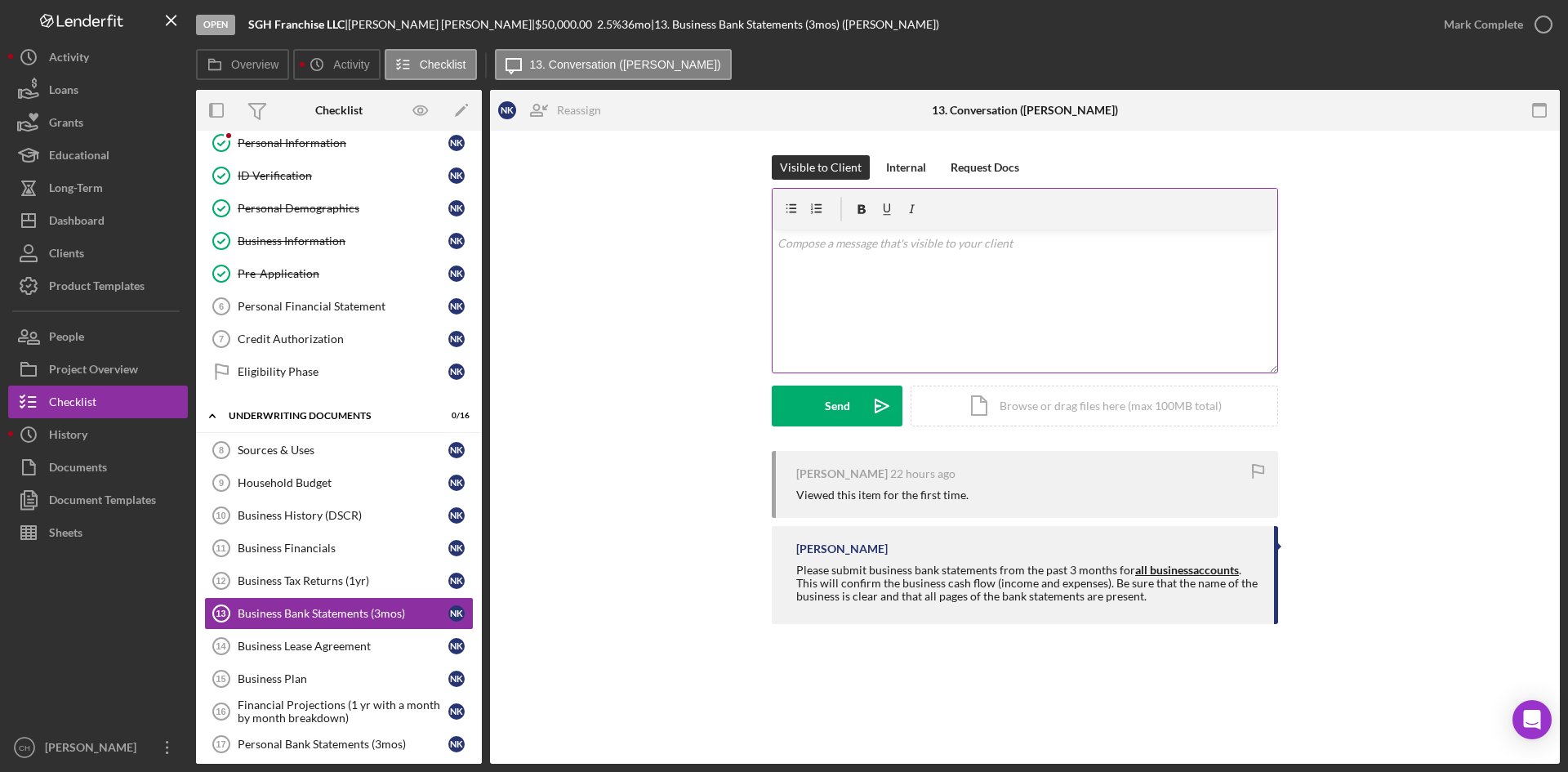
click at [797, 275] on div "v Color teal Color pink Remove color Add row above Add row below Add column bef…" at bounding box center [1024, 301] width 505 height 142
drag, startPoint x: 801, startPoint y: 273, endPoint x: 805, endPoint y: 264, distance: 9.8
drag, startPoint x: 811, startPoint y: 398, endPoint x: 668, endPoint y: 502, distance: 176.8
click at [811, 390] on button "Send Icon/icon-invite-send" at bounding box center [837, 405] width 131 height 40
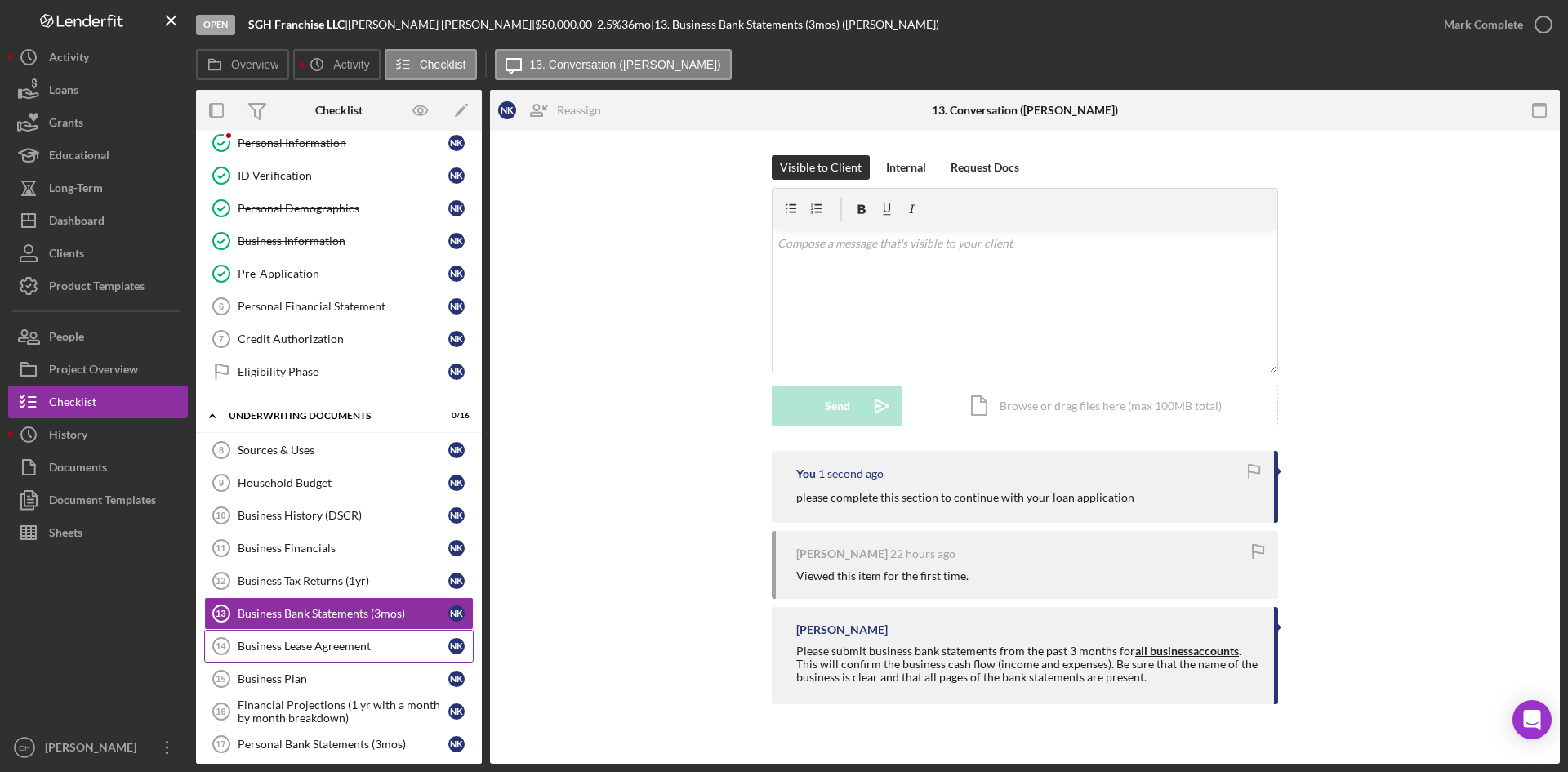
click at [251, 644] on div "Business Lease Agreement" at bounding box center [343, 646] width 210 height 13
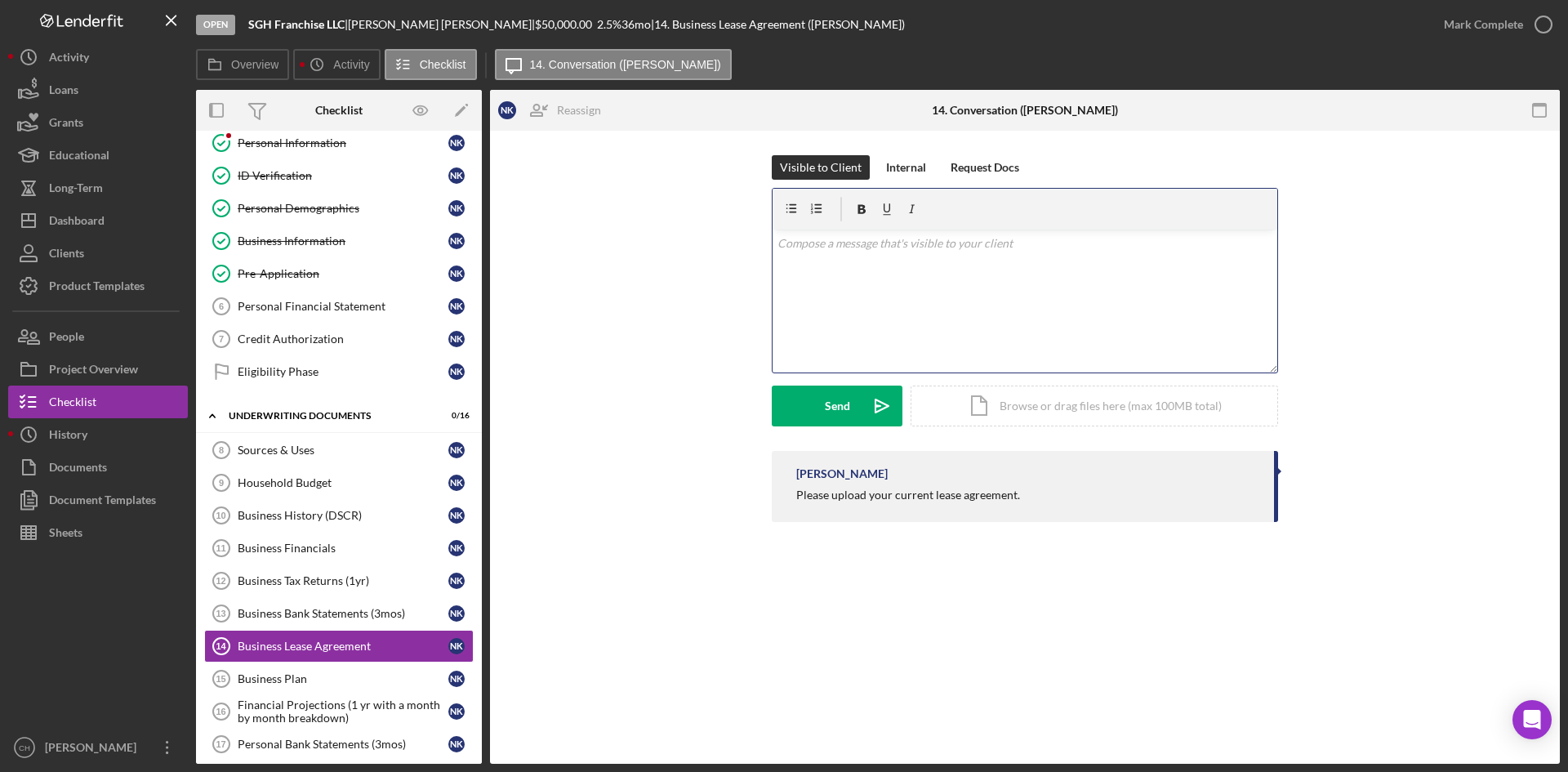
click at [856, 252] on div "v Color teal Color pink Remove color Add row above Add row below Add column bef…" at bounding box center [1024, 301] width 505 height 142
click at [811, 384] on form "v Color teal Color pink Remove color Add row above Add row below Add column bef…" at bounding box center [1025, 306] width 506 height 238
click at [292, 676] on div "Business Plan" at bounding box center [343, 678] width 210 height 13
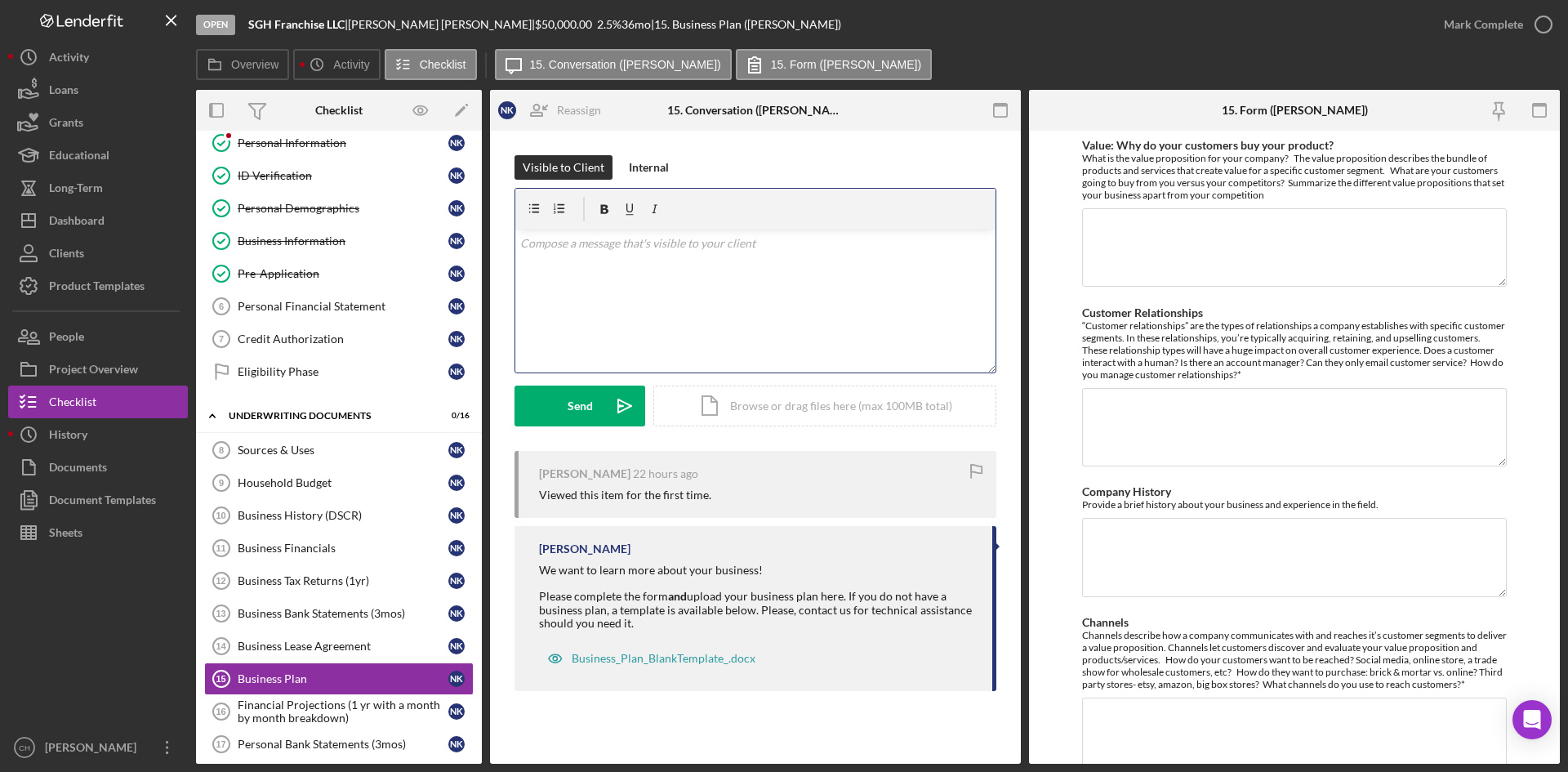
click at [624, 231] on div "v Color teal Color pink Remove color Add row above Add row below Add column bef…" at bounding box center [756, 301] width 480 height 142
drag, startPoint x: 612, startPoint y: 257, endPoint x: 608, endPoint y: 248, distance: 9.8
click at [562, 389] on button "Send Icon/icon-invite-send" at bounding box center [580, 405] width 131 height 40
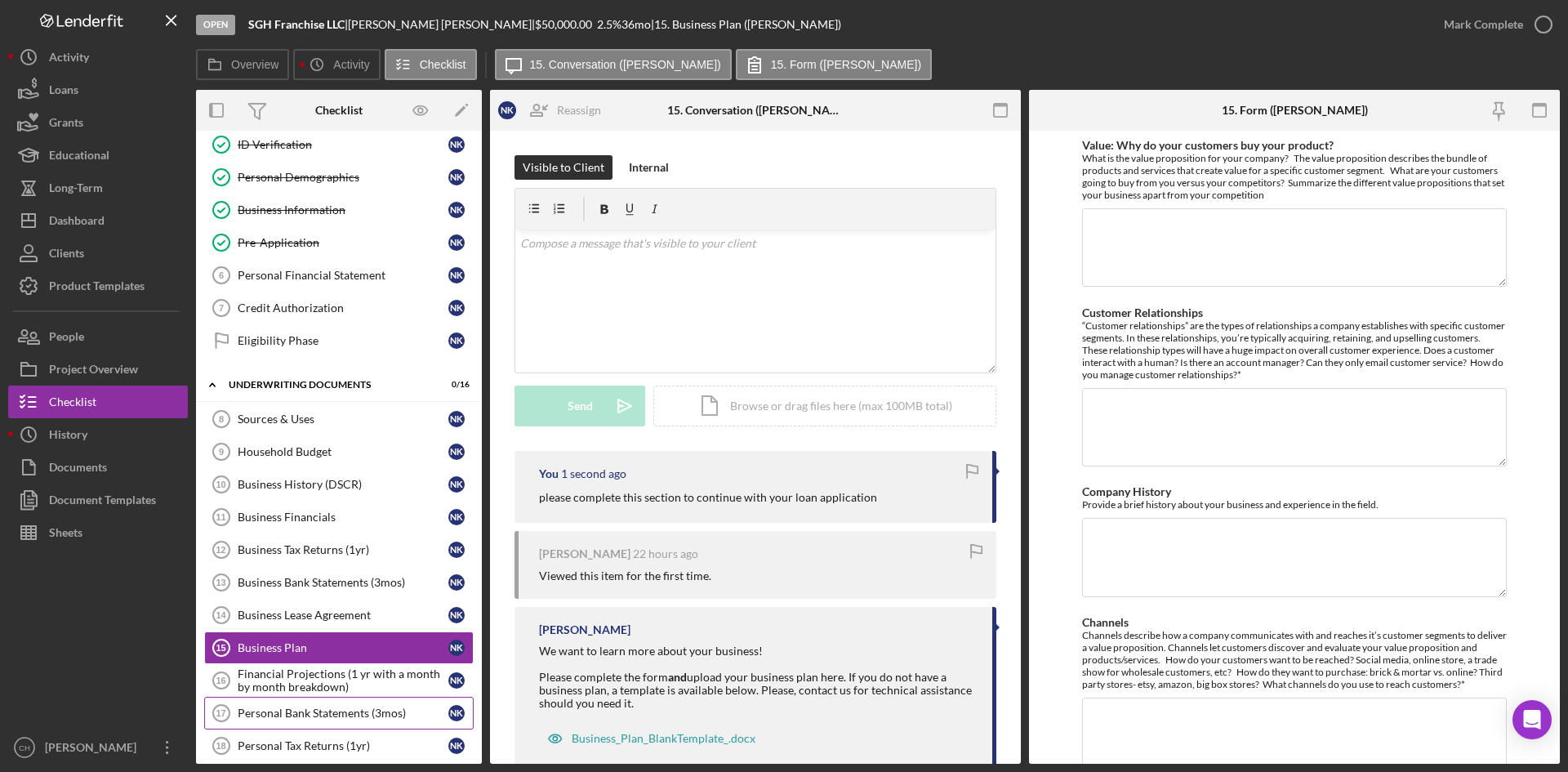
scroll to position [164, 0]
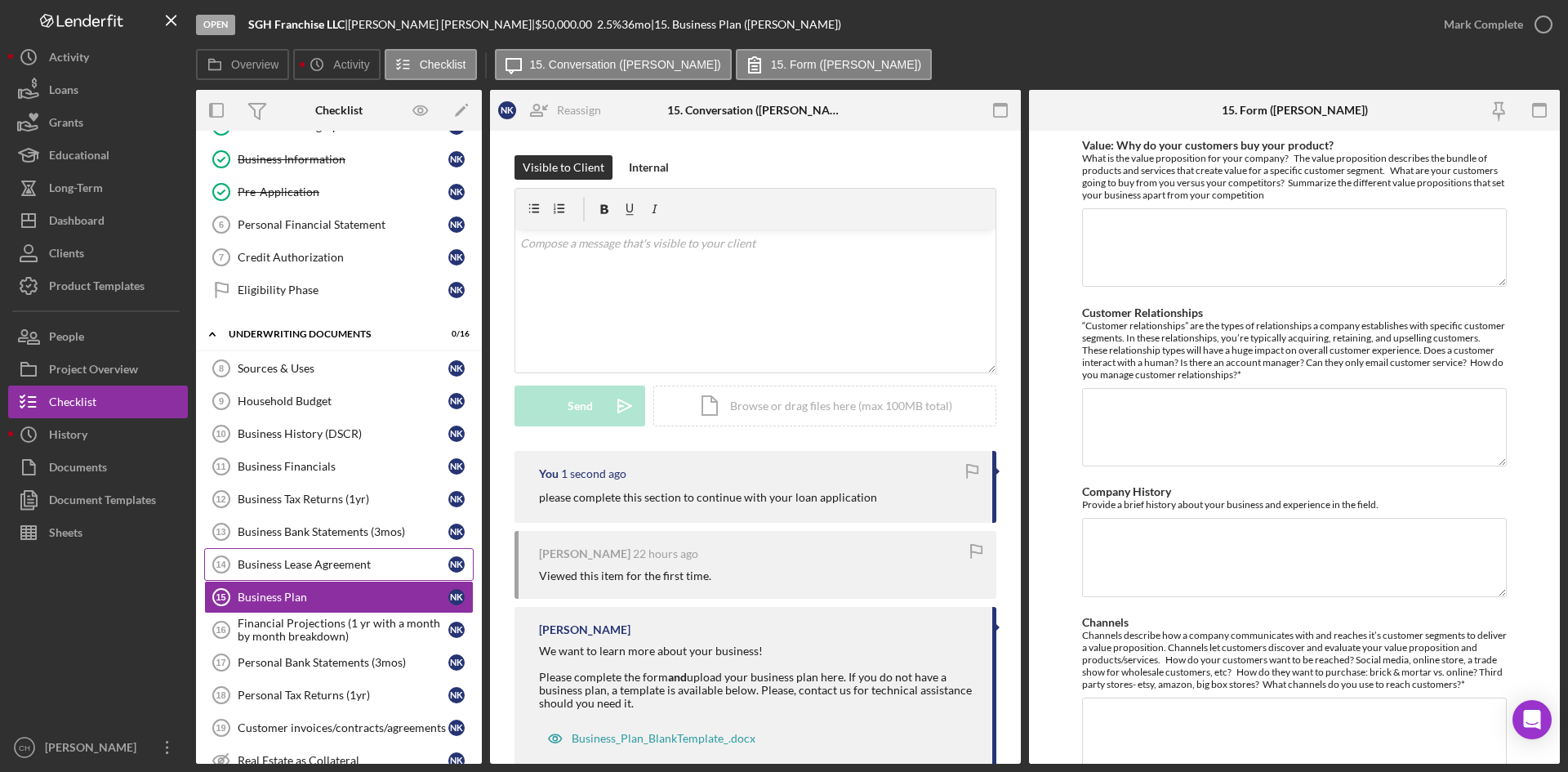
drag, startPoint x: 314, startPoint y: 634, endPoint x: 366, endPoint y: 571, distance: 81.7
click at [314, 633] on div "Financial Projections (1 yr with a month by month breakdown)" at bounding box center [343, 630] width 210 height 26
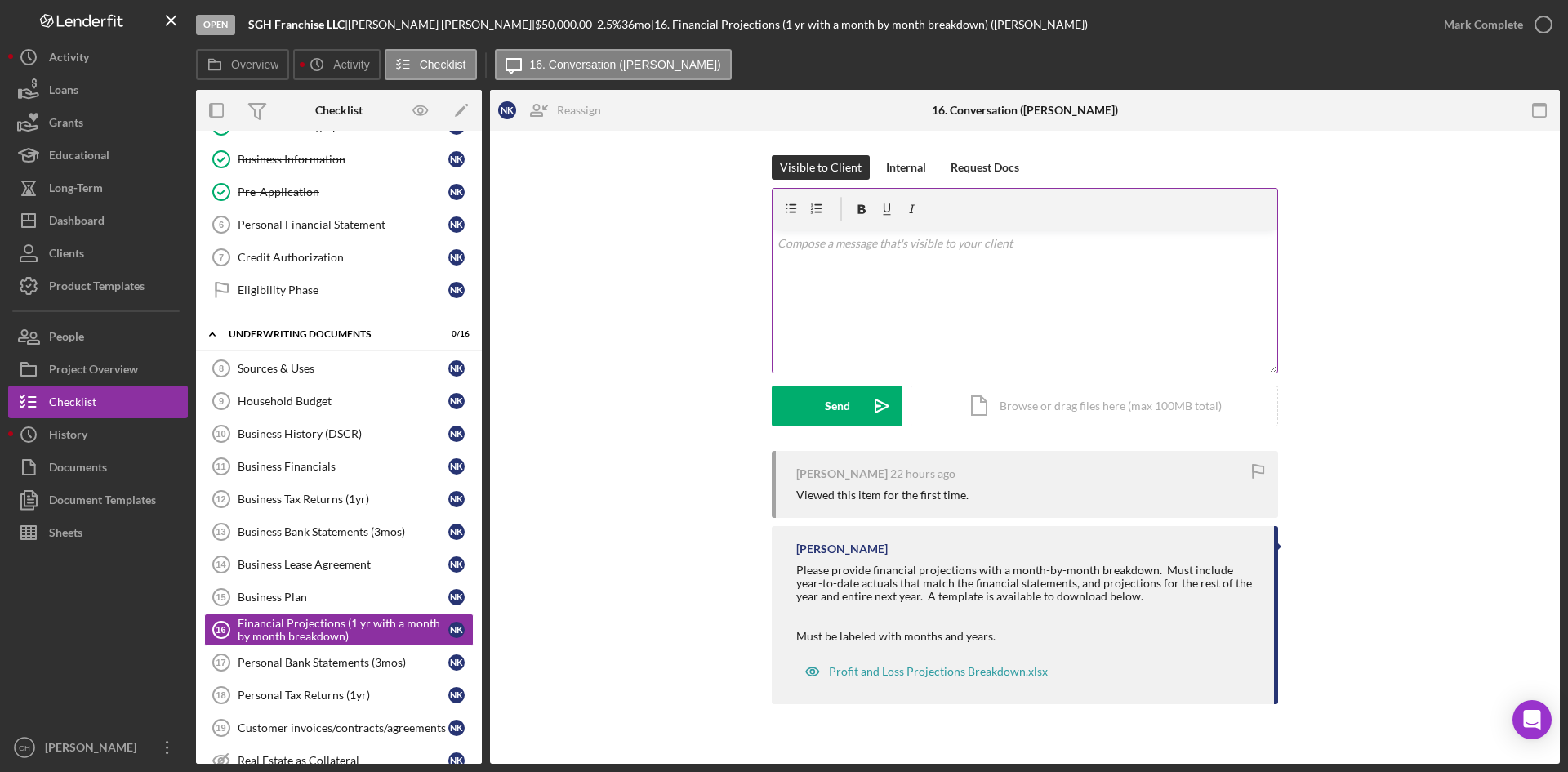
click at [842, 280] on div "v Color teal Color pink Remove color Add row above Add row below Add column bef…" at bounding box center [1024, 301] width 505 height 142
click at [843, 389] on div "Send" at bounding box center [837, 405] width 26 height 40
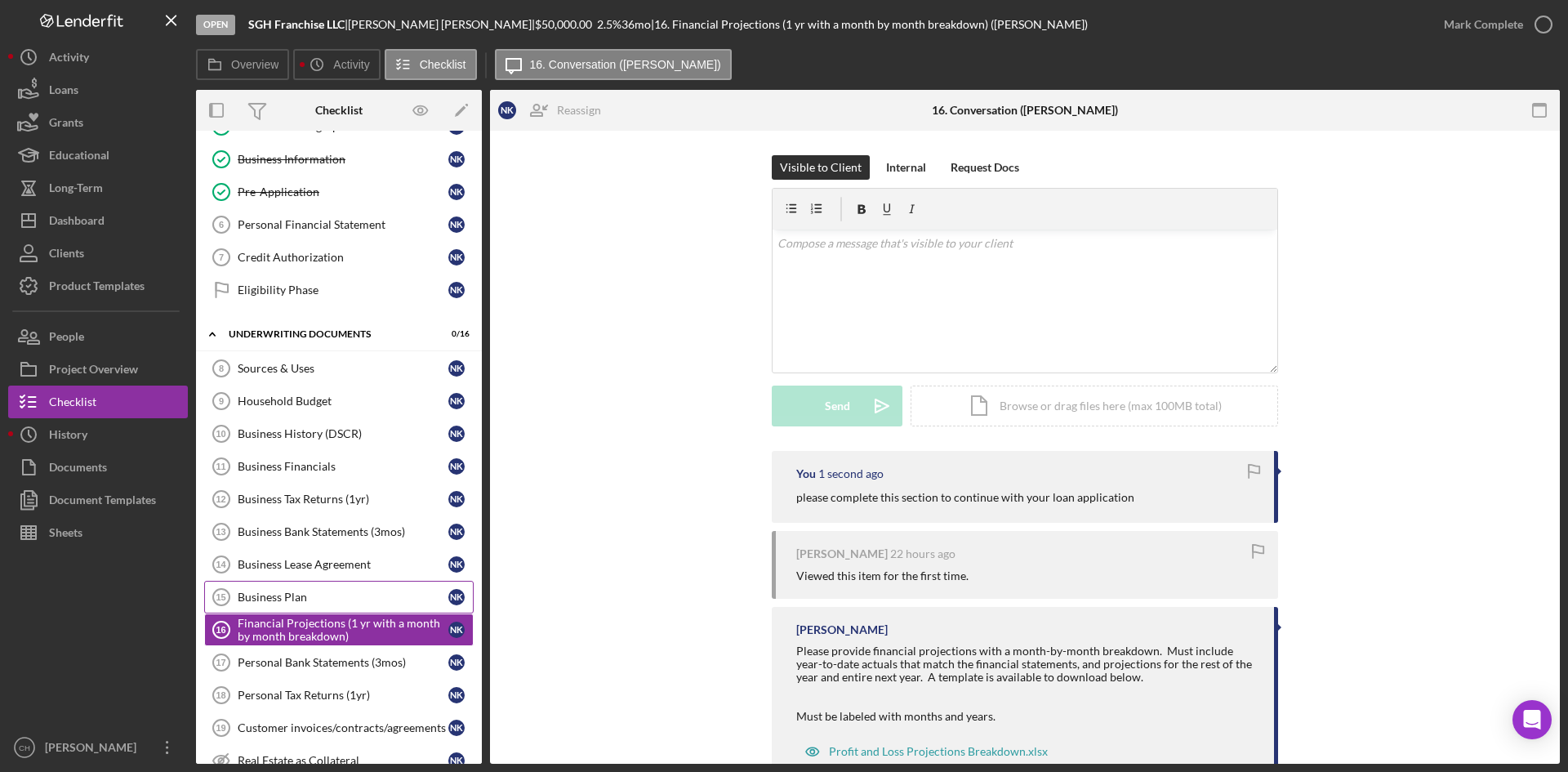
drag, startPoint x: 308, startPoint y: 663, endPoint x: 381, endPoint y: 604, distance: 93.9
click at [310, 662] on div "Personal Bank Statements (3mos)" at bounding box center [343, 662] width 210 height 13
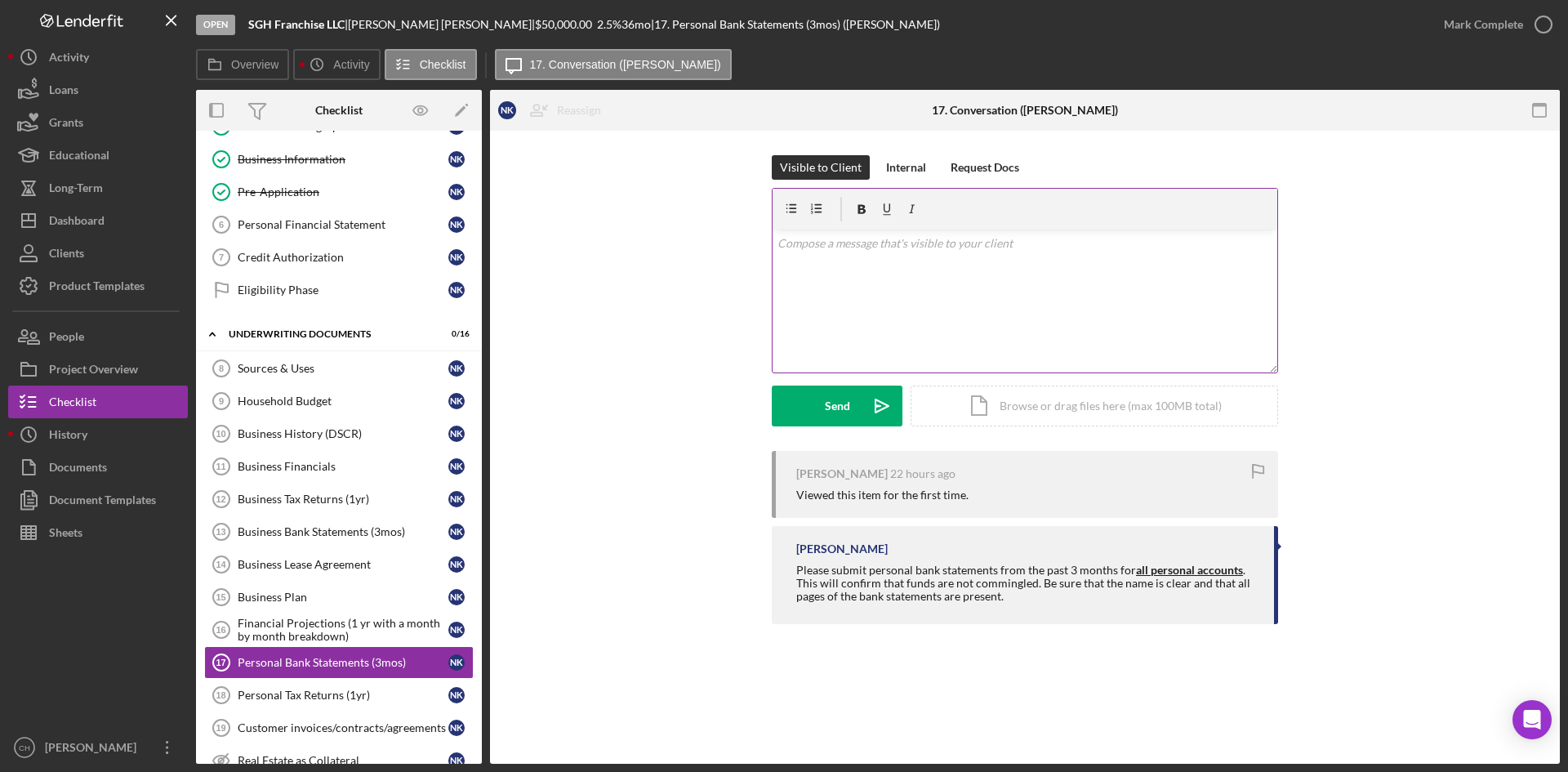
click at [829, 277] on div "v Color teal Color pink Remove color Add row above Add row below Add column bef…" at bounding box center [1024, 301] width 505 height 142
click at [826, 394] on div "Send" at bounding box center [837, 405] width 26 height 40
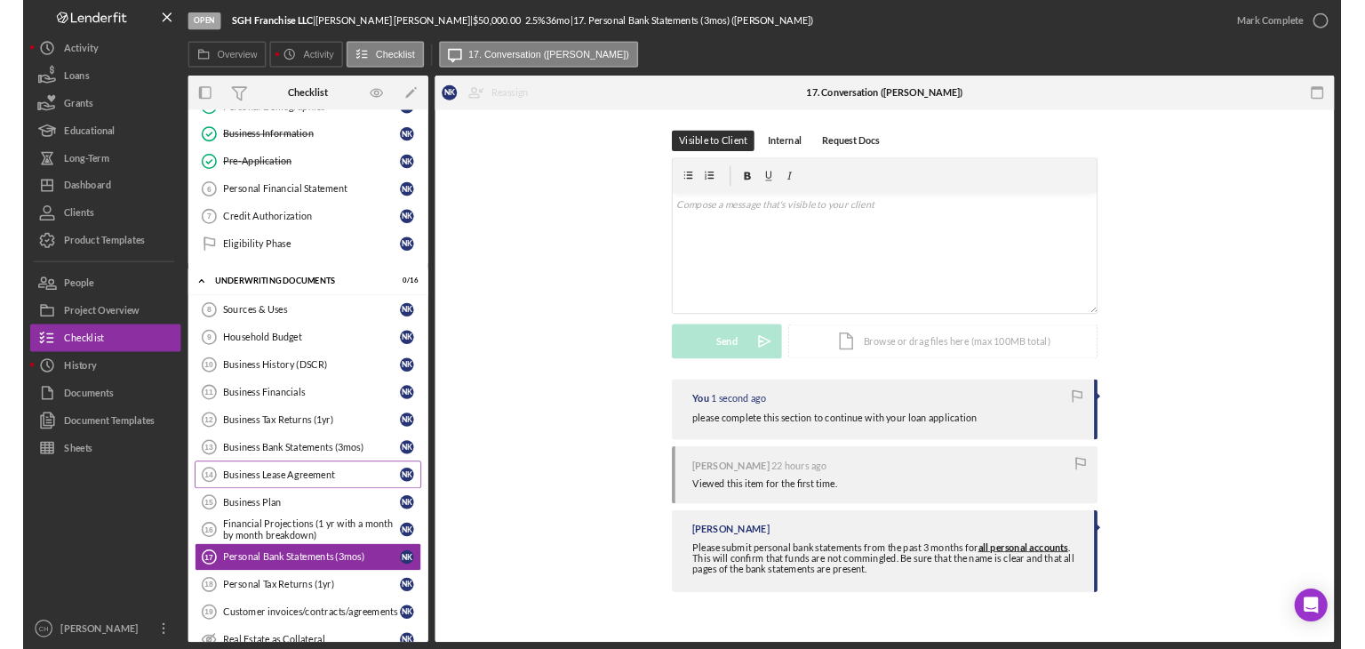
scroll to position [267, 0]
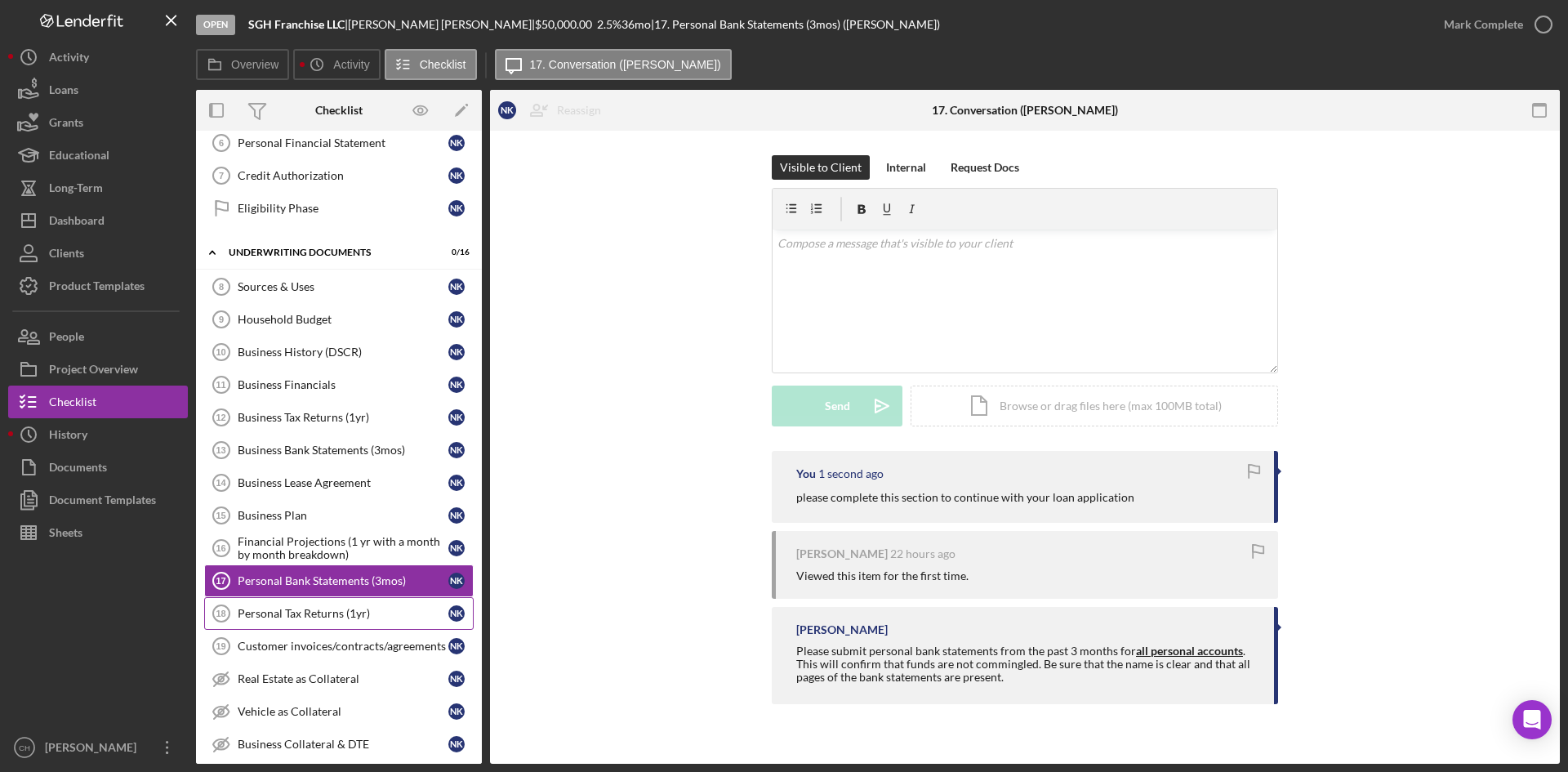
click at [306, 611] on div "Personal Tax Returns (1yr)" at bounding box center [343, 613] width 210 height 13
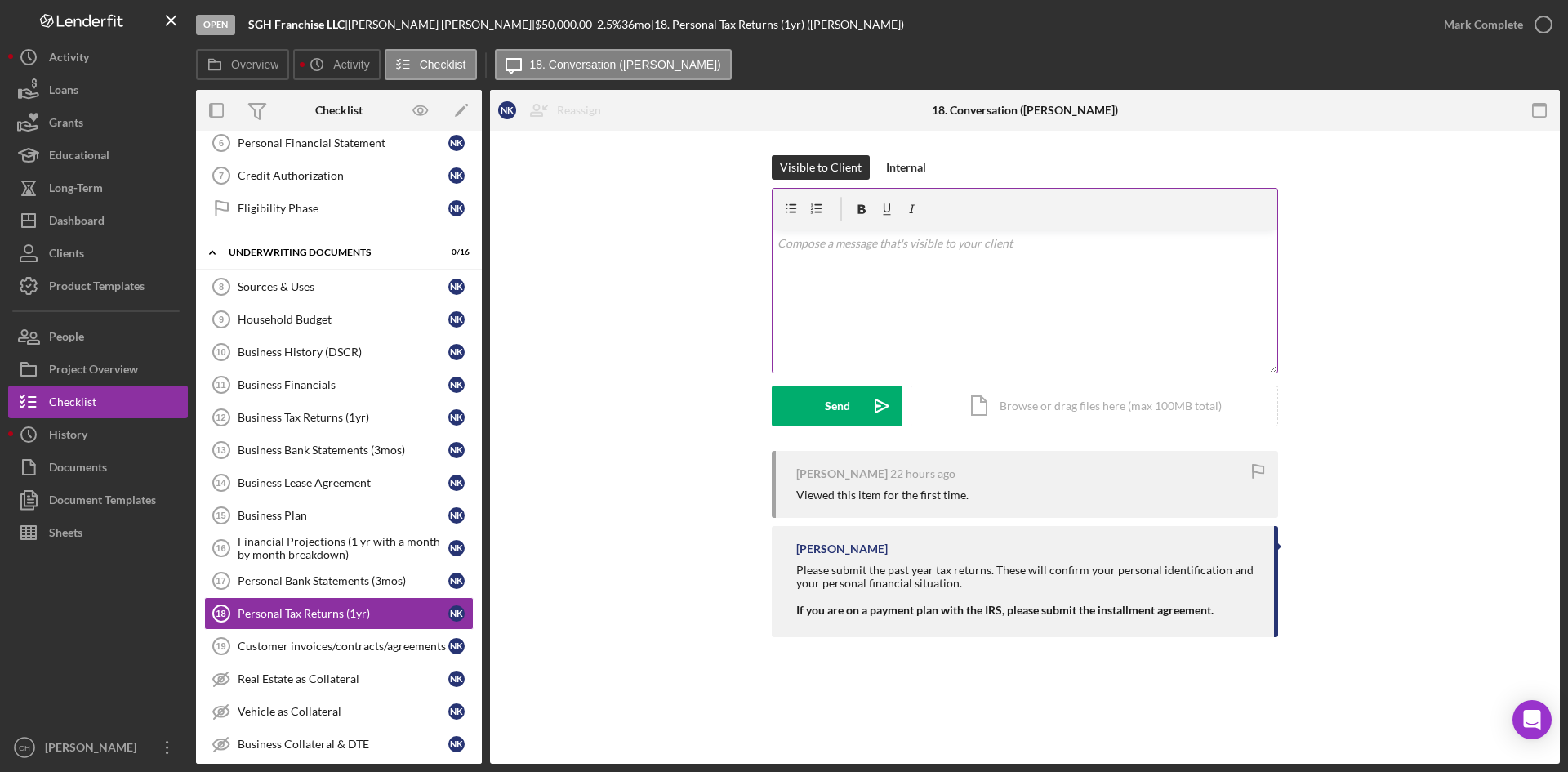
click at [851, 262] on div "v Color teal Color pink Remove color Add row above Add row below Add column bef…" at bounding box center [1024, 301] width 505 height 142
click at [811, 391] on button "Send Icon/icon-invite-send" at bounding box center [837, 405] width 131 height 40
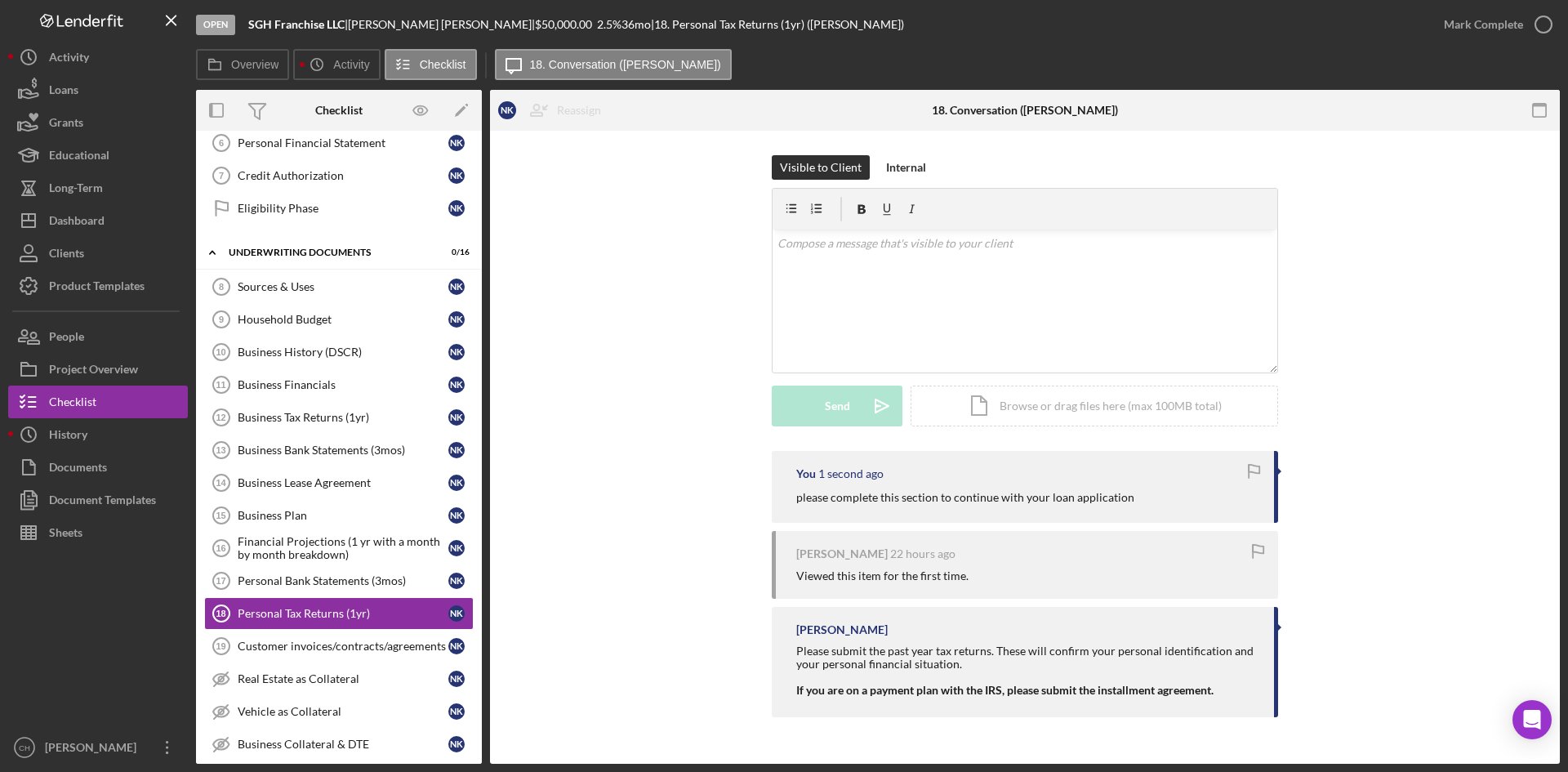
drag, startPoint x: 296, startPoint y: 653, endPoint x: 875, endPoint y: 360, distance: 648.9
click at [296, 653] on link "Customer invoices/contracts/agreements 19 Customer invoices/contracts/agreement…" at bounding box center [338, 646] width 269 height 33
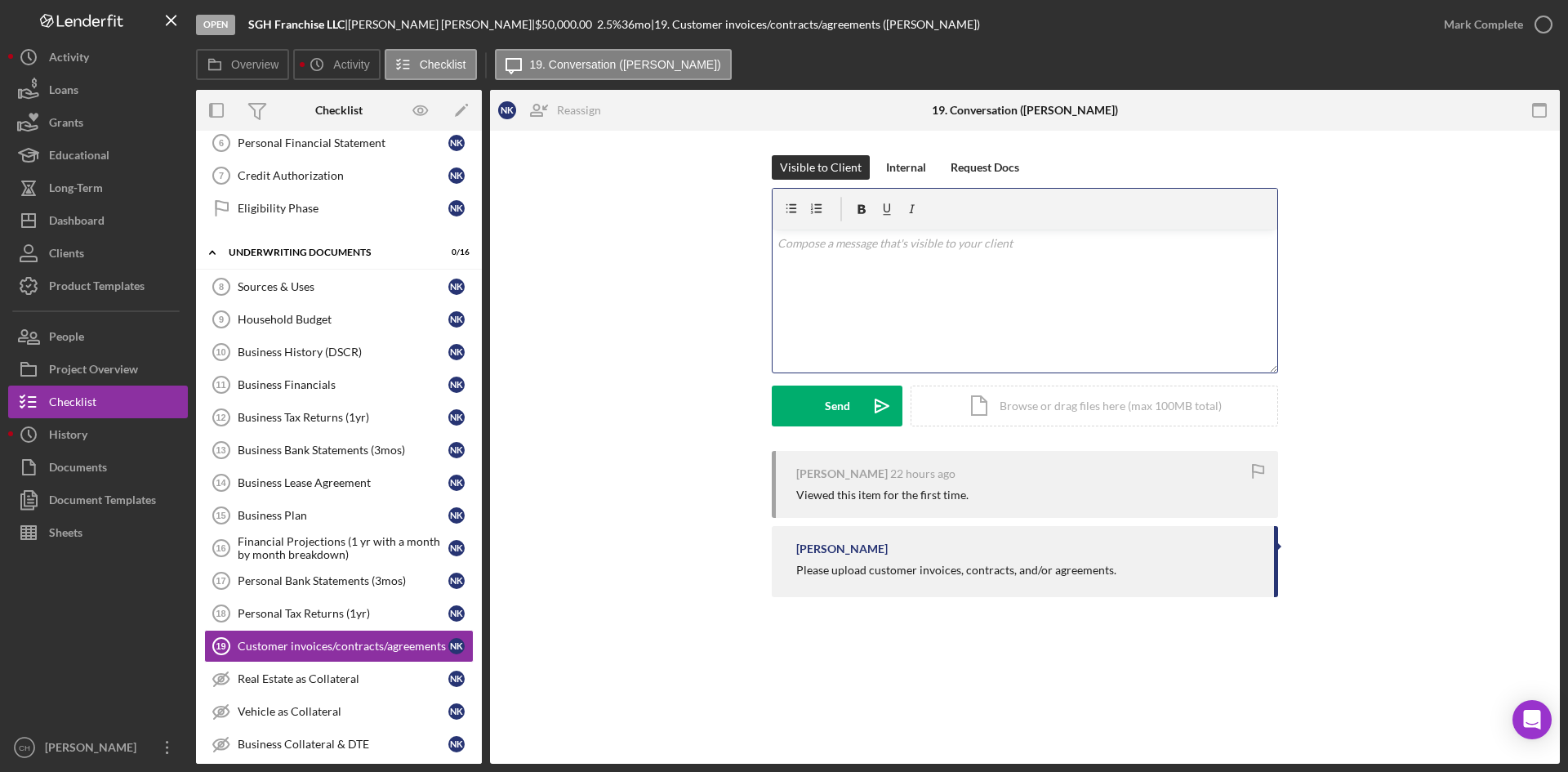
click at [884, 278] on div "v Color teal Color pink Remove color Add row above Add row below Add column bef…" at bounding box center [1024, 301] width 505 height 142
click at [827, 406] on div "Send" at bounding box center [837, 405] width 26 height 40
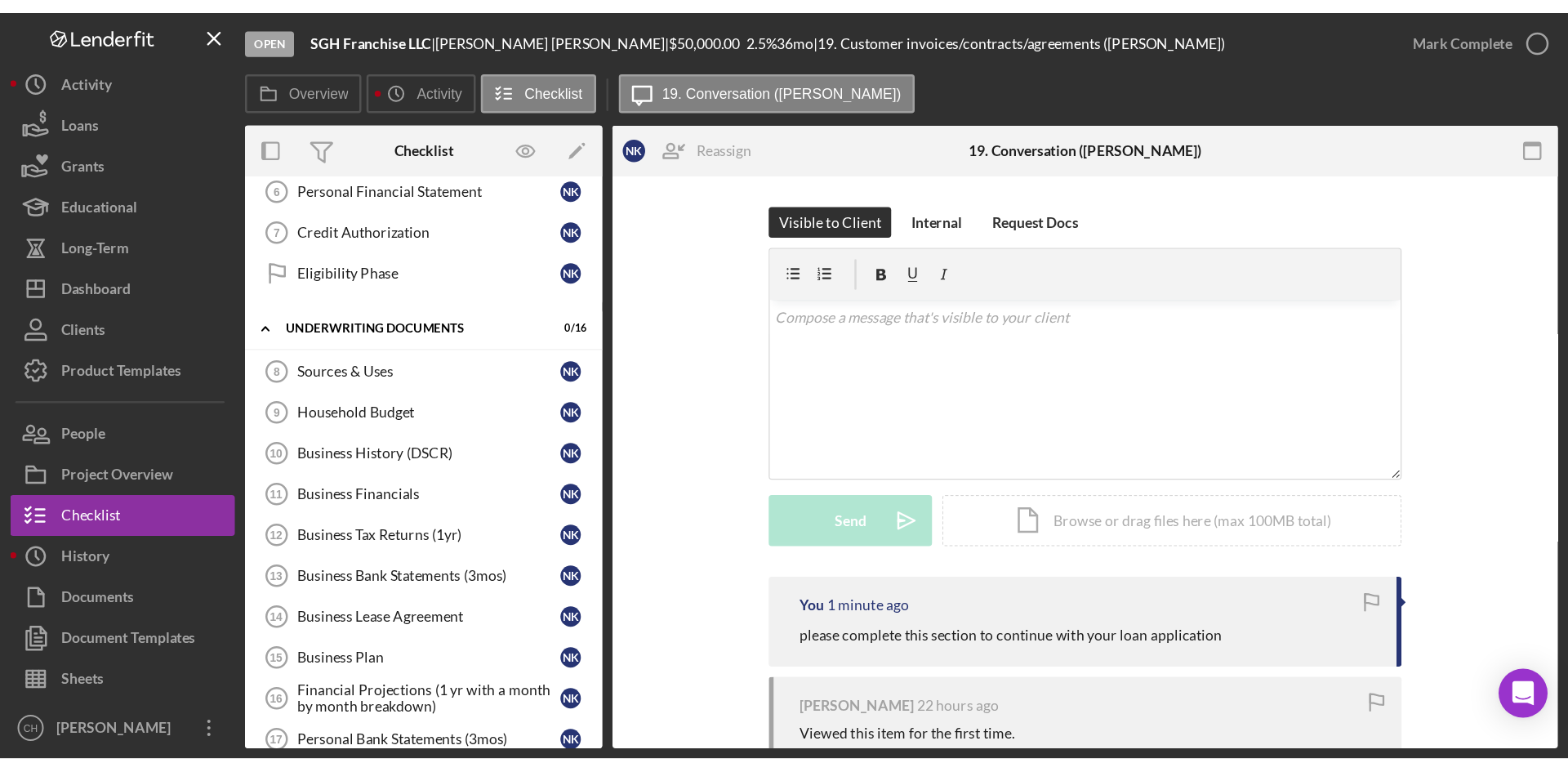
scroll to position [245, 0]
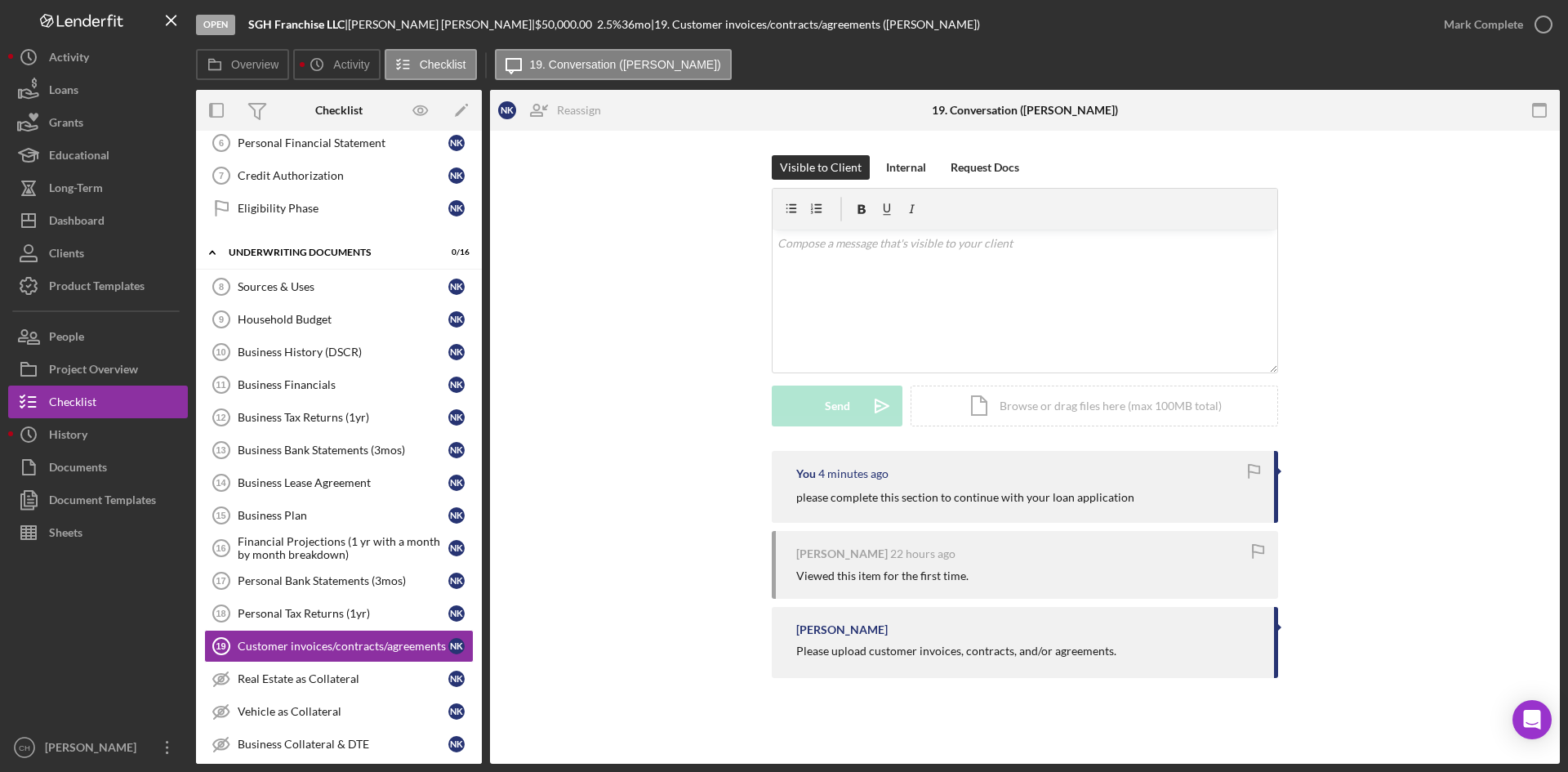
click at [865, 481] on div "Visible to Client Internal Request Docs v Color teal Color pink Remove color Ad…" at bounding box center [1025, 420] width 1070 height 580
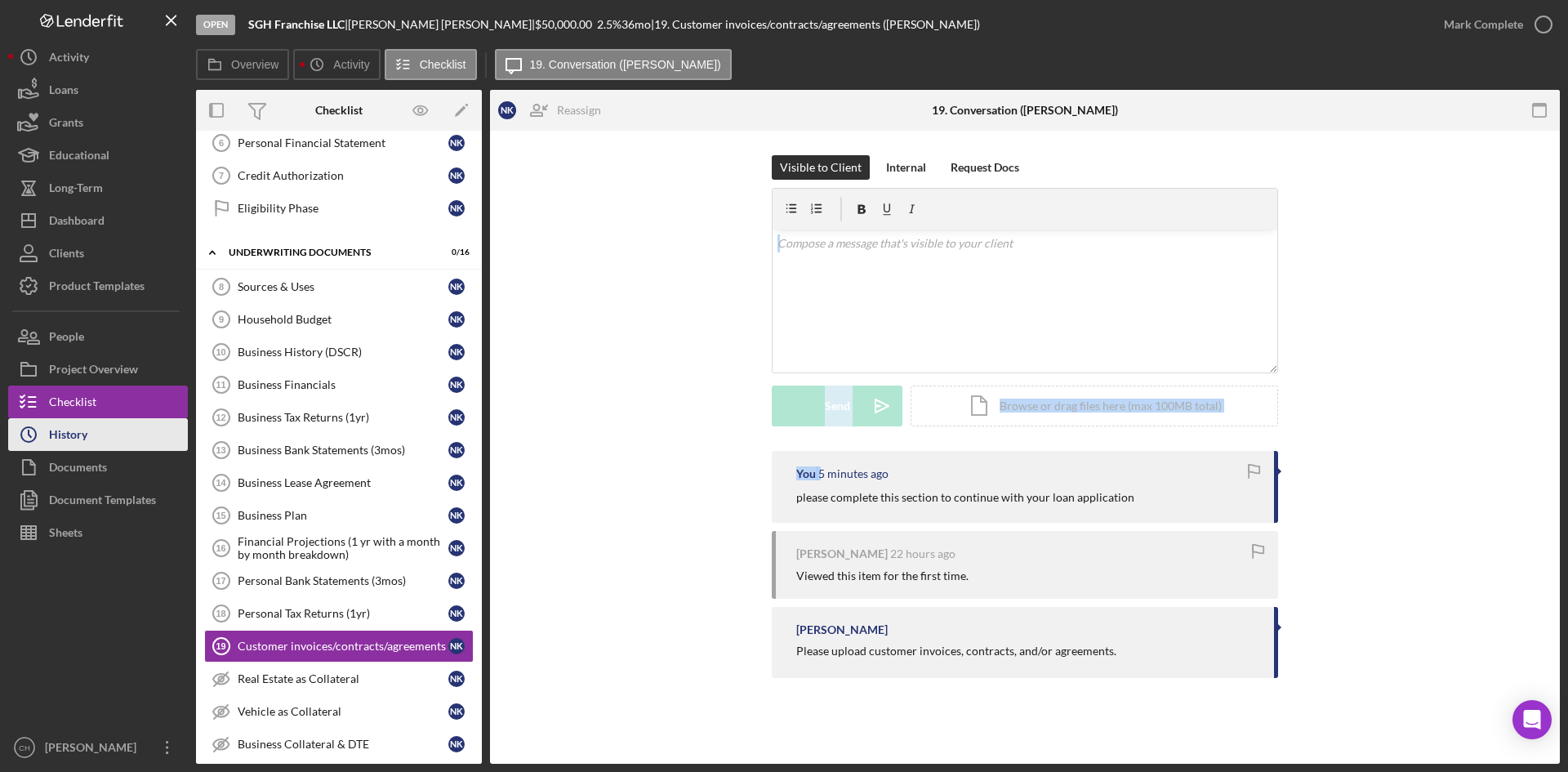
click at [92, 426] on button "Icon/History History" at bounding box center [97, 435] width 179 height 33
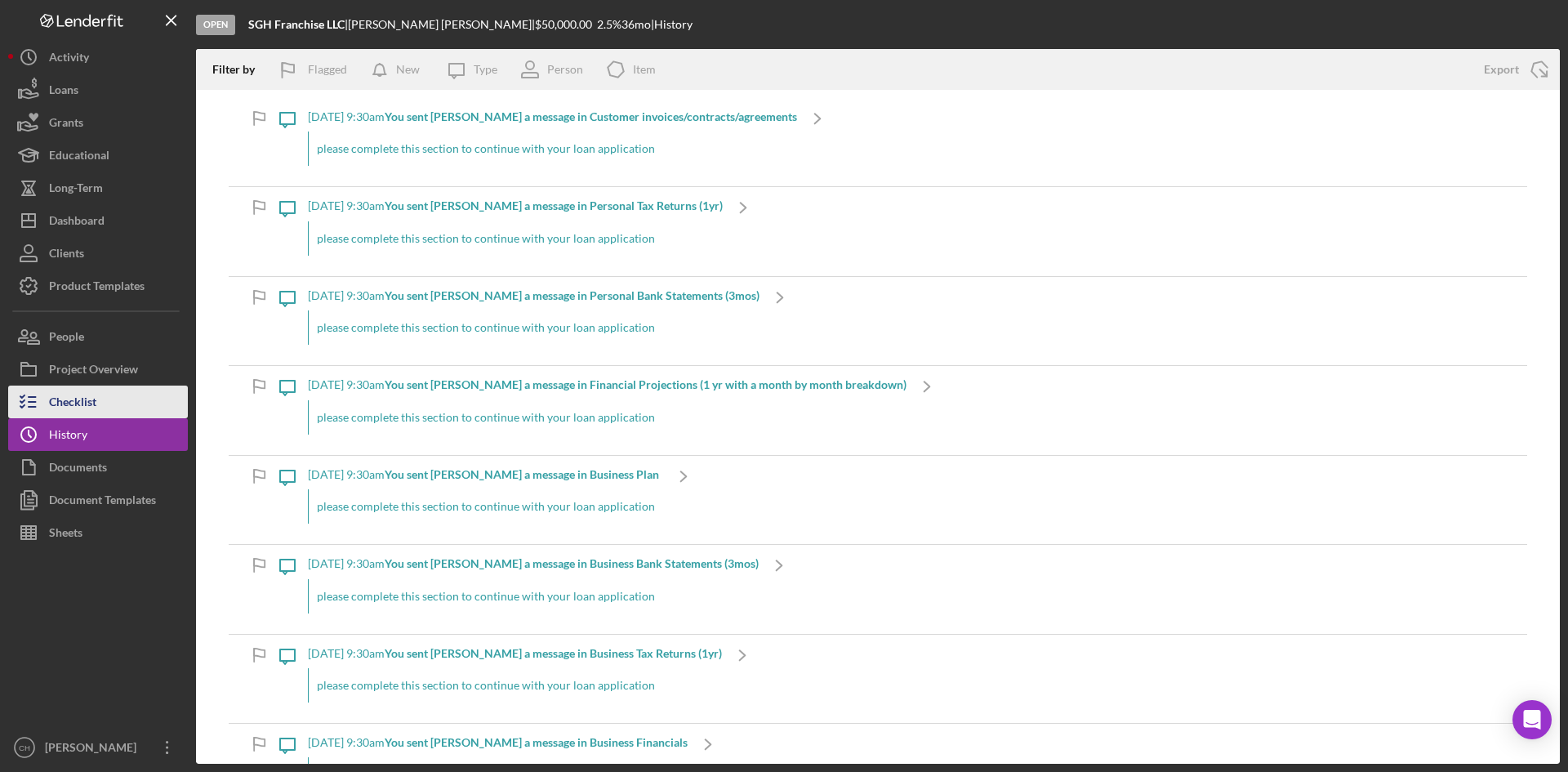
click at [92, 405] on div "Checklist" at bounding box center [73, 403] width 48 height 37
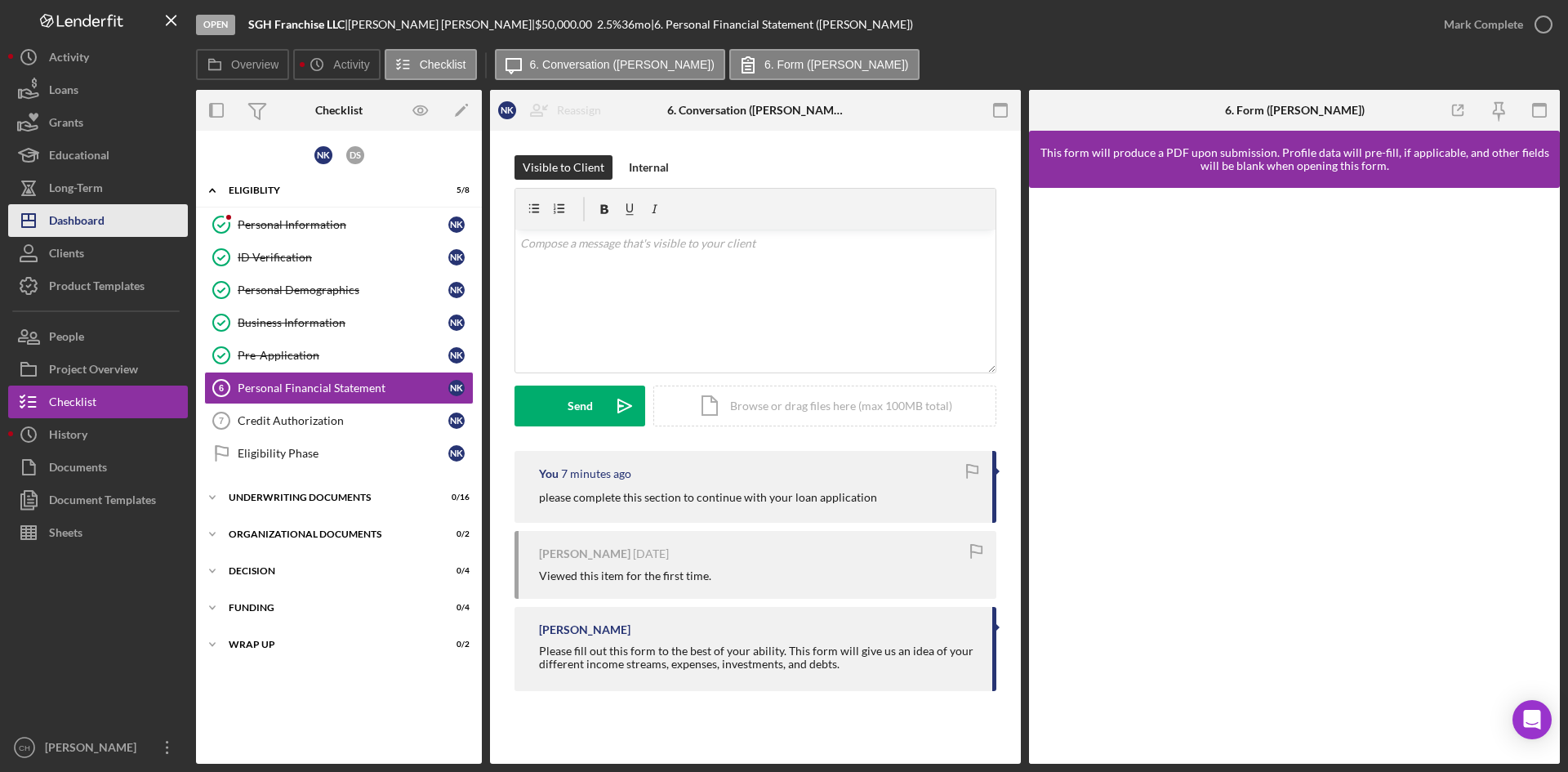
click at [89, 227] on div "Dashboard" at bounding box center [76, 222] width 55 height 37
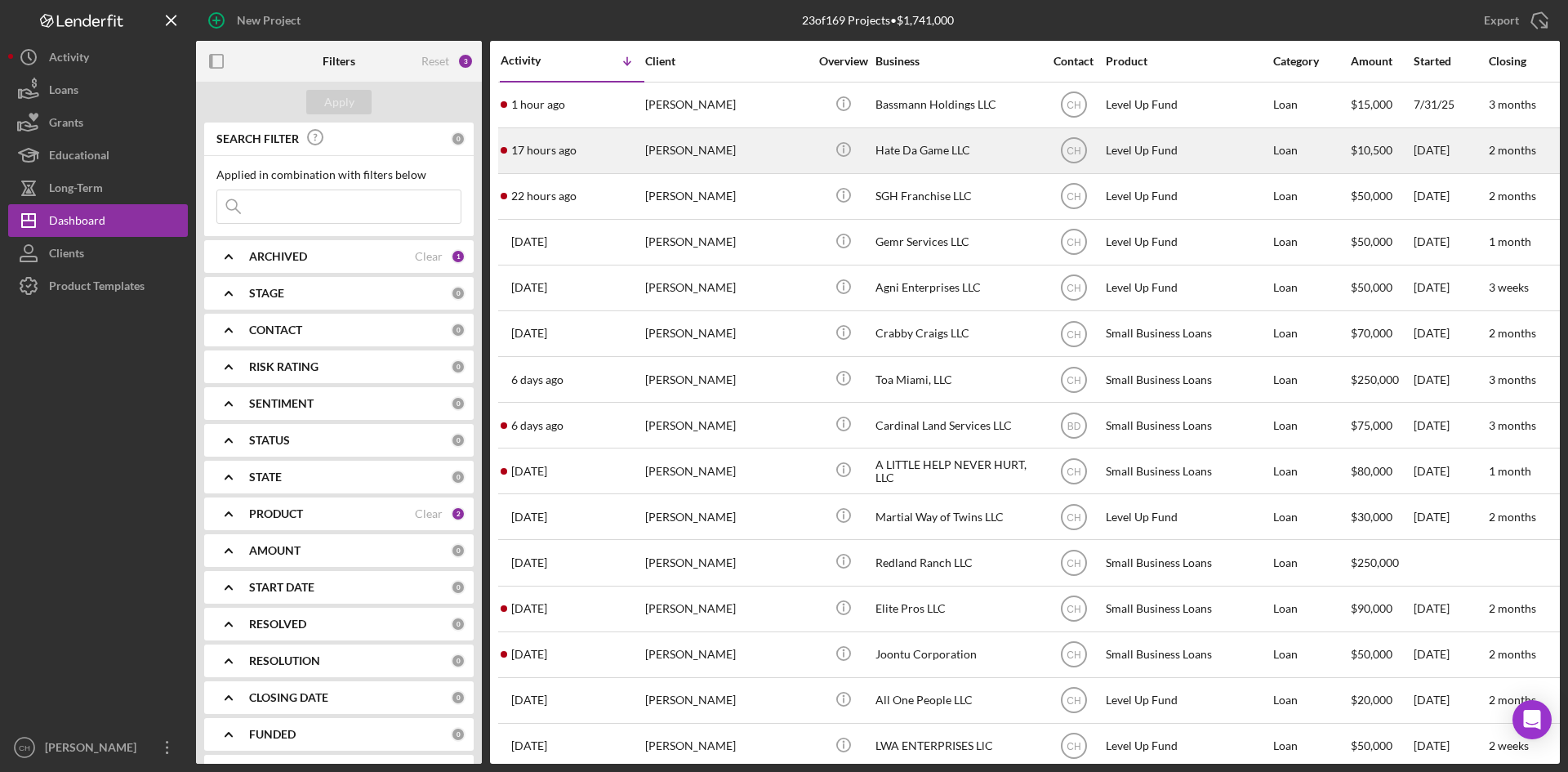
click at [736, 143] on div "[PERSON_NAME]" at bounding box center [727, 150] width 164 height 43
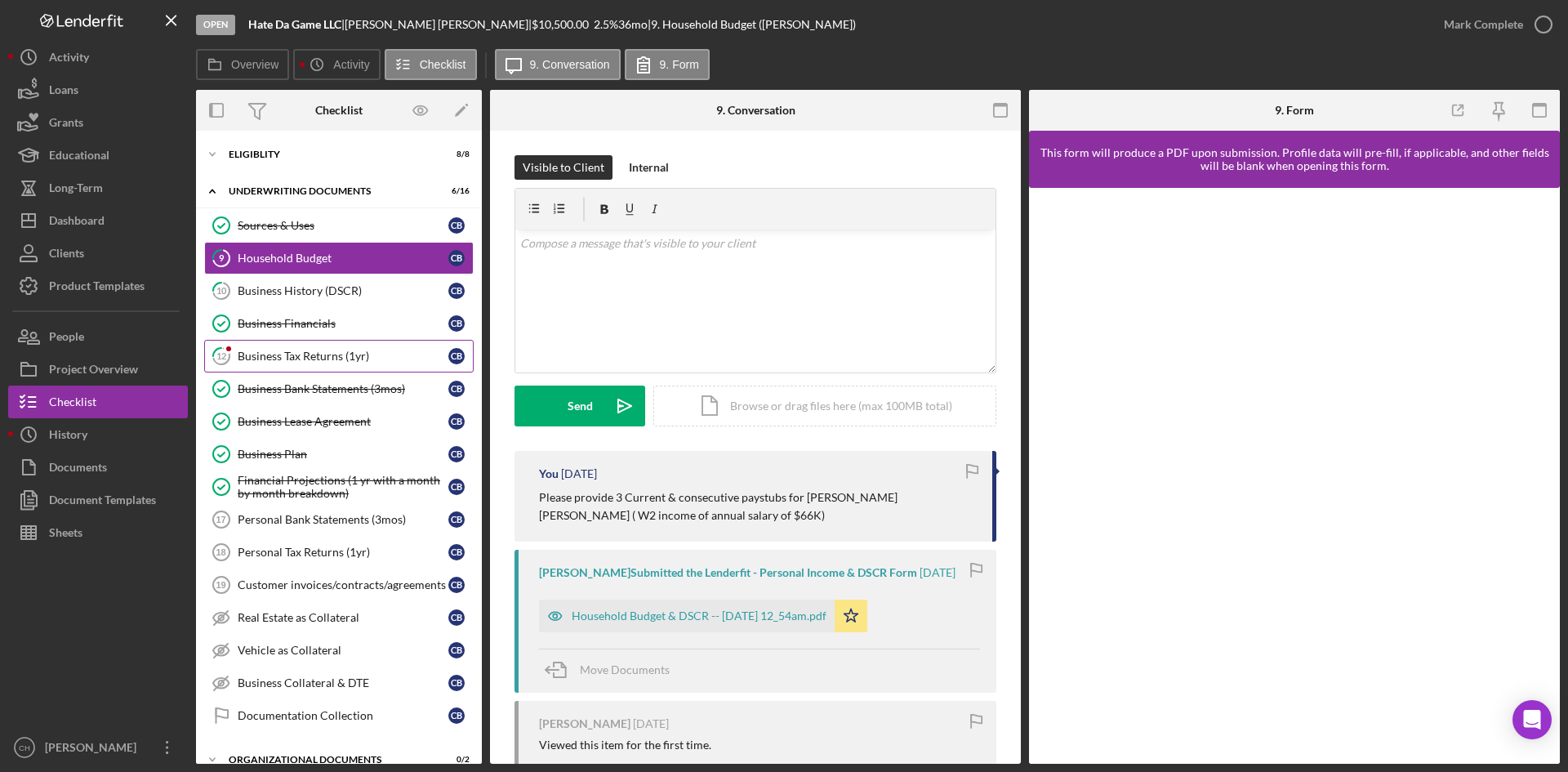
click at [267, 350] on div "Business Tax Returns (1yr)" at bounding box center [343, 356] width 210 height 13
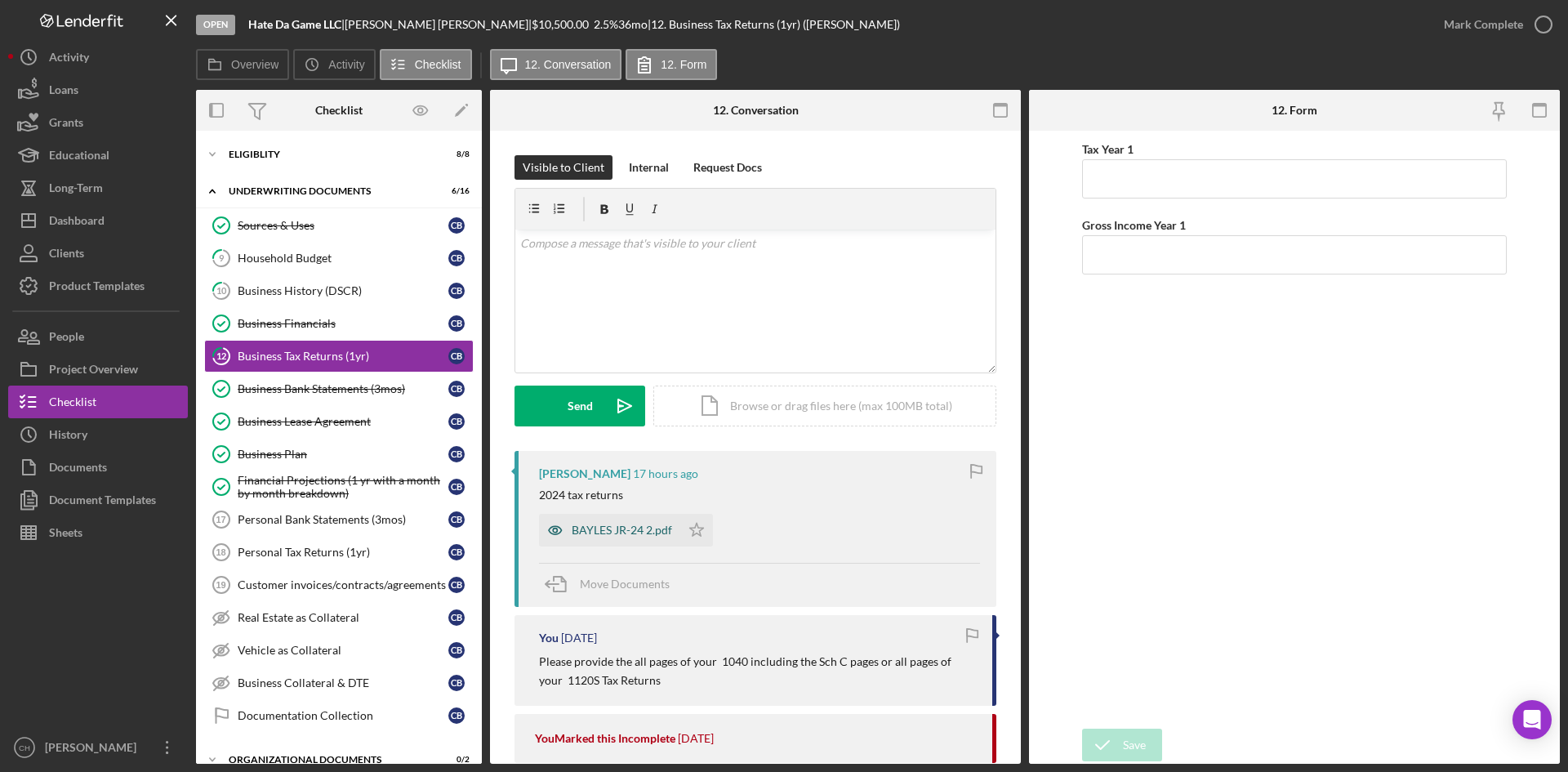
click at [605, 528] on div "BAYLES JR-24 2.pdf" at bounding box center [621, 529] width 100 height 13
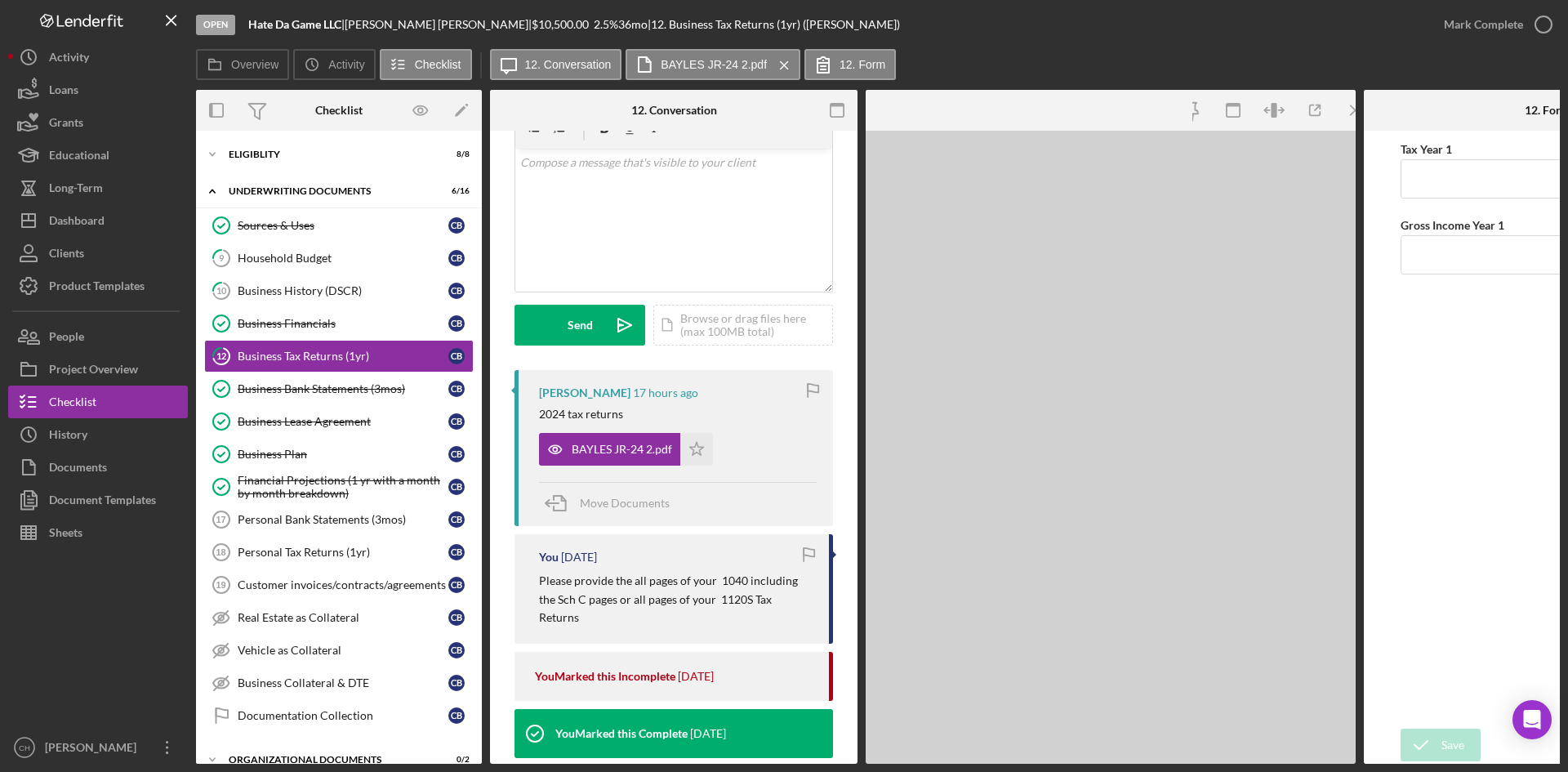
scroll to position [82, 0]
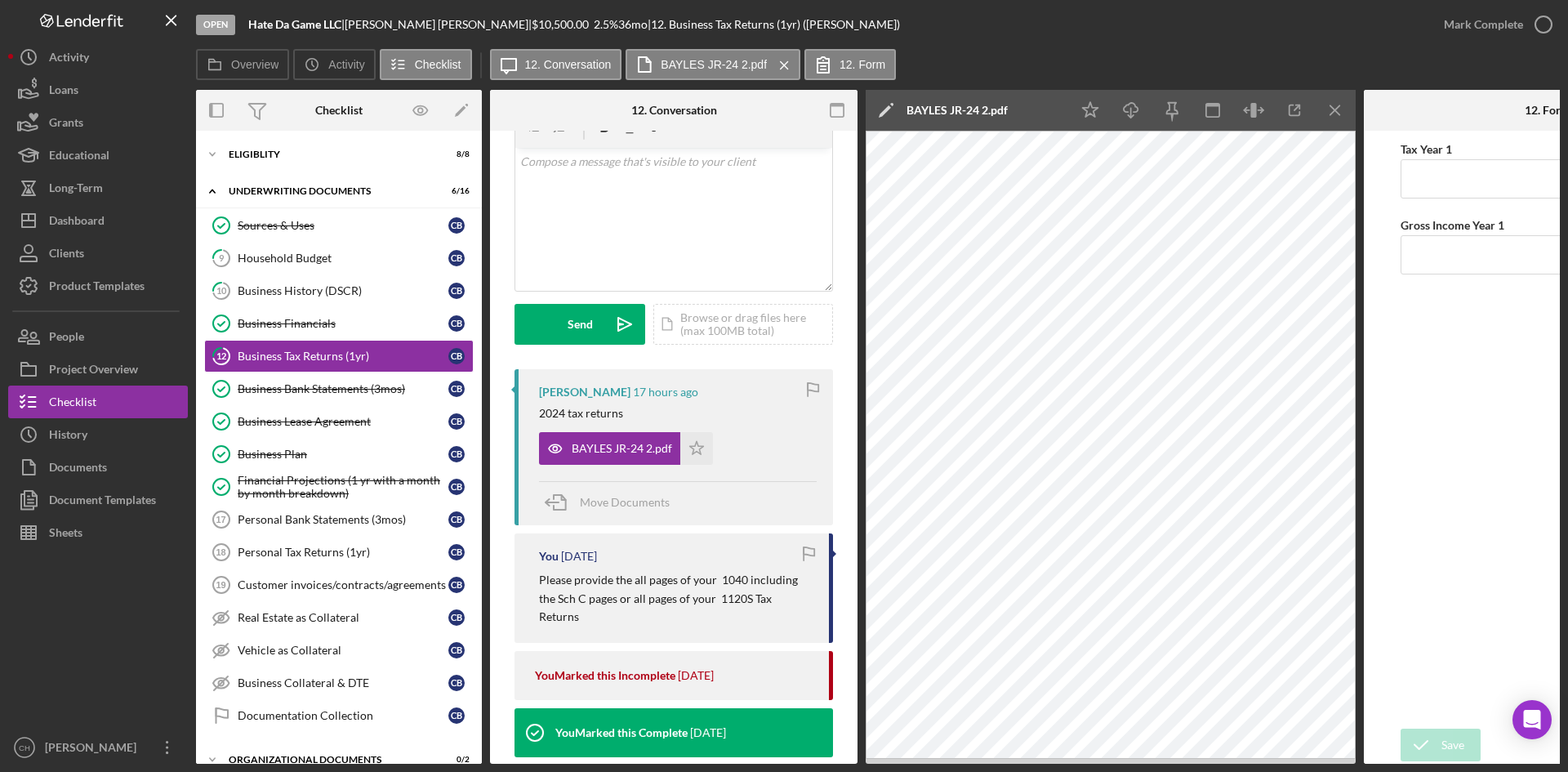
drag, startPoint x: 699, startPoint y: 450, endPoint x: 796, endPoint y: 399, distance: 109.6
click at [699, 450] on icon "Icon/Star" at bounding box center [697, 448] width 33 height 33
click at [1498, 28] on div "Mark Complete" at bounding box center [1483, 25] width 79 height 33
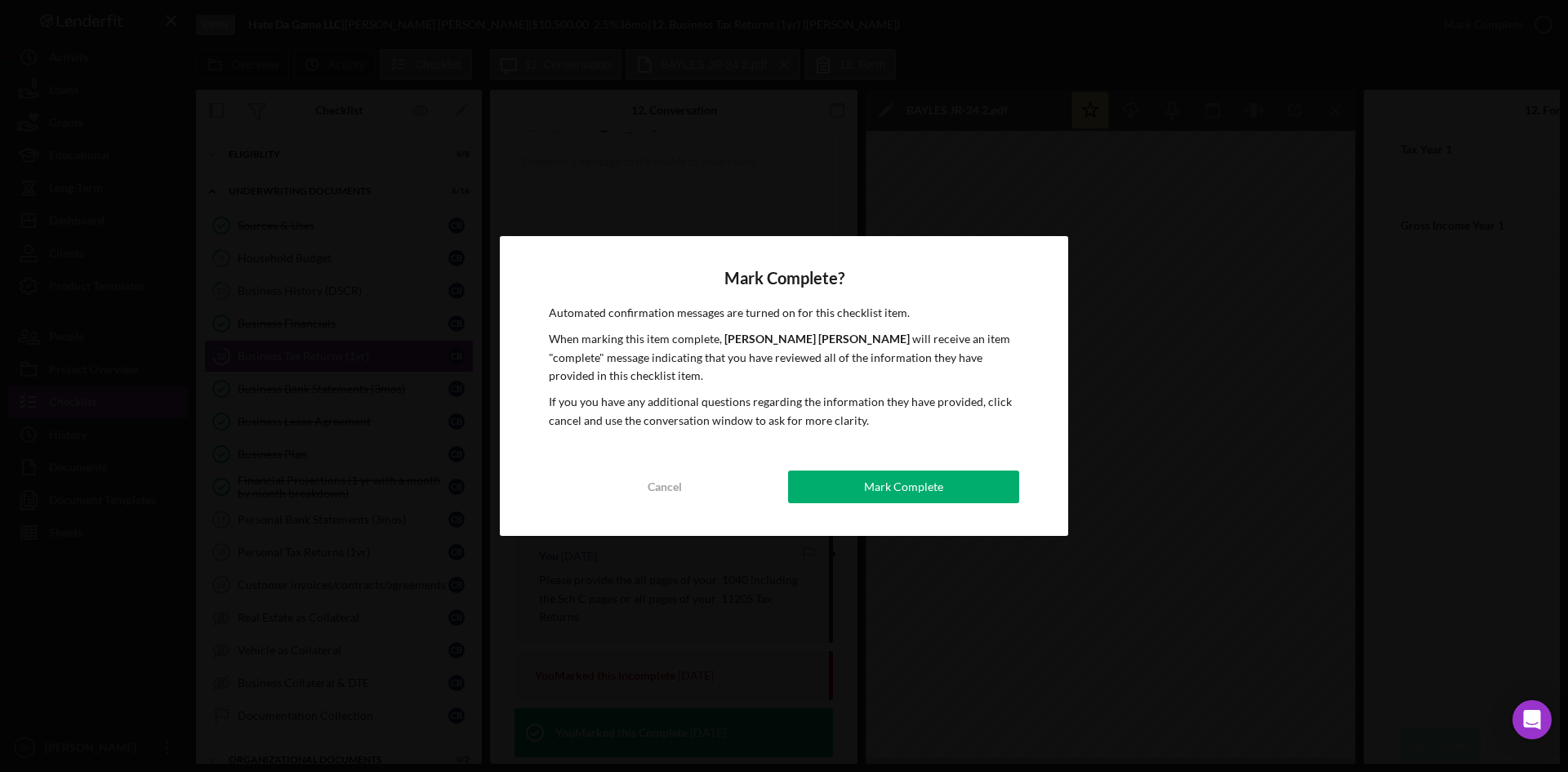
drag, startPoint x: 852, startPoint y: 485, endPoint x: 813, endPoint y: 498, distance: 41.1
click at [854, 479] on button "Mark Complete" at bounding box center [903, 487] width 231 height 33
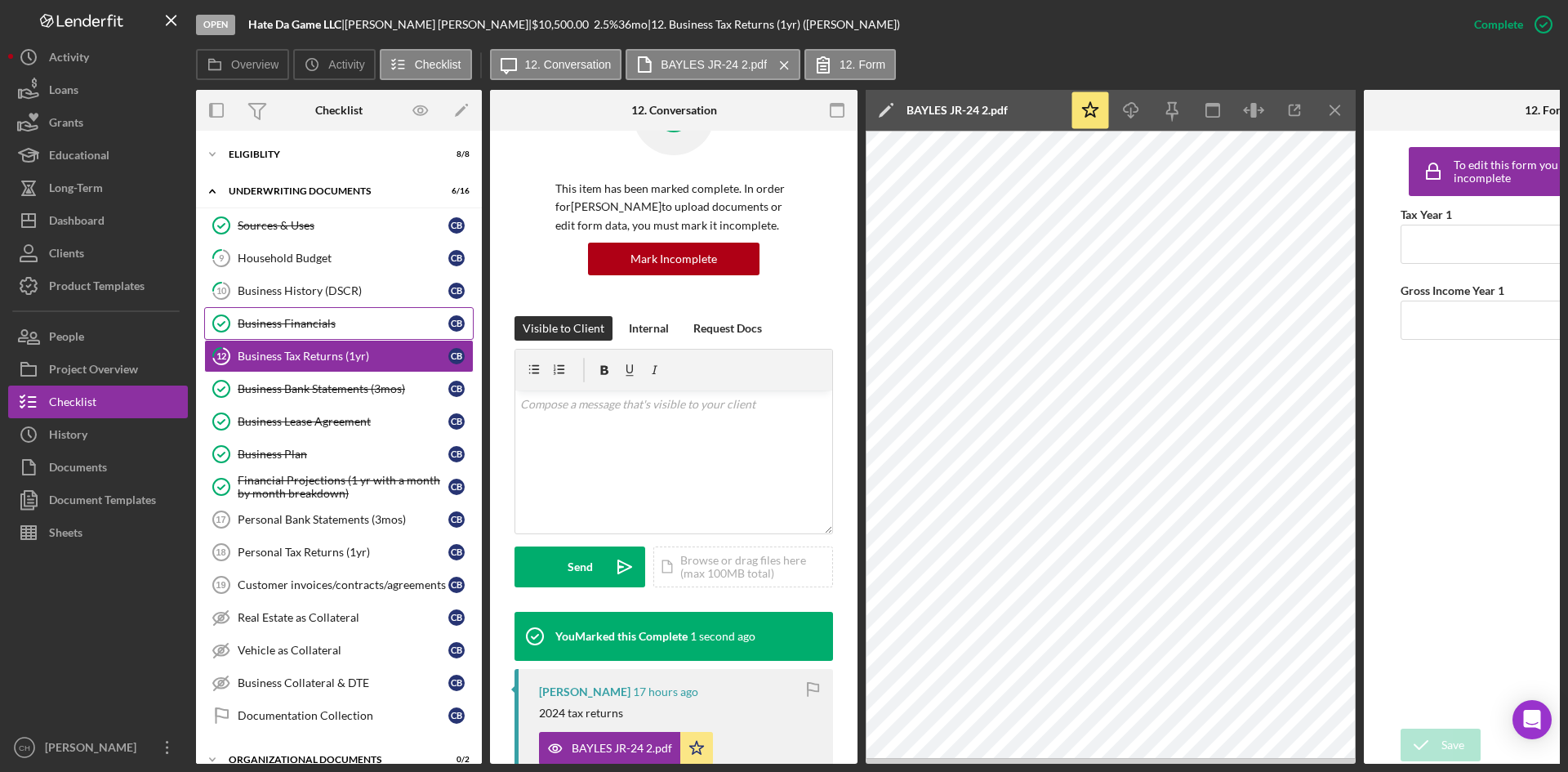
scroll to position [324, 0]
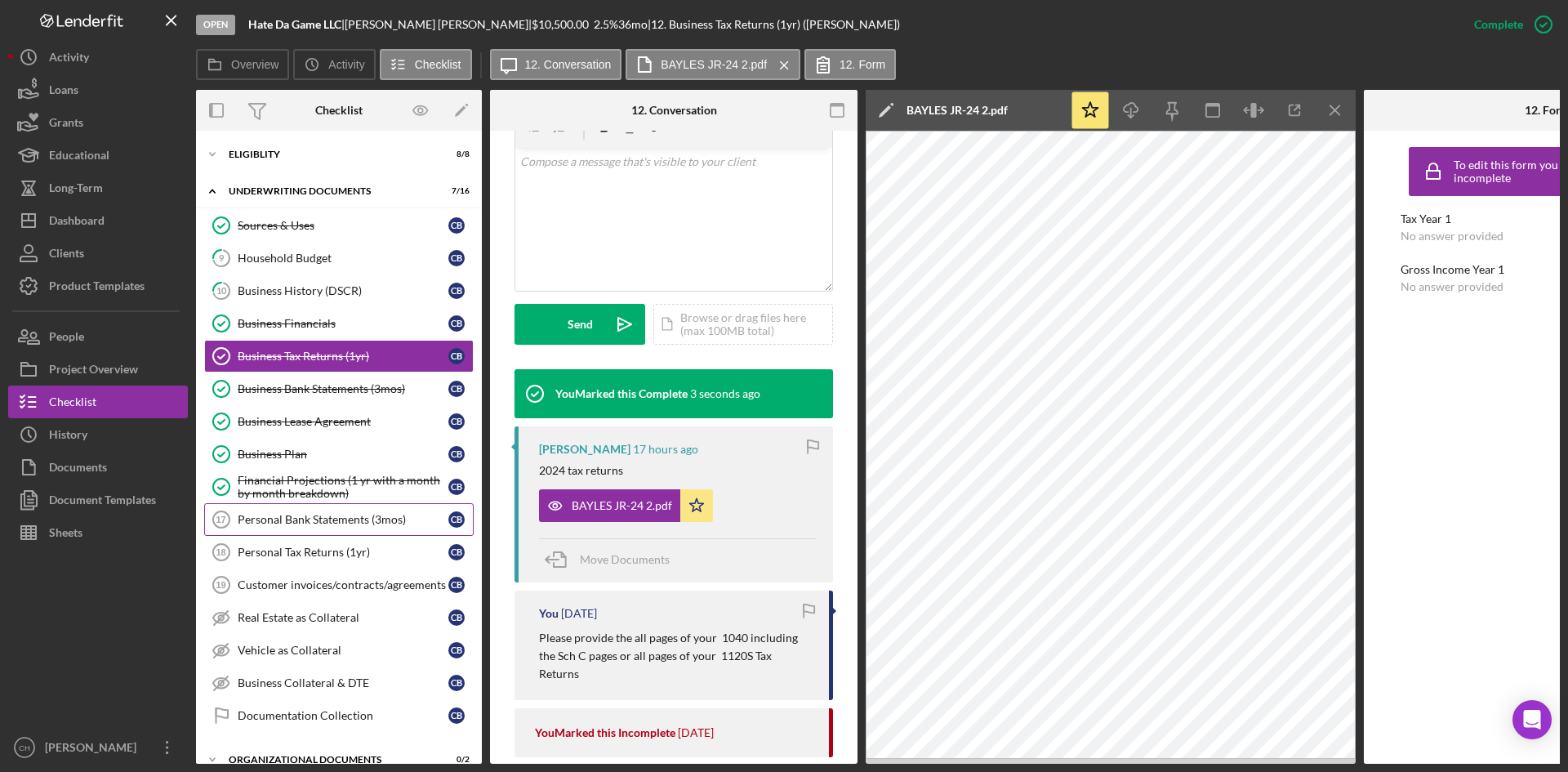
click at [290, 521] on div "Personal Bank Statements (3mos)" at bounding box center [343, 519] width 210 height 13
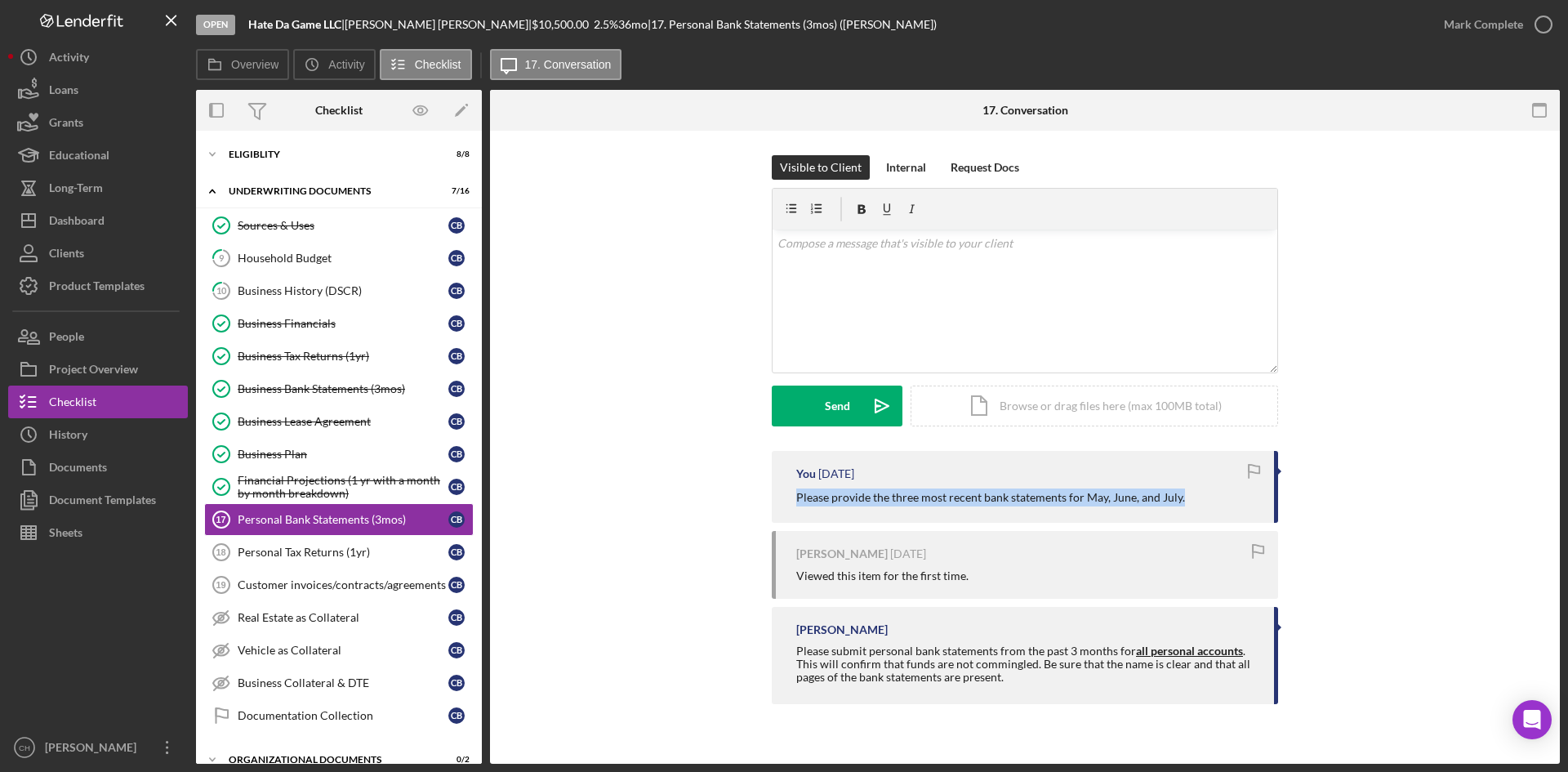
drag, startPoint x: 1145, startPoint y: 491, endPoint x: 712, endPoint y: 491, distance: 433.0
click at [712, 491] on div "You [DATE] Please provide the three most recent bank statements for May, June, …" at bounding box center [1025, 581] width 1020 height 261
copy p "Please provide the three most recent bank statements for May, June, and July."
click at [847, 303] on div "v Color teal Color pink Remove color Add row above Add row below Add column bef…" at bounding box center [1024, 301] width 505 height 142
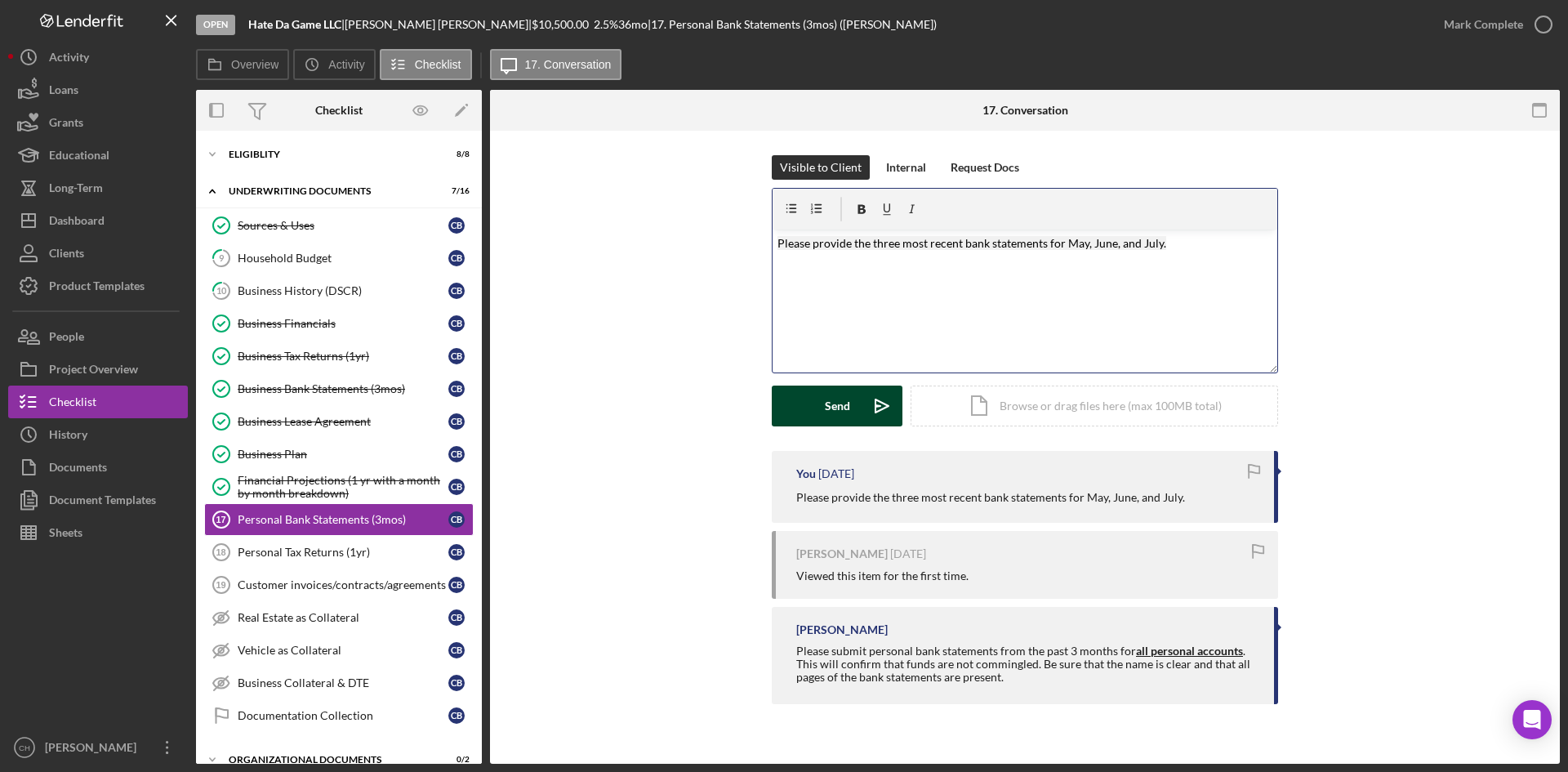
click at [799, 401] on button "Send Icon/icon-invite-send" at bounding box center [837, 405] width 131 height 40
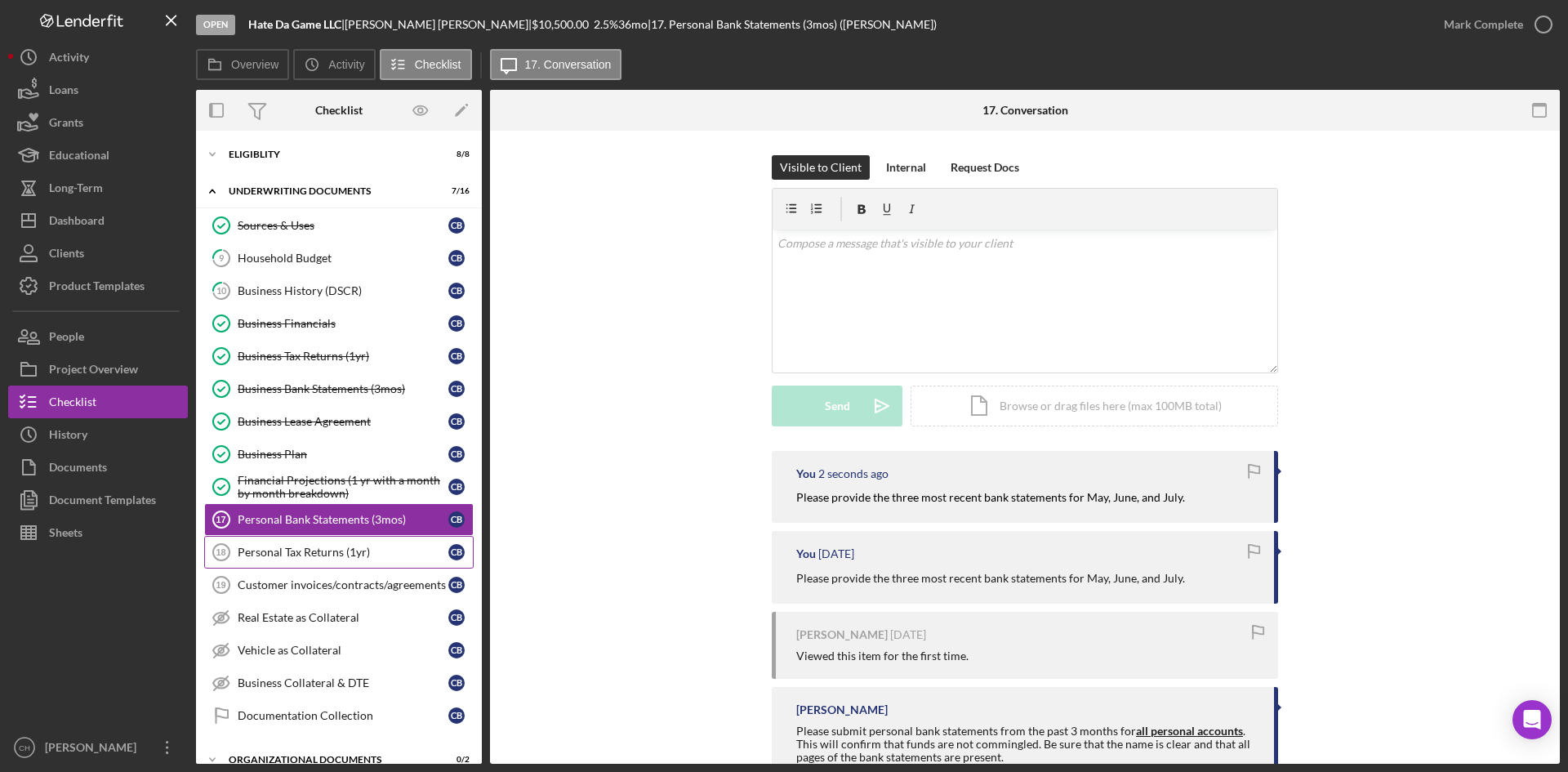
click at [261, 554] on div "Personal Tax Returns (1yr)" at bounding box center [343, 551] width 210 height 13
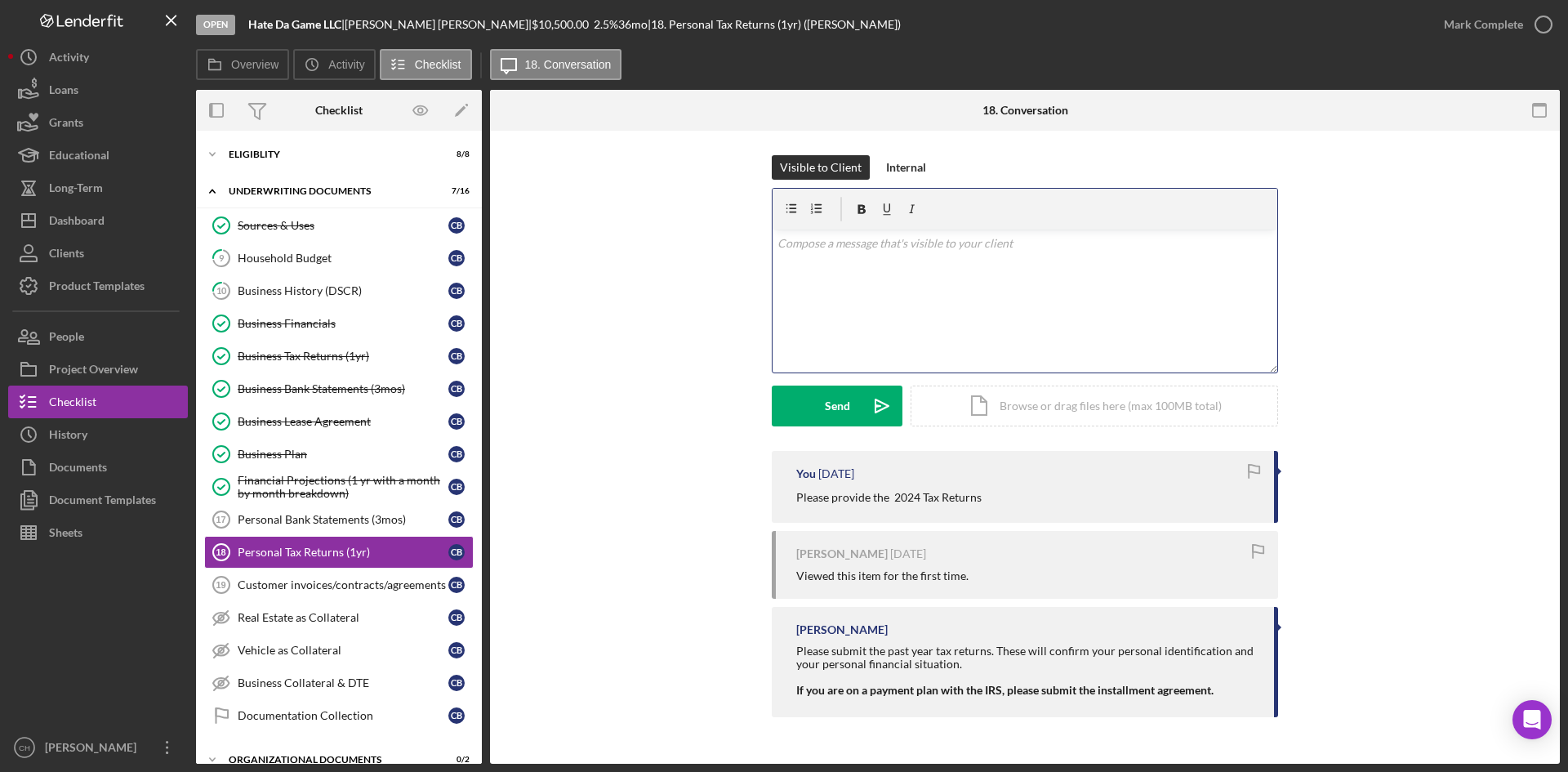
drag, startPoint x: 836, startPoint y: 277, endPoint x: 844, endPoint y: 281, distance: 8.9
click at [836, 277] on div "v Color teal Color pink Remove color Add row above Add row below Add column bef…" at bounding box center [1024, 301] width 505 height 142
click at [908, 165] on div "Internal" at bounding box center [906, 167] width 40 height 25
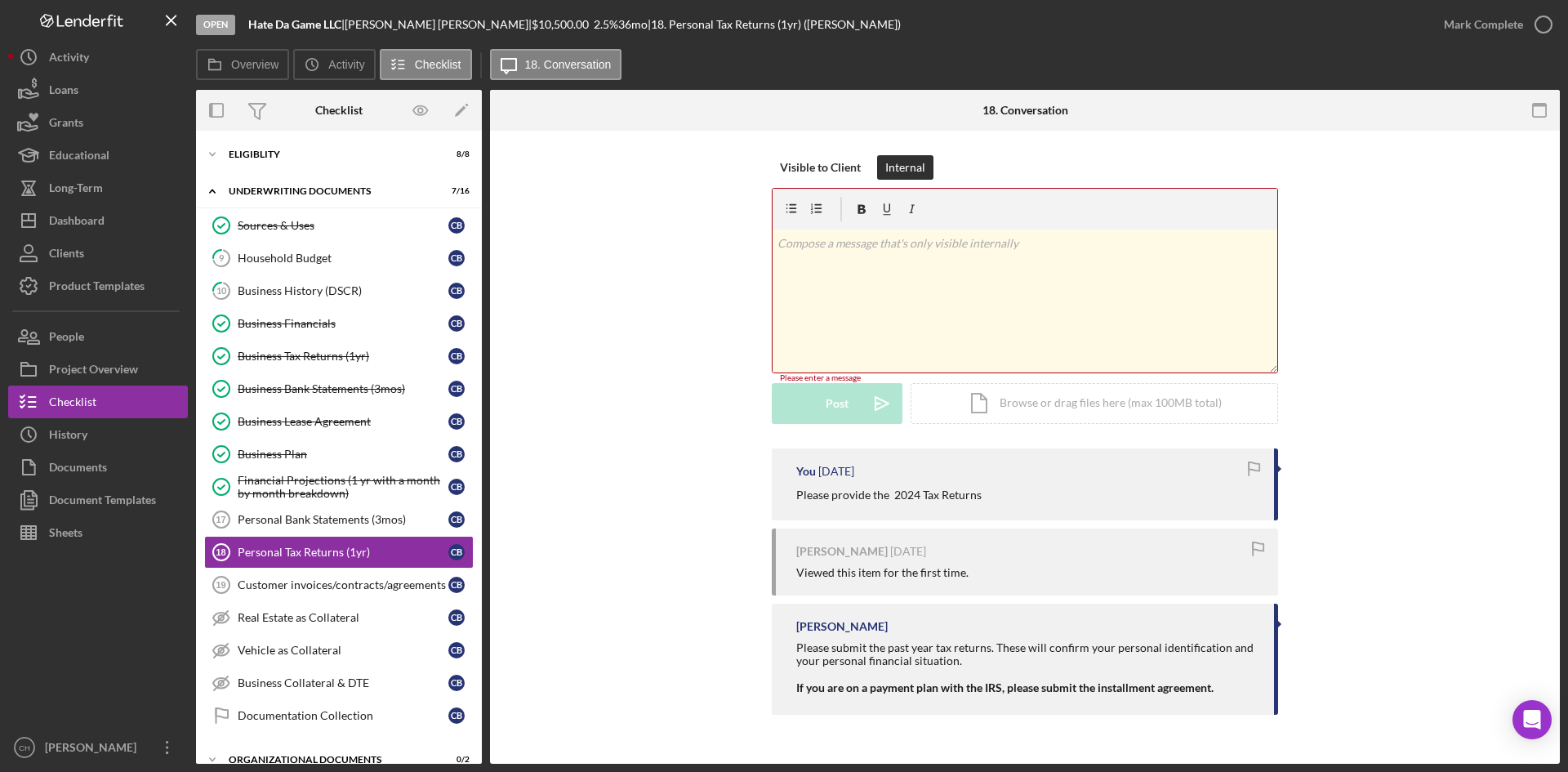
click at [866, 292] on div "v Color teal Color pink Remove color Add row above Add row below Add column bef…" at bounding box center [1024, 301] width 505 height 142
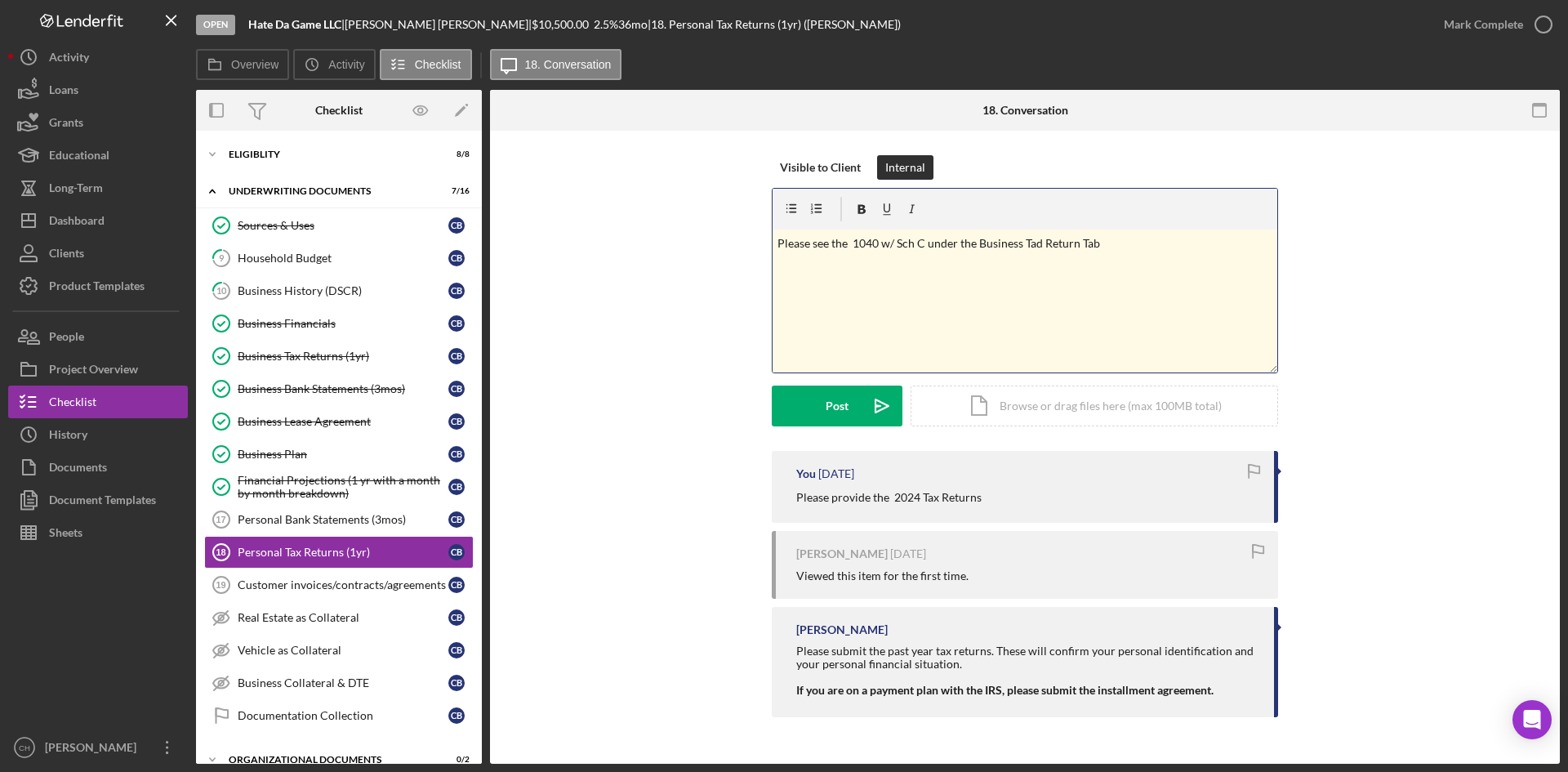
click at [1032, 245] on p "Please see the 1040 w/ Sch C under the Business Tad Return Tab" at bounding box center [1025, 244] width 495 height 18
click at [814, 402] on button "Post Icon/icon-invite-send" at bounding box center [837, 405] width 131 height 40
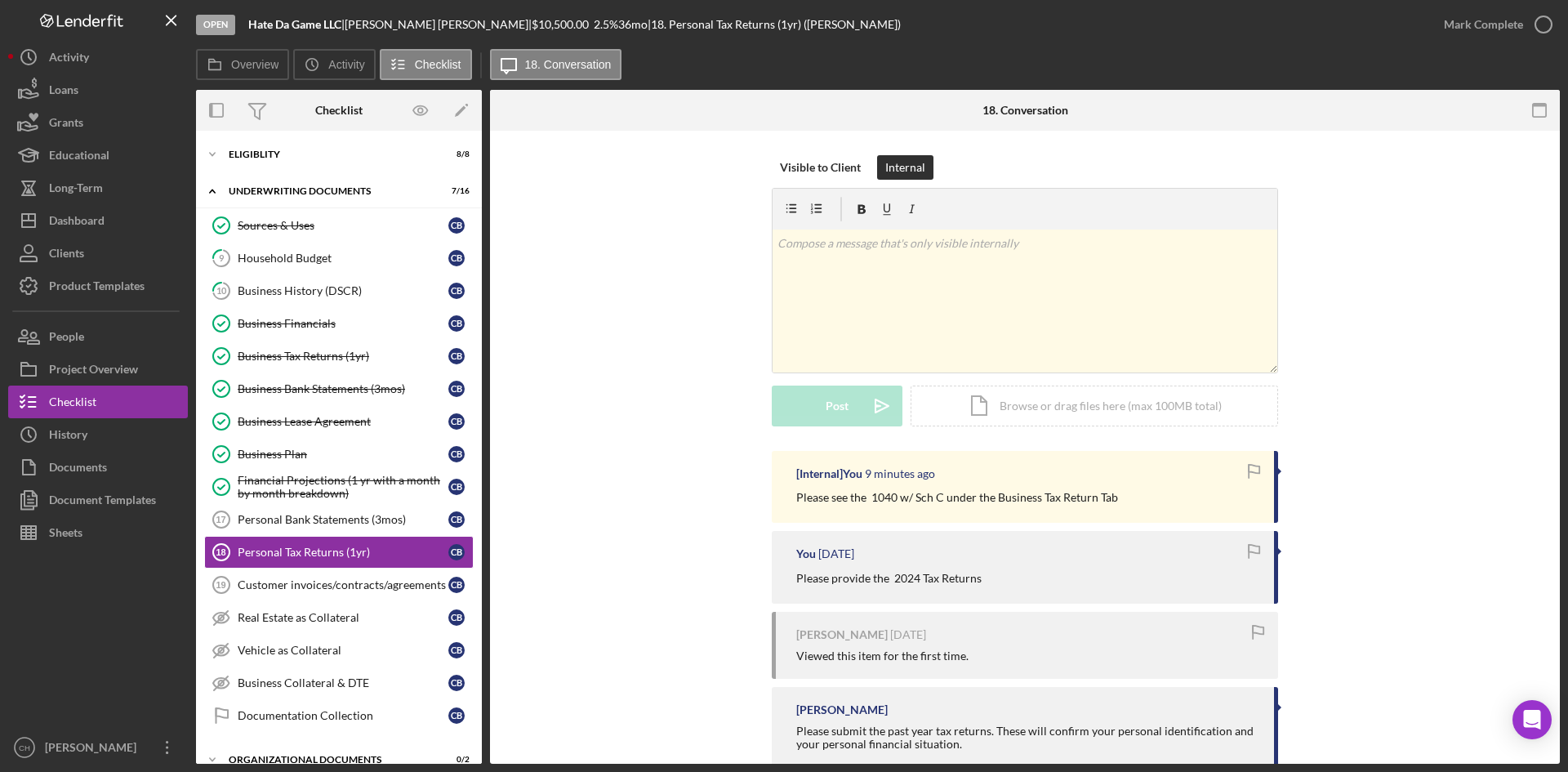
scroll to position [67, 0]
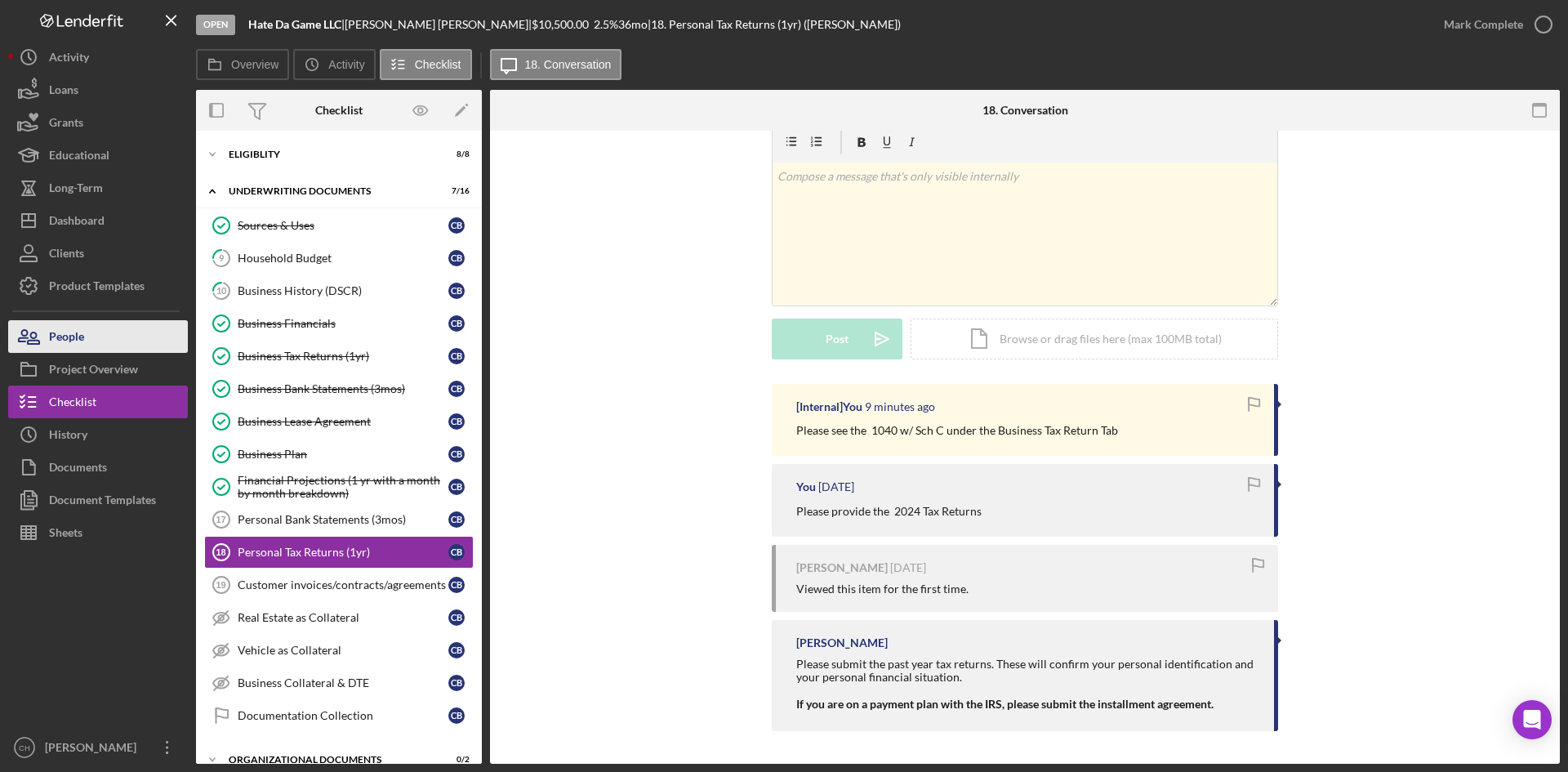
click at [92, 333] on button "People" at bounding box center [97, 336] width 179 height 33
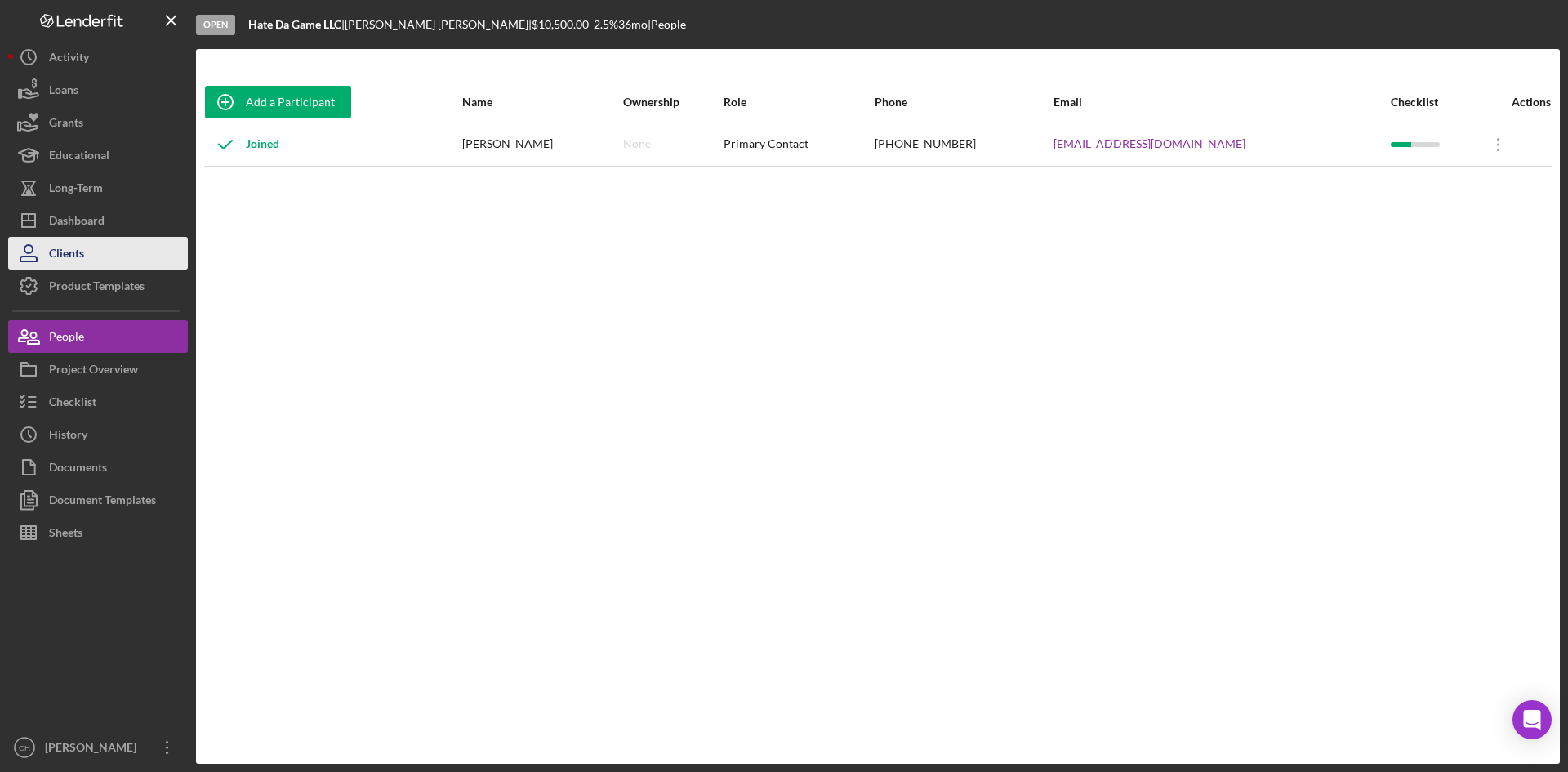
click at [76, 257] on div "Clients" at bounding box center [66, 255] width 35 height 37
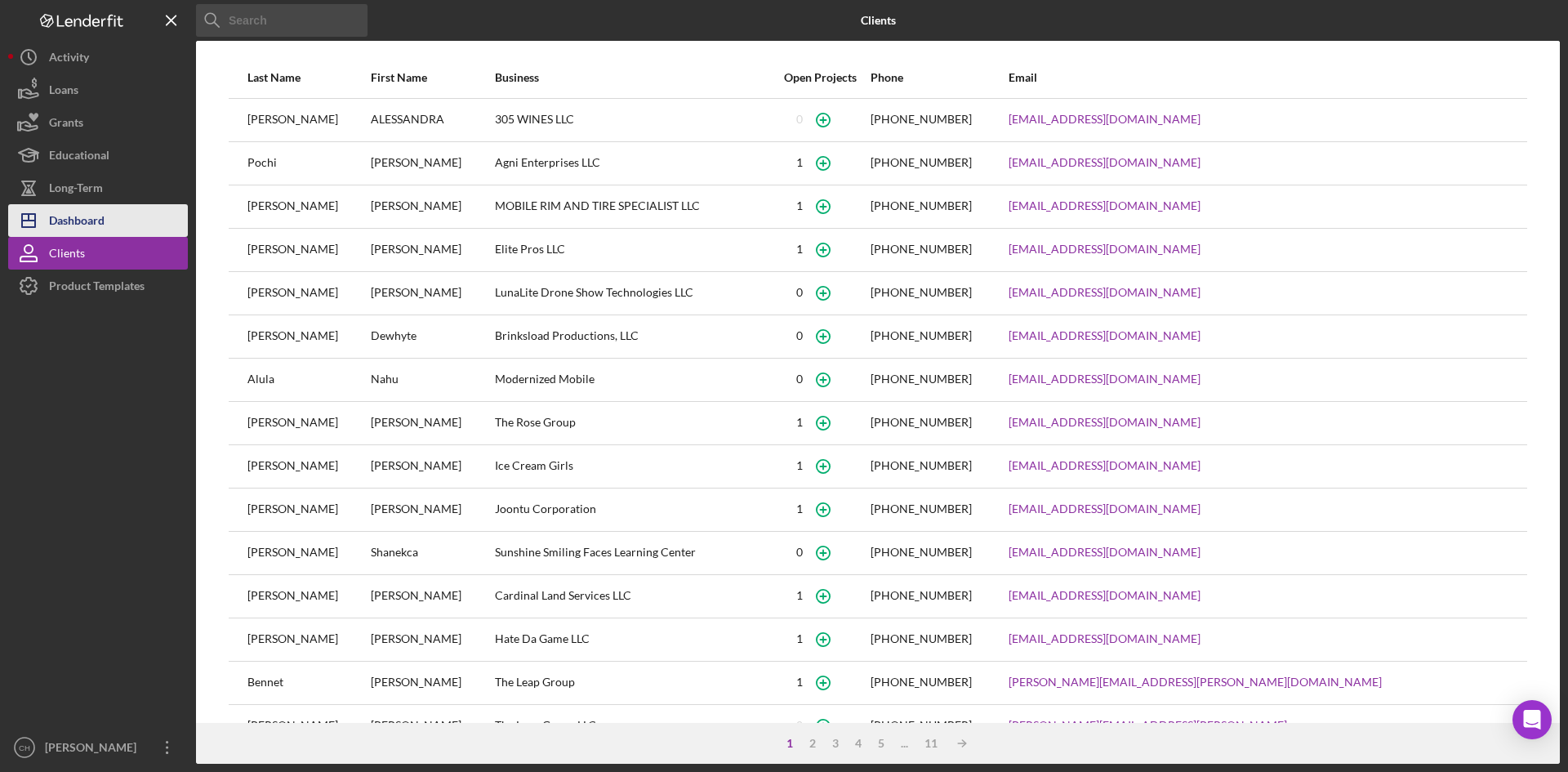
click at [74, 223] on div "Dashboard" at bounding box center [76, 222] width 55 height 37
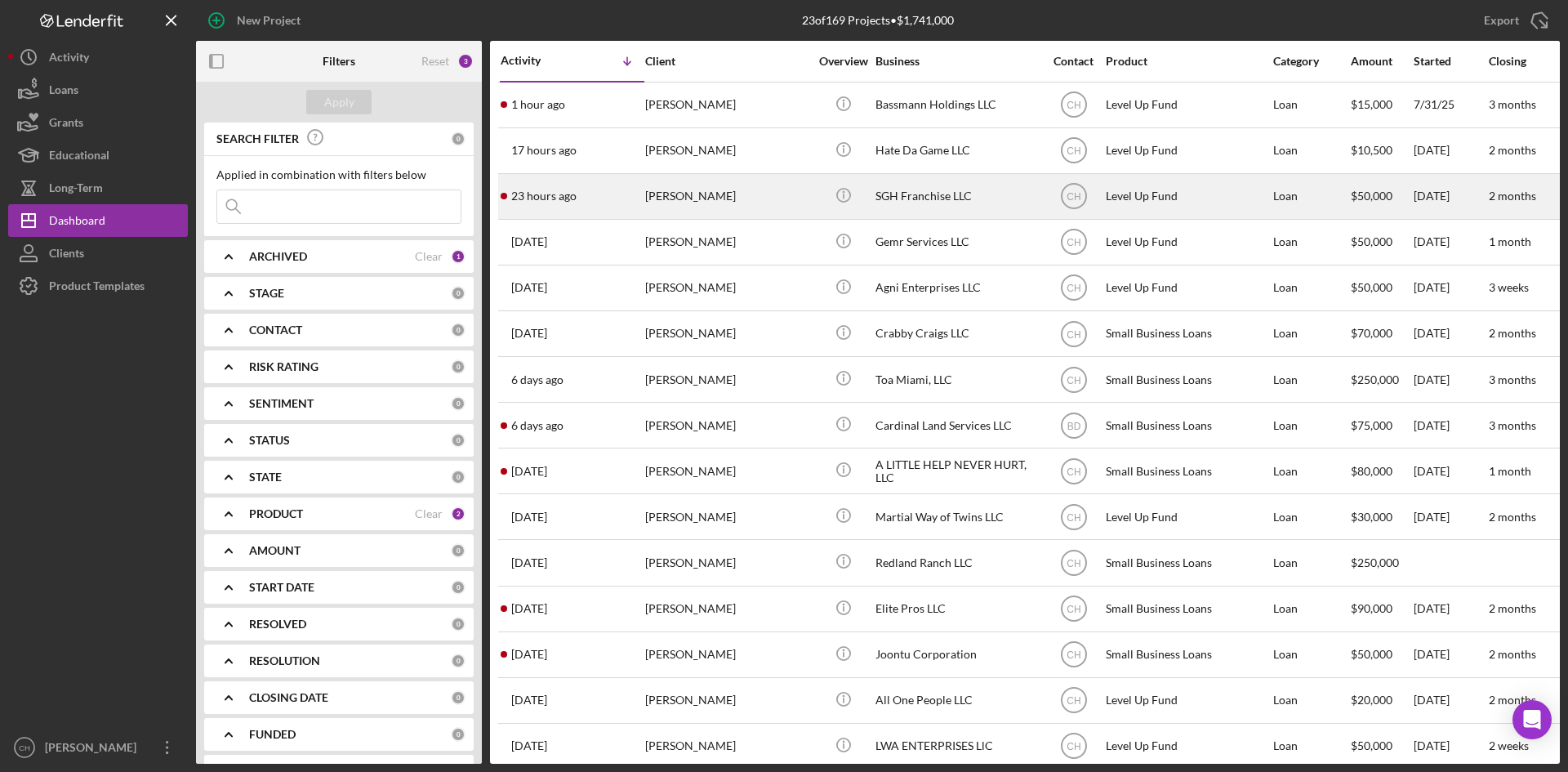
click at [584, 202] on div "23 hours ago [PERSON_NAME]" at bounding box center [572, 196] width 142 height 43
